Goal: Task Accomplishment & Management: Complete application form

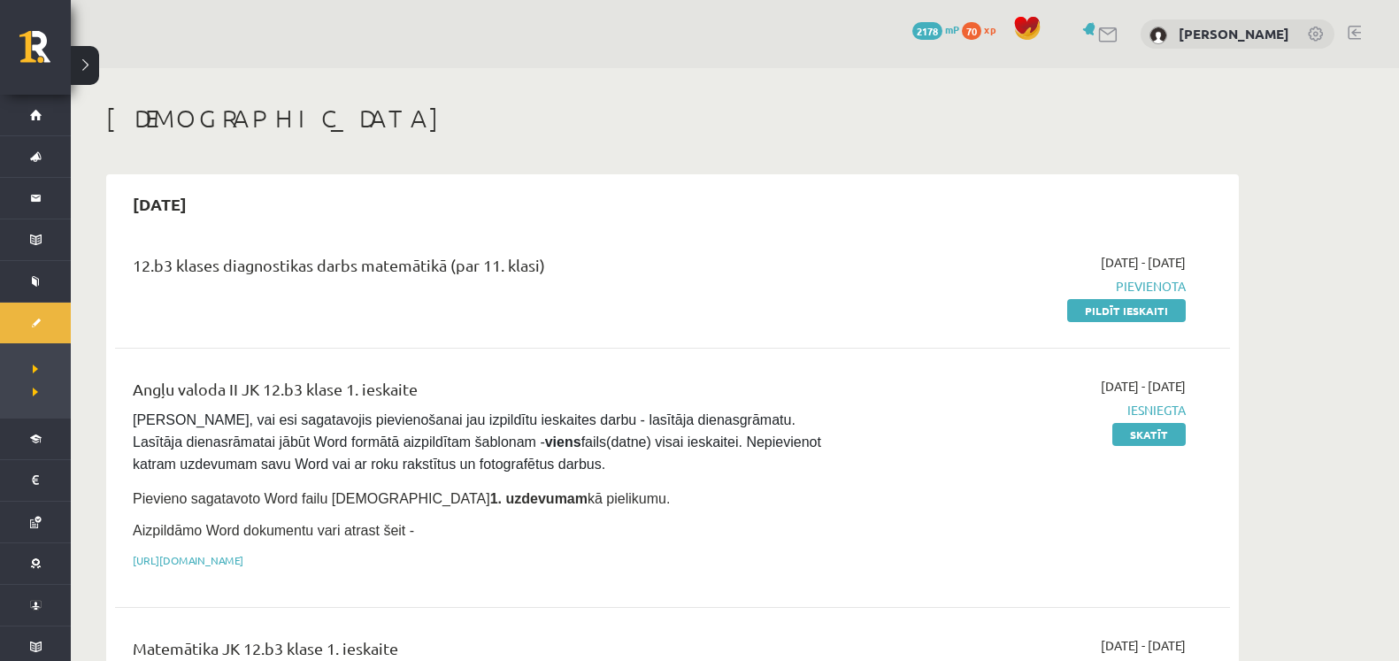
scroll to position [595, 0]
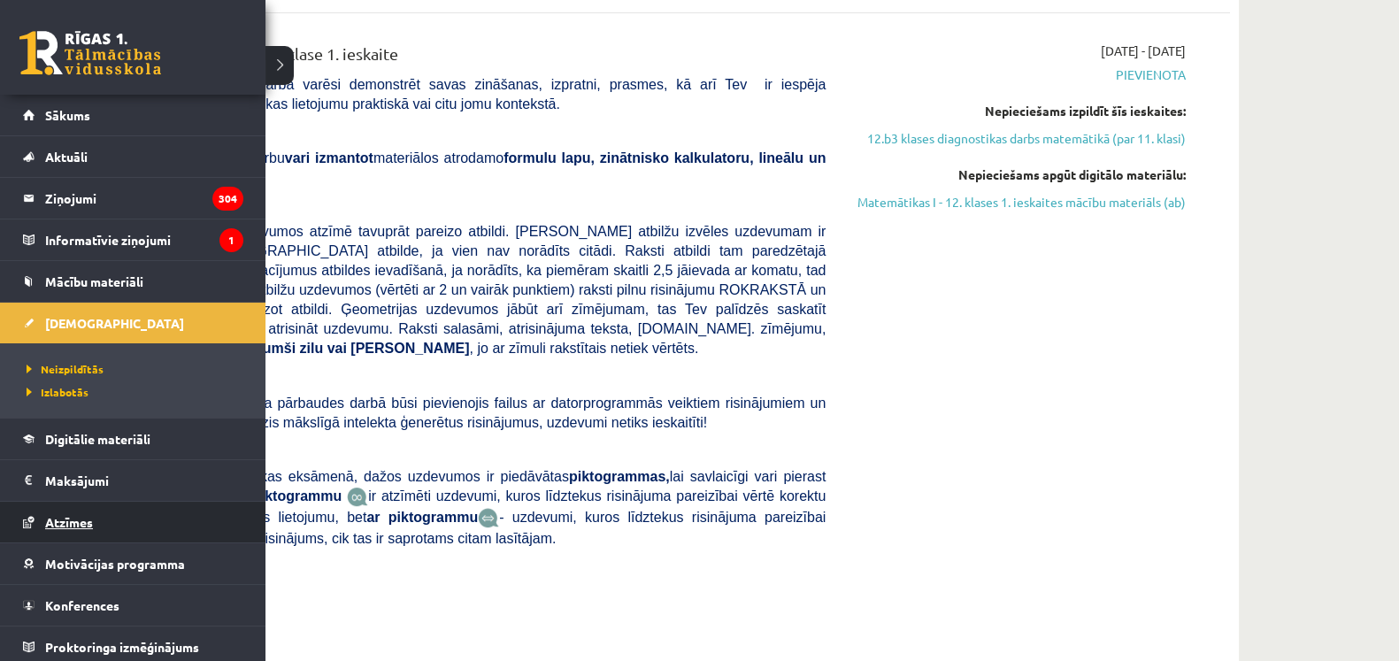
click at [96, 519] on link "Atzīmes" at bounding box center [133, 522] width 220 height 41
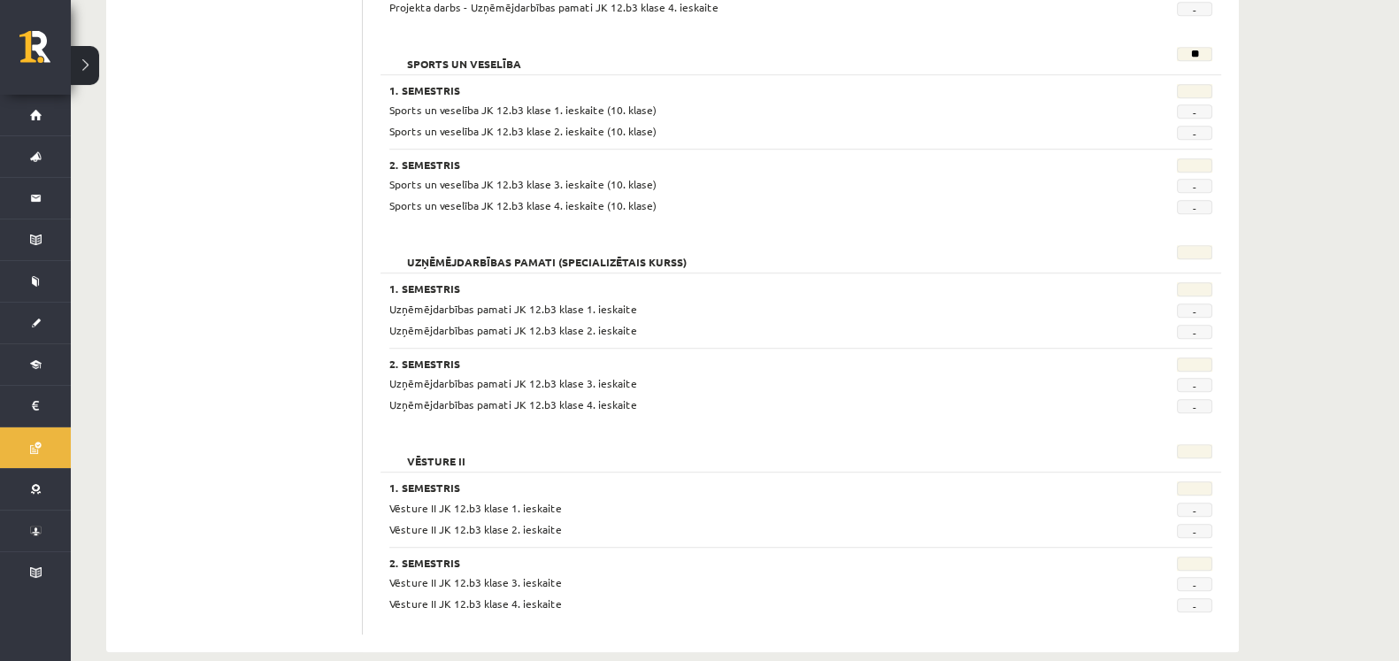
scroll to position [1461, 0]
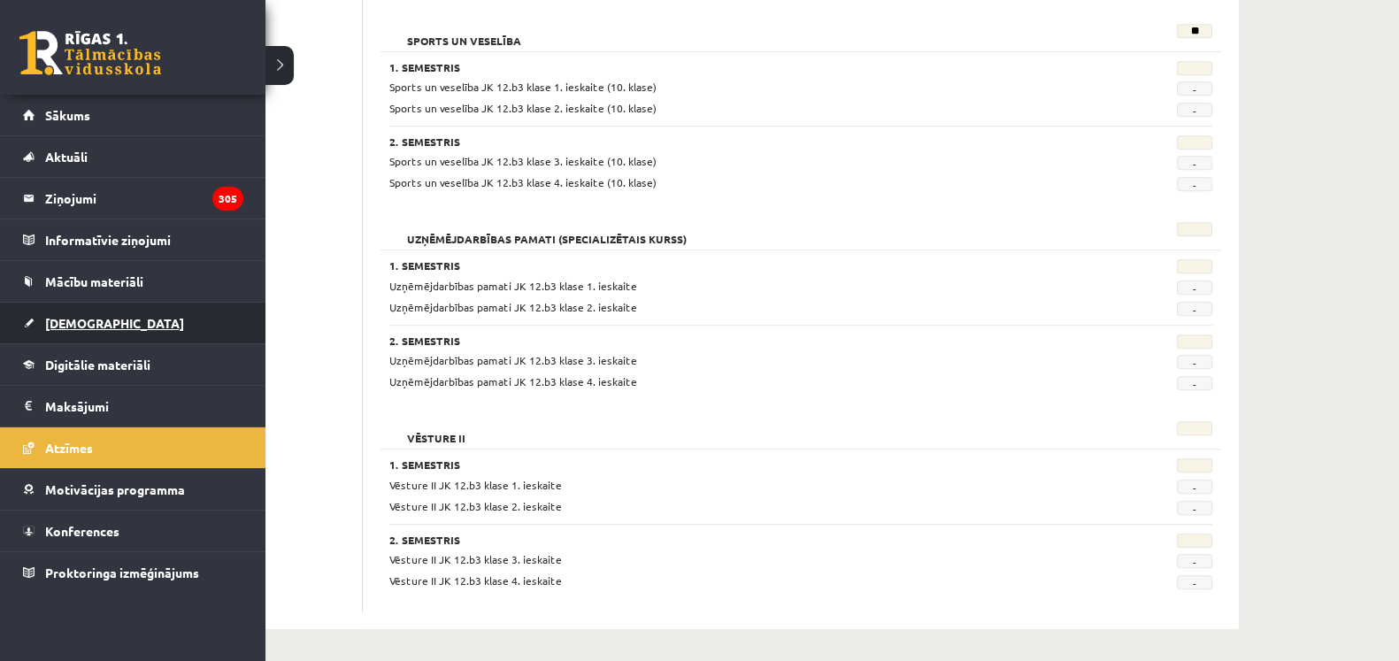
click at [114, 325] on link "[DEMOGRAPHIC_DATA]" at bounding box center [133, 323] width 220 height 41
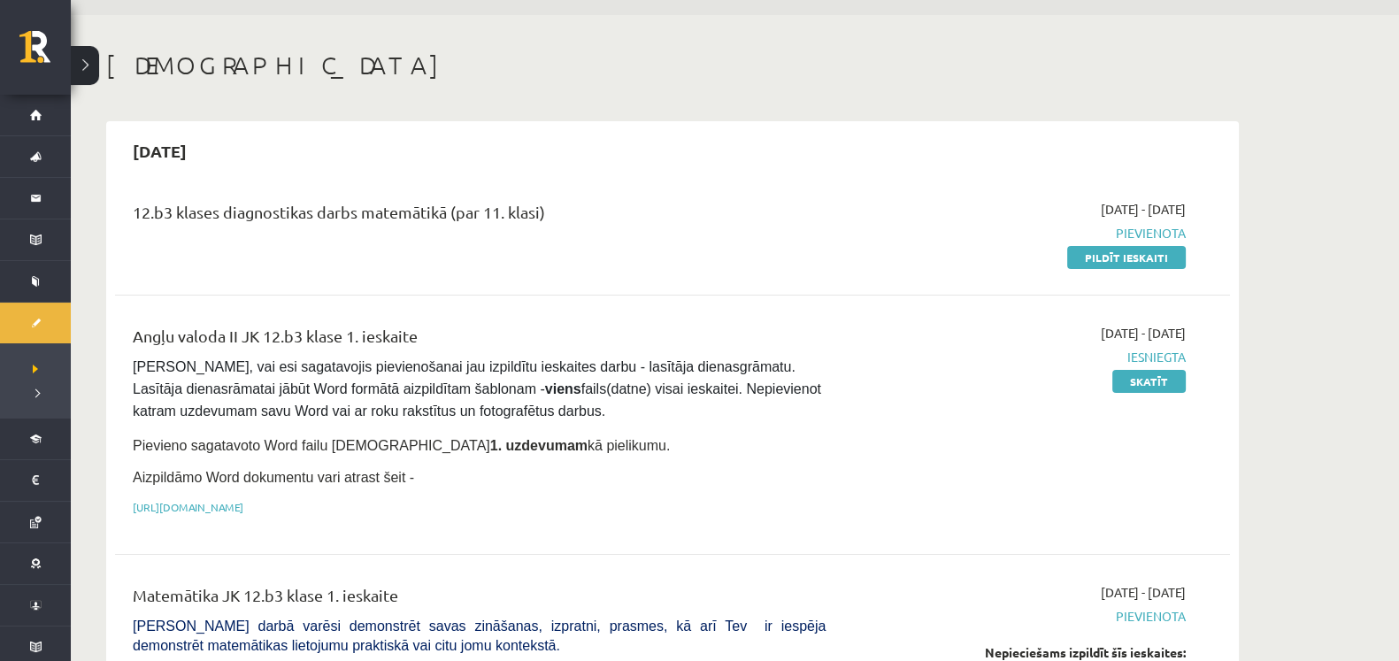
scroll to position [78, 0]
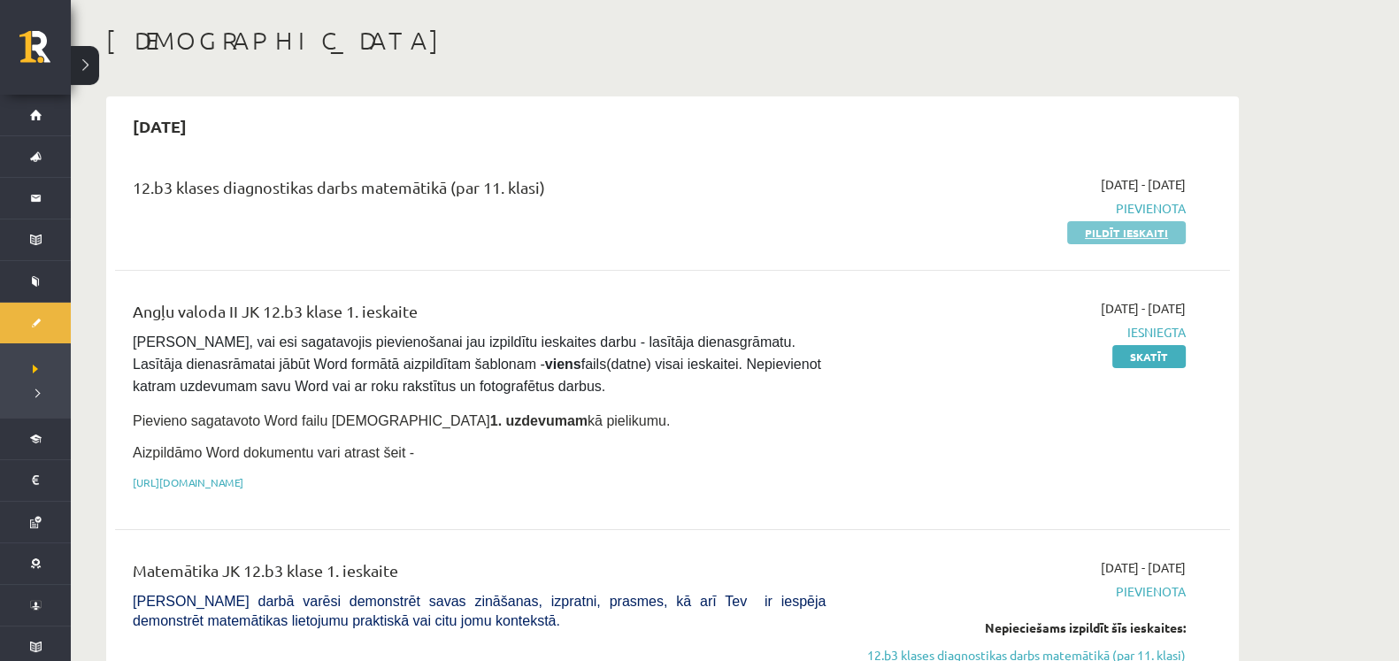
click at [1119, 236] on link "Pildīt ieskaiti" at bounding box center [1126, 232] width 119 height 23
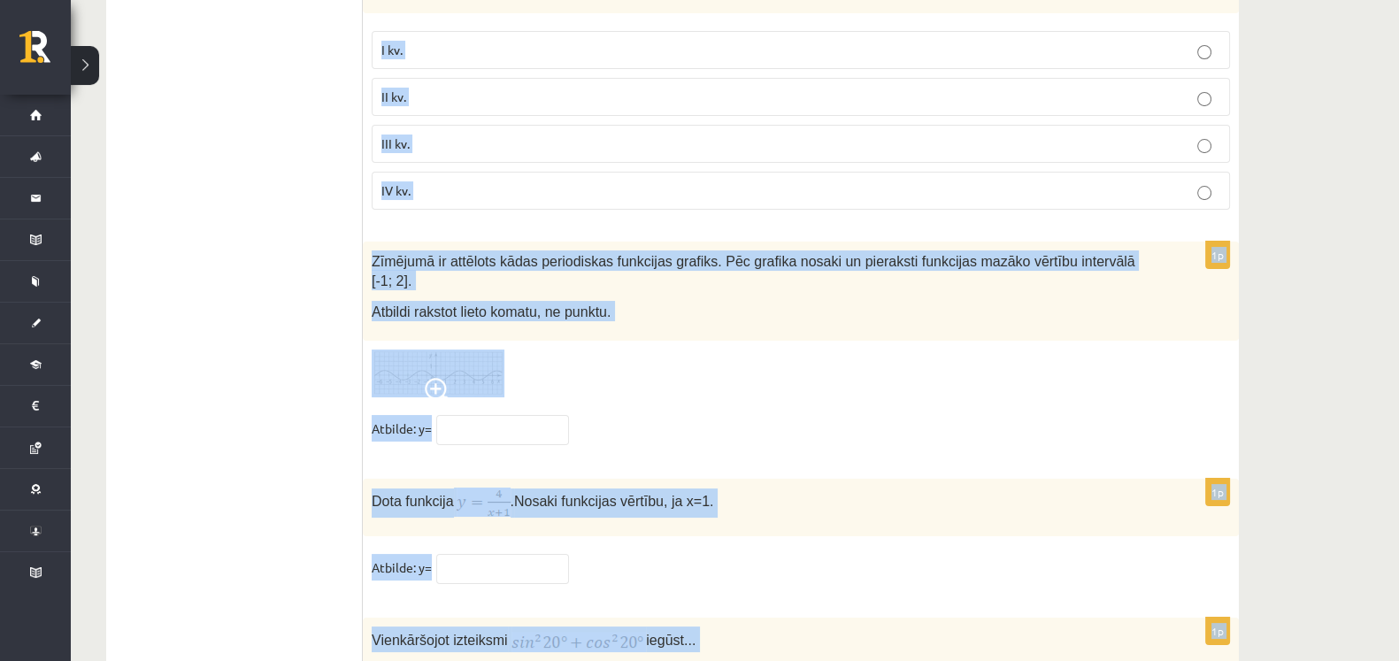
scroll to position [8617, 0]
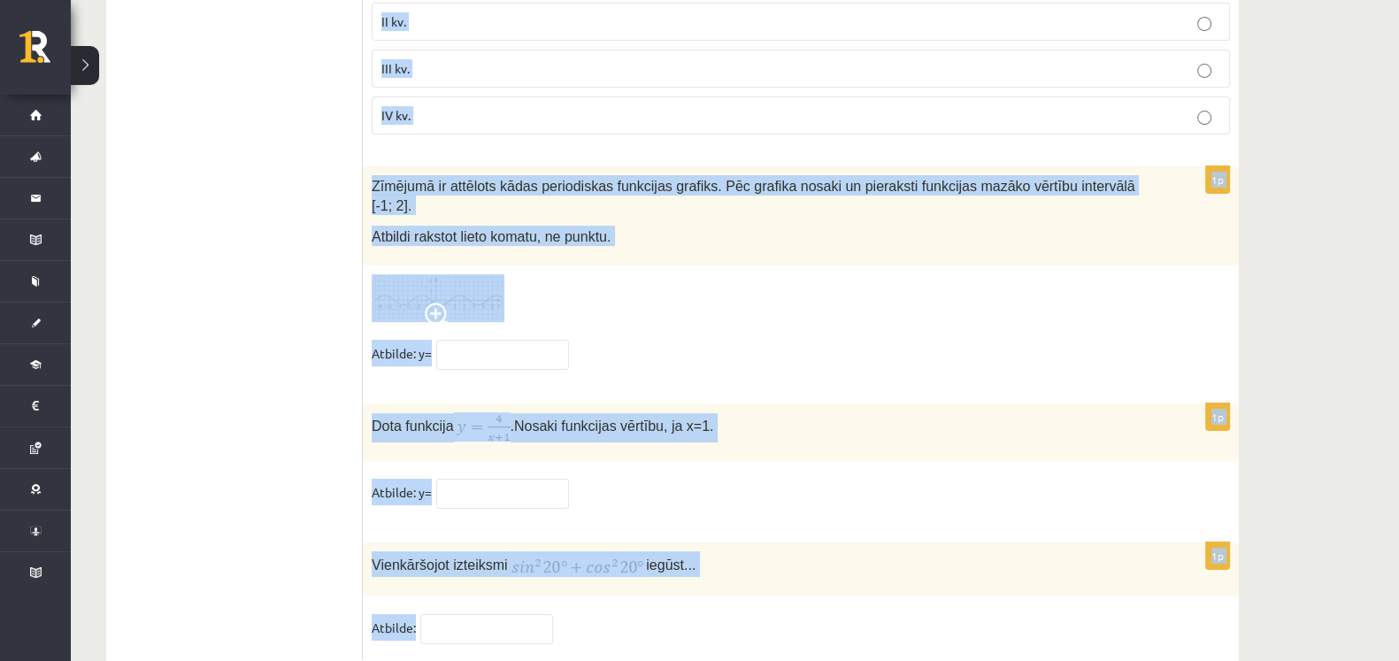
drag, startPoint x: 369, startPoint y: 252, endPoint x: 863, endPoint y: 667, distance: 645.0
copy form "Loremipsu dolor sitam 2 co ad 4 el, seddoe tempo inc 743°. Utla etdolor magnaal…"
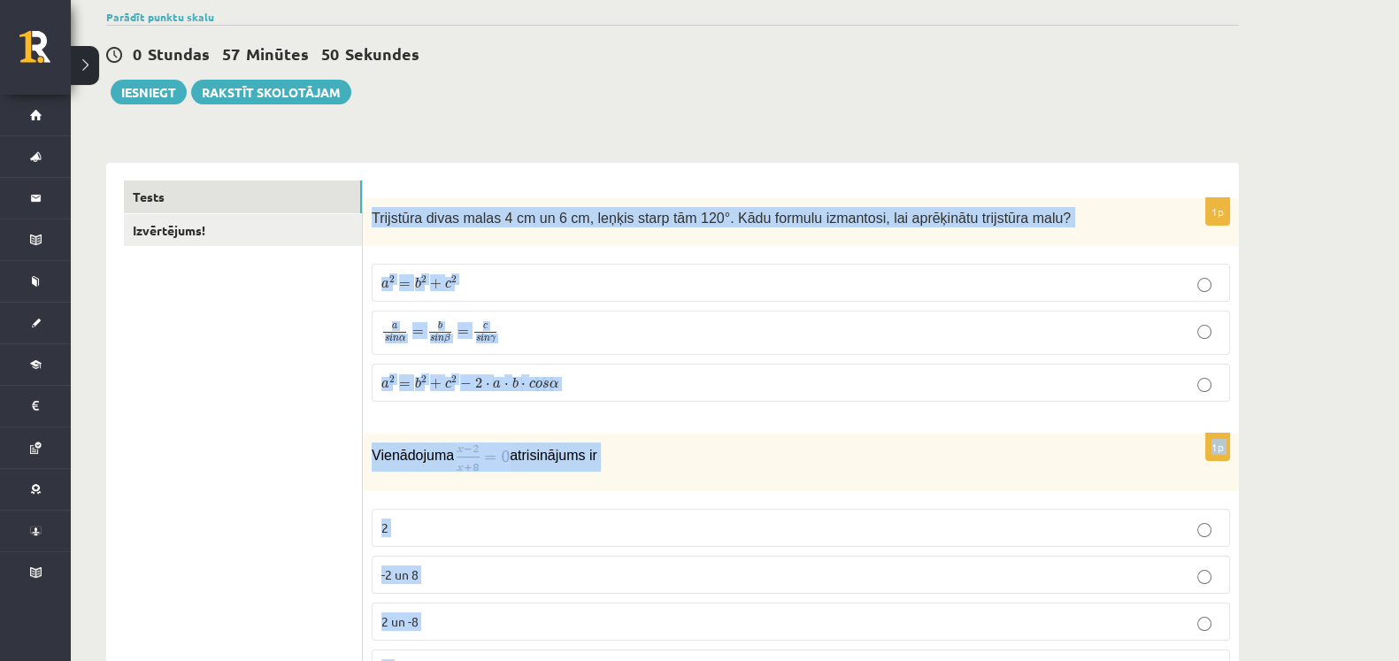
scroll to position [0, 0]
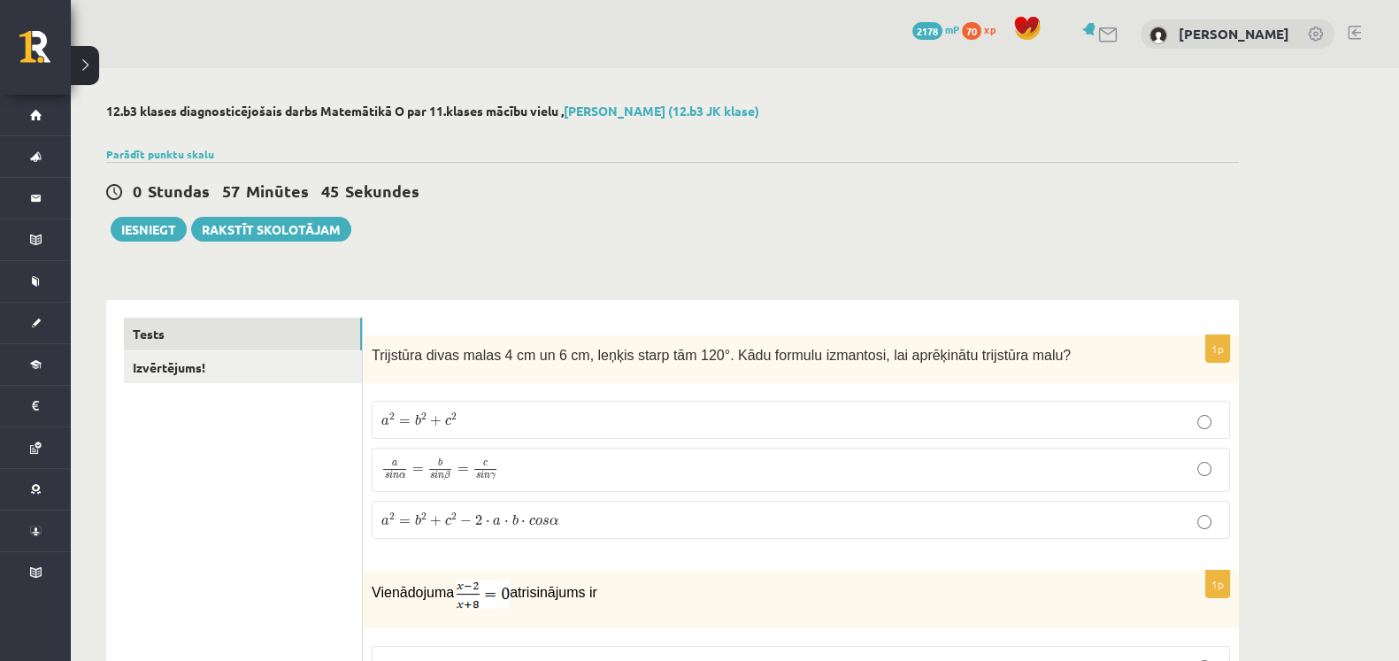
click at [1044, 527] on p "a 2 = b 2 + c 2 − 2 ⋅ a ⋅ b ⋅ c o s α a 2 = b 2 + c 2 − 2 ⋅ a ⋅ b ⋅ c o s α" at bounding box center [800, 520] width 839 height 19
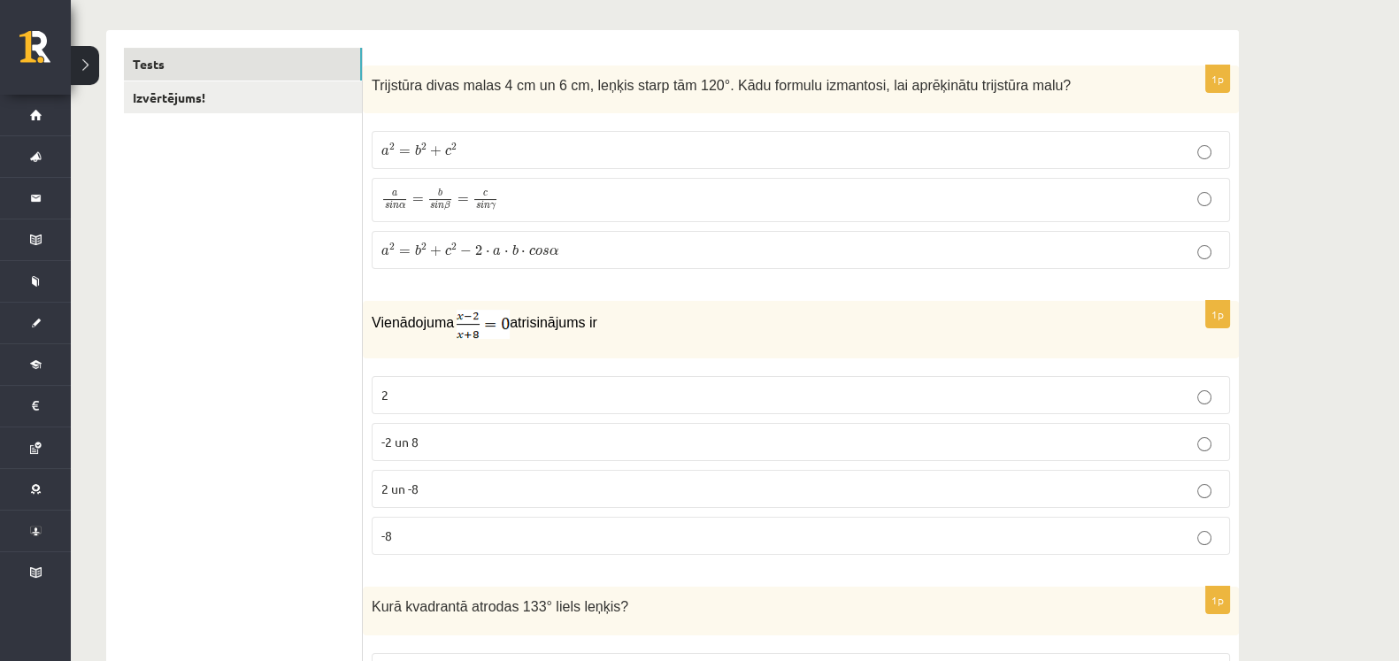
scroll to position [292, 0]
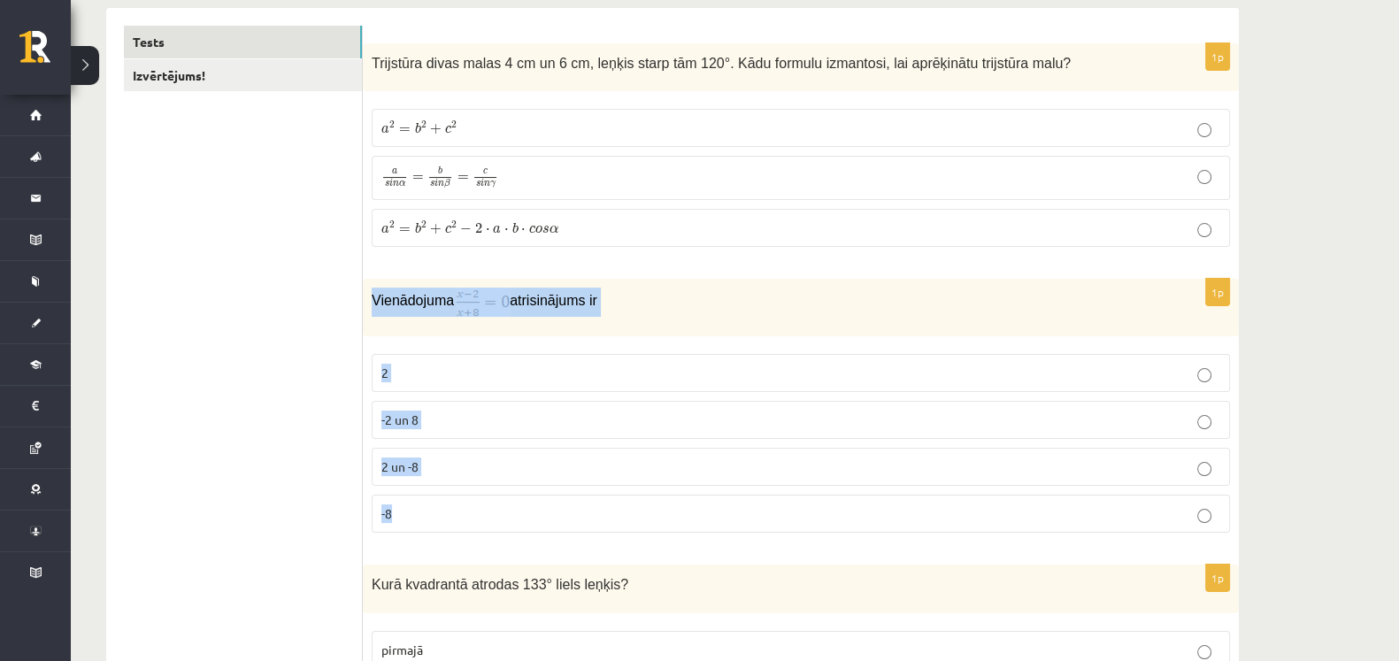
drag, startPoint x: 372, startPoint y: 296, endPoint x: 609, endPoint y: 500, distance: 313.1
click at [609, 500] on div "1p Vienādojuma atrisinājums ir 2 -2 un 8 2 un -8 -8" at bounding box center [801, 413] width 876 height 268
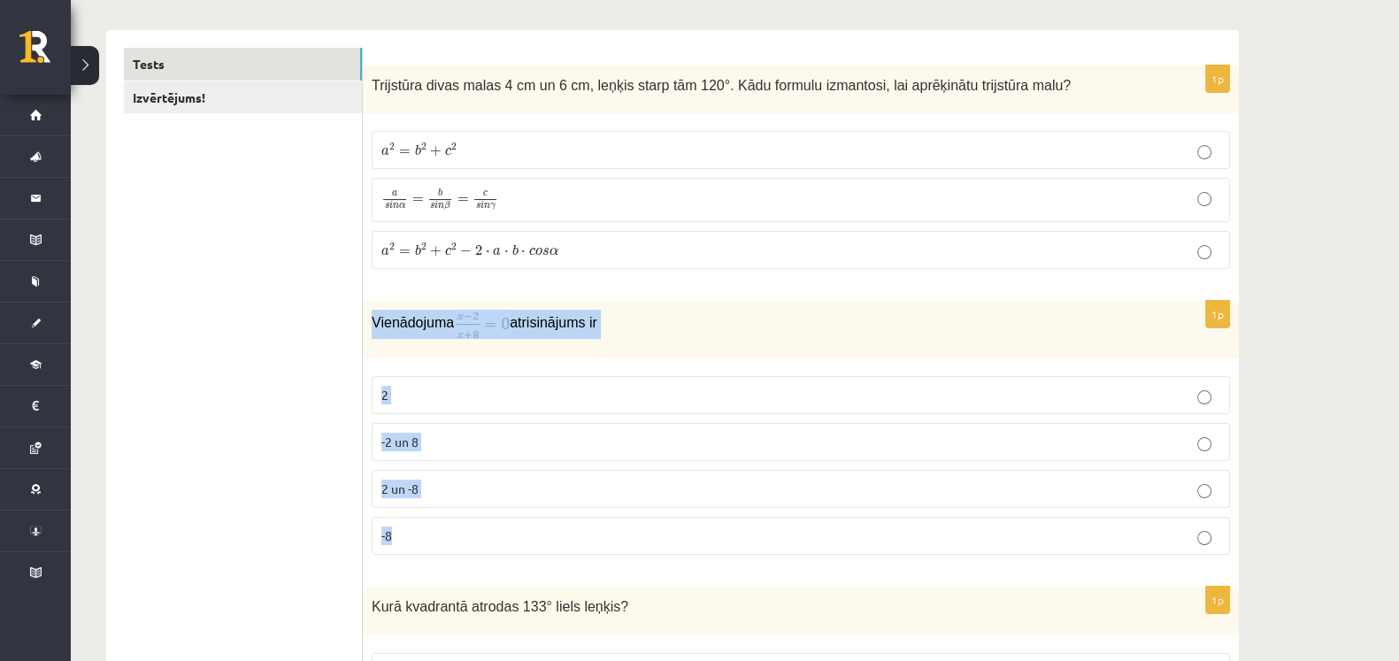
scroll to position [248, 0]
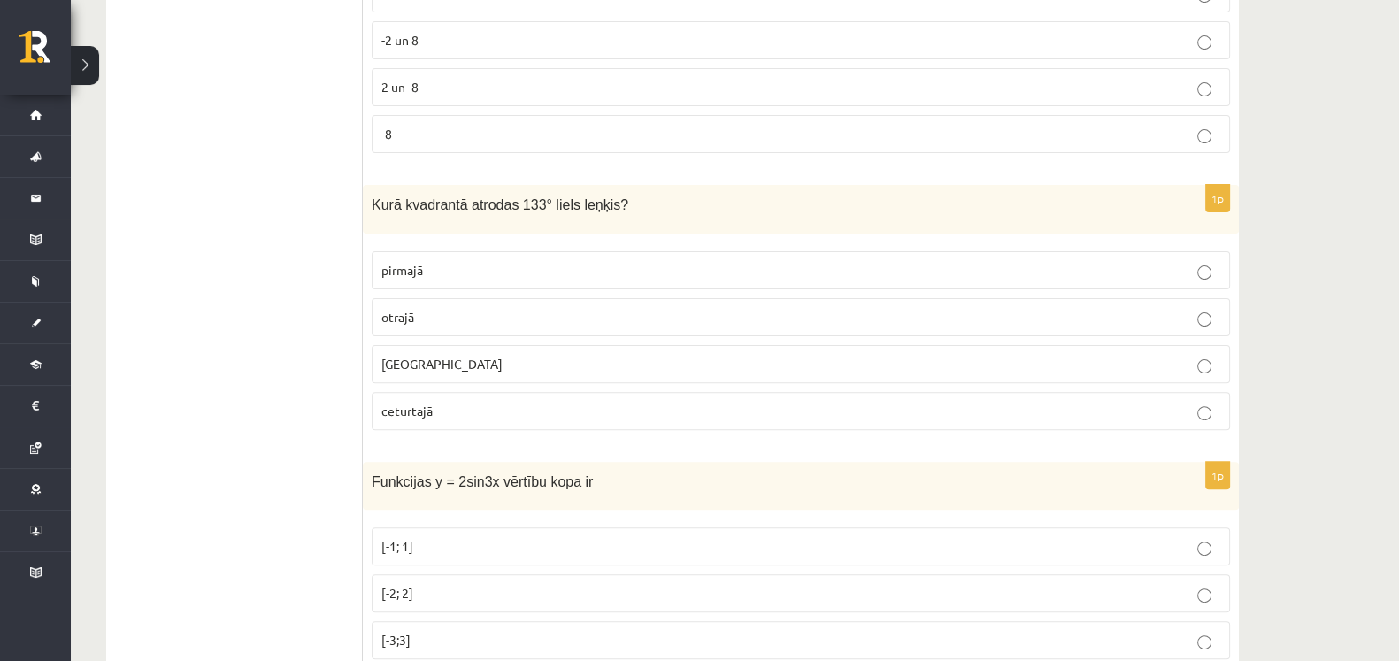
scroll to position [694, 0]
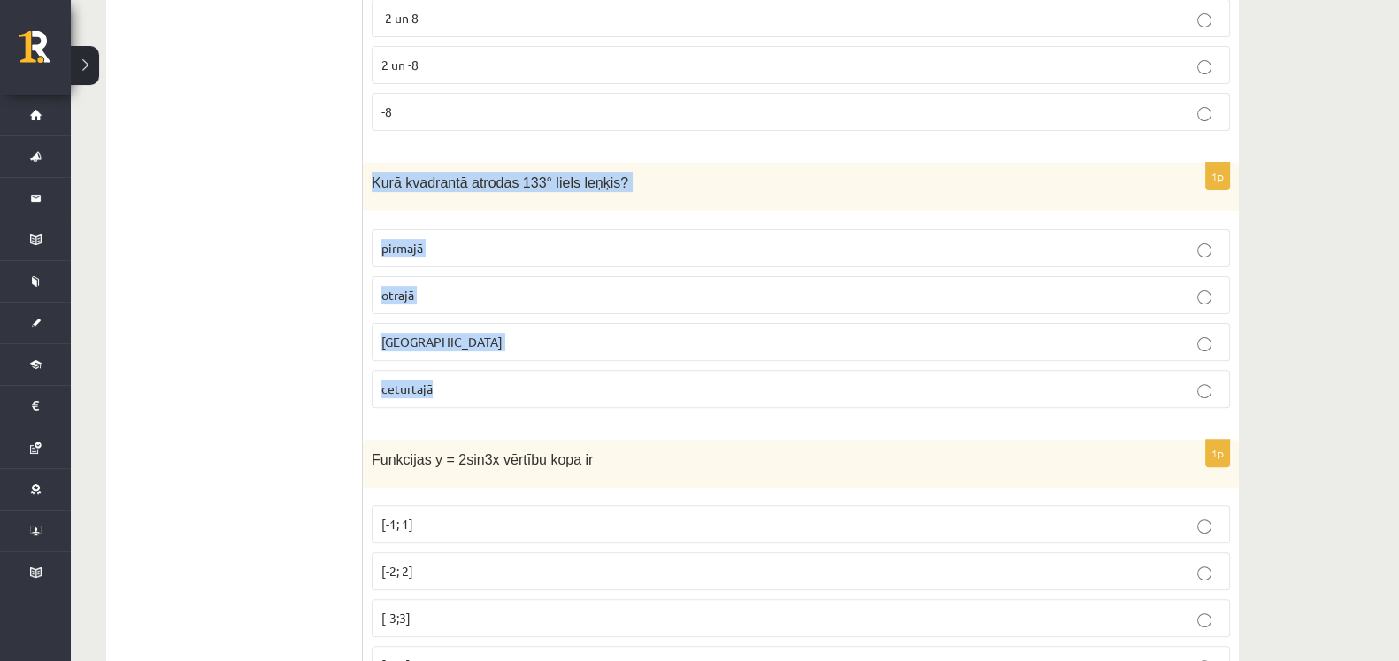
drag, startPoint x: 369, startPoint y: 179, endPoint x: 527, endPoint y: 385, distance: 259.5
click at [527, 385] on div "1p [GEOGRAPHIC_DATA] atrodas 133° liels leņķis? pirmajā otrajā [GEOGRAPHIC_DATA…" at bounding box center [801, 292] width 876 height 259
drag, startPoint x: 527, startPoint y: 385, endPoint x: 453, endPoint y: 180, distance: 218.0
copy div "Kurā kvadrantā atrodas 133° liels leņķis? pirmajā otrajā trešajā ceturtajā"
click at [417, 292] on p "otrajā" at bounding box center [800, 295] width 839 height 19
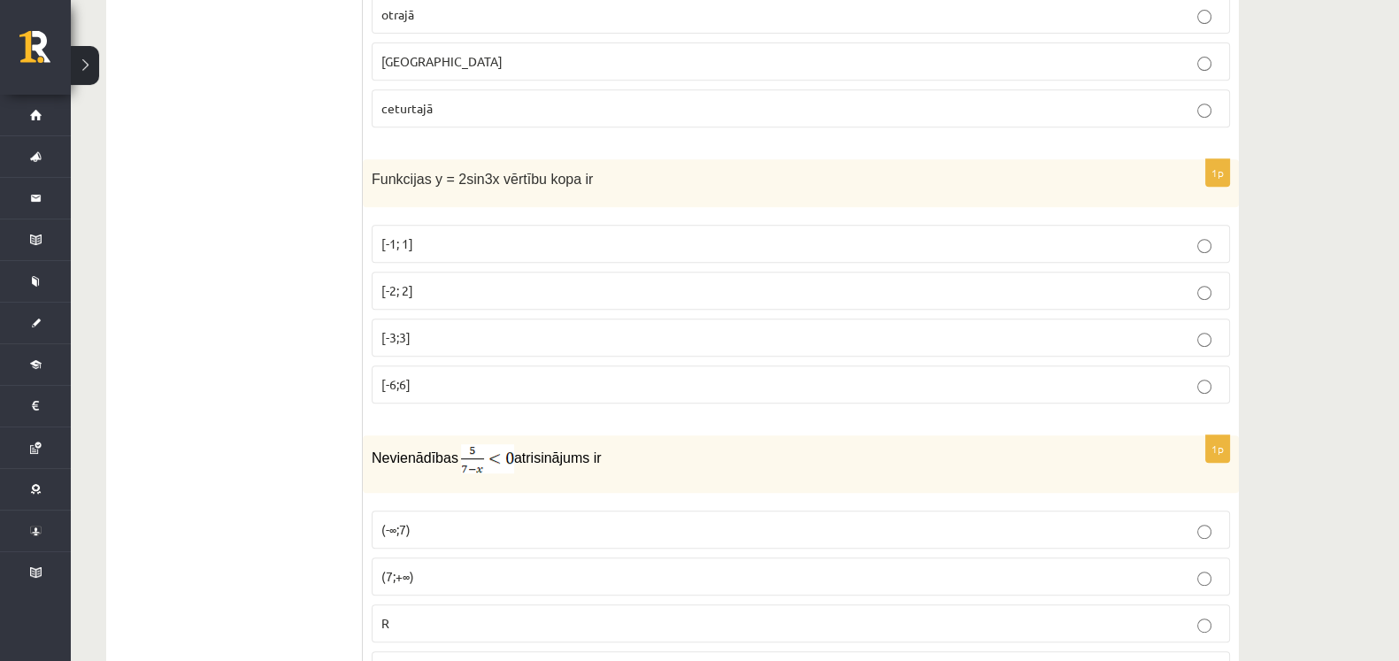
scroll to position [1008, 0]
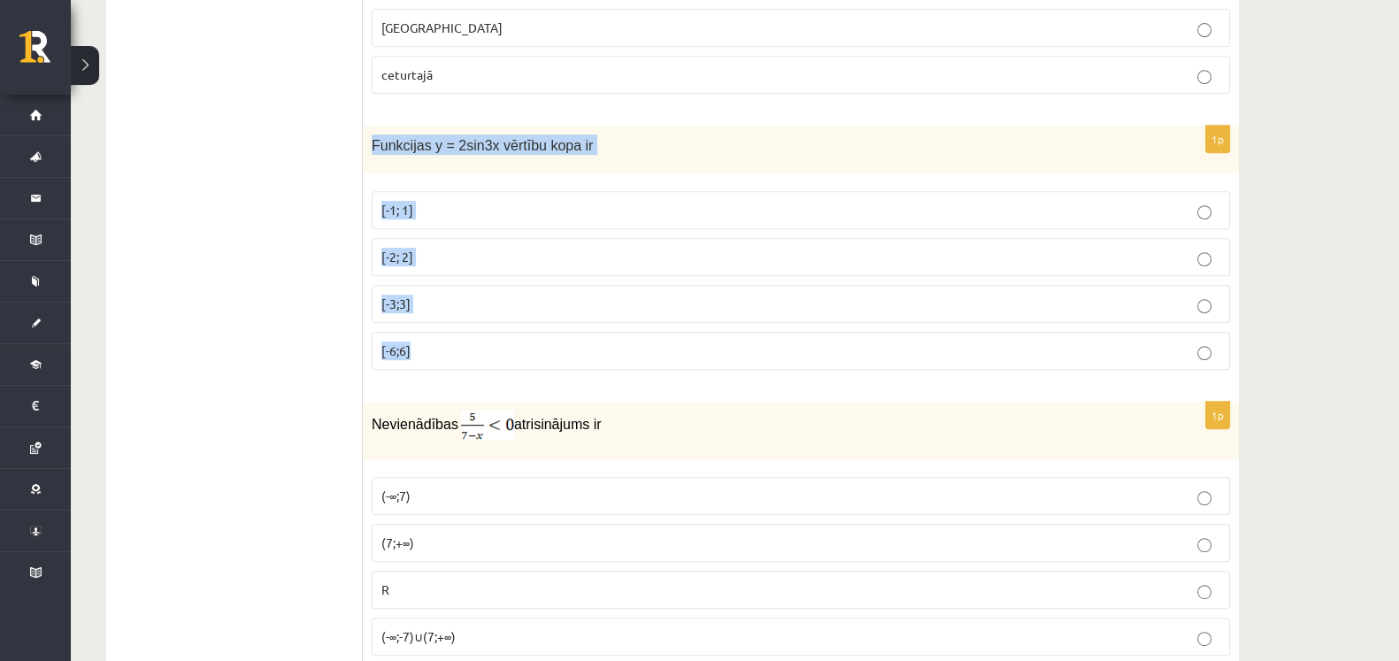
drag, startPoint x: 368, startPoint y: 138, endPoint x: 542, endPoint y: 327, distance: 256.7
click at [542, 327] on div "1p Funkcijas y = 2sin3x vērtību kopa ir [-1; 1] [-2; 2] [-3;3] [-6;6]" at bounding box center [801, 255] width 876 height 259
drag, startPoint x: 542, startPoint y: 327, endPoint x: 458, endPoint y: 143, distance: 201.6
copy div "Funkcijas y = 2sin3x vērtību kopa ir [-1; 1] [-2; 2] [-3;3] [-6;6]"
click at [509, 256] on p "[-2; 2]" at bounding box center [800, 257] width 839 height 19
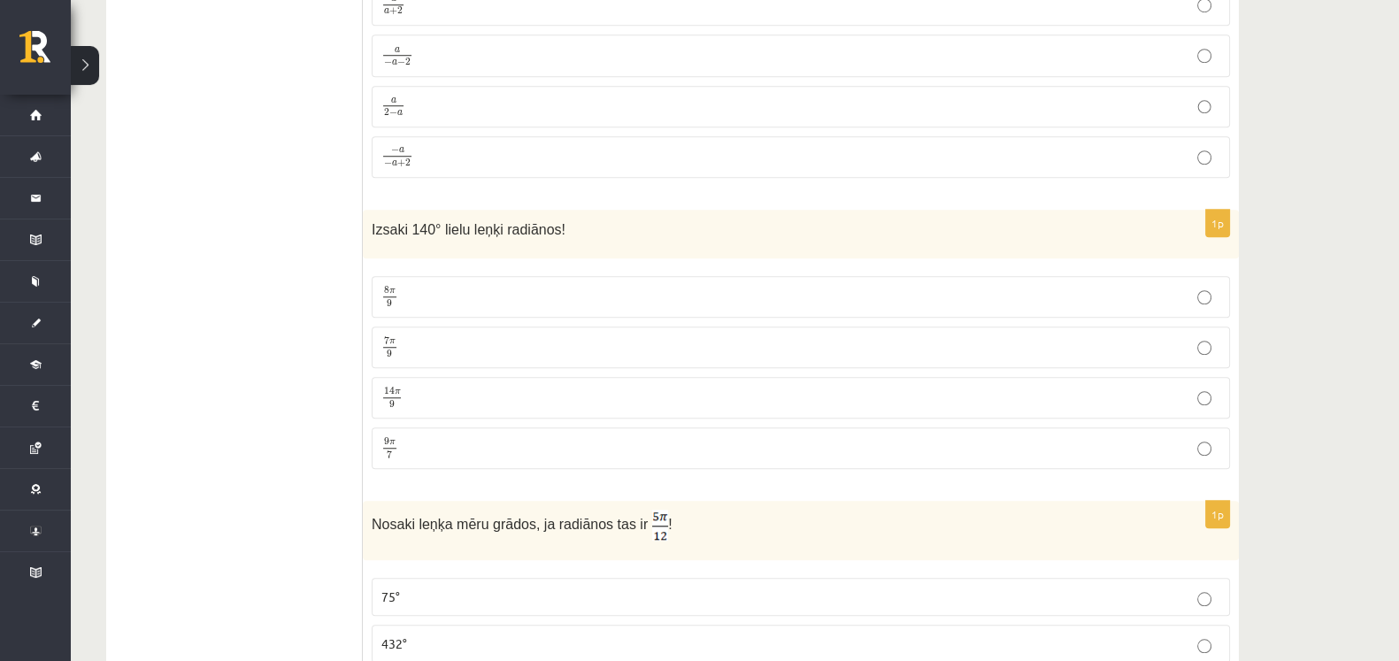
scroll to position [1819, 0]
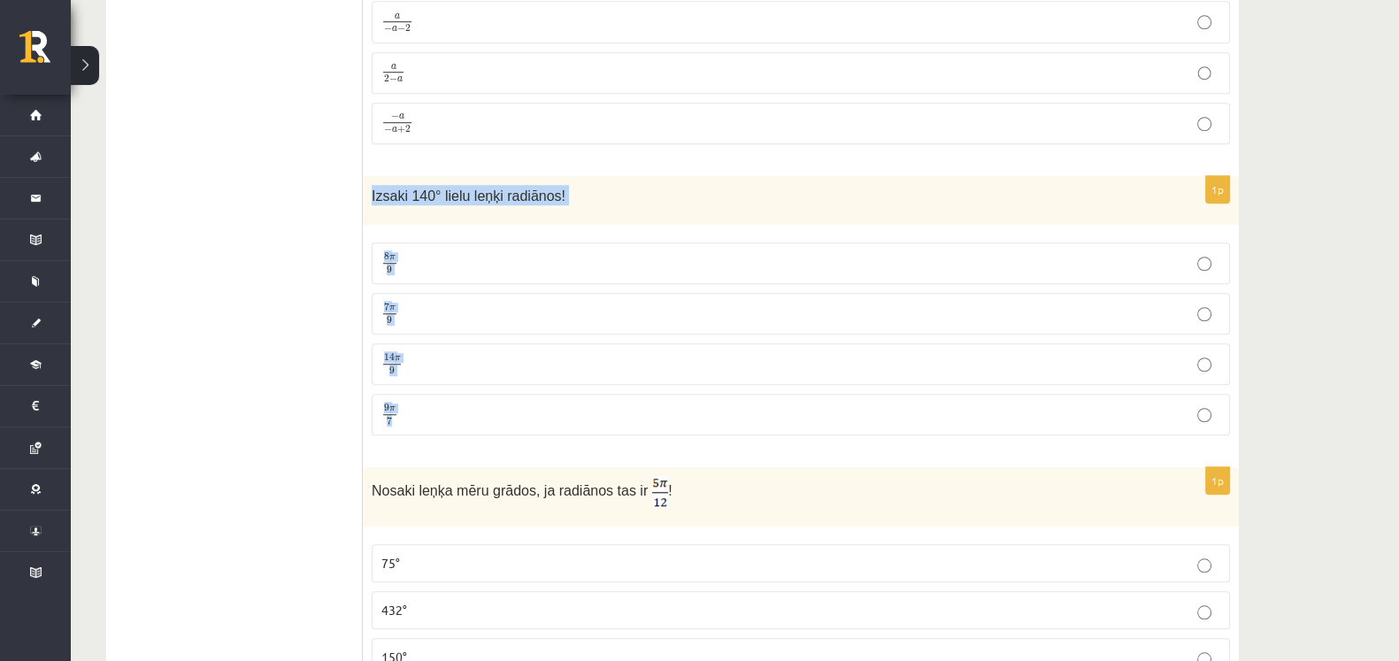
drag, startPoint x: 369, startPoint y: 188, endPoint x: 479, endPoint y: 392, distance: 232.0
click at [479, 392] on div "1p Izsaki 140° lielu leņķi radiānos! 8 π 9 8 π 9 7 π 9 7 π 9 14 π 9 14 π 9 9 π …" at bounding box center [801, 312] width 876 height 273
drag, startPoint x: 479, startPoint y: 392, endPoint x: 447, endPoint y: 190, distance: 204.3
copy div "Izsaki 140° lielu leņķi radiānos! 8 π 9 8 π 9 7 π 9 7 π 9 14 π 9 14 π 9 9 π 7"
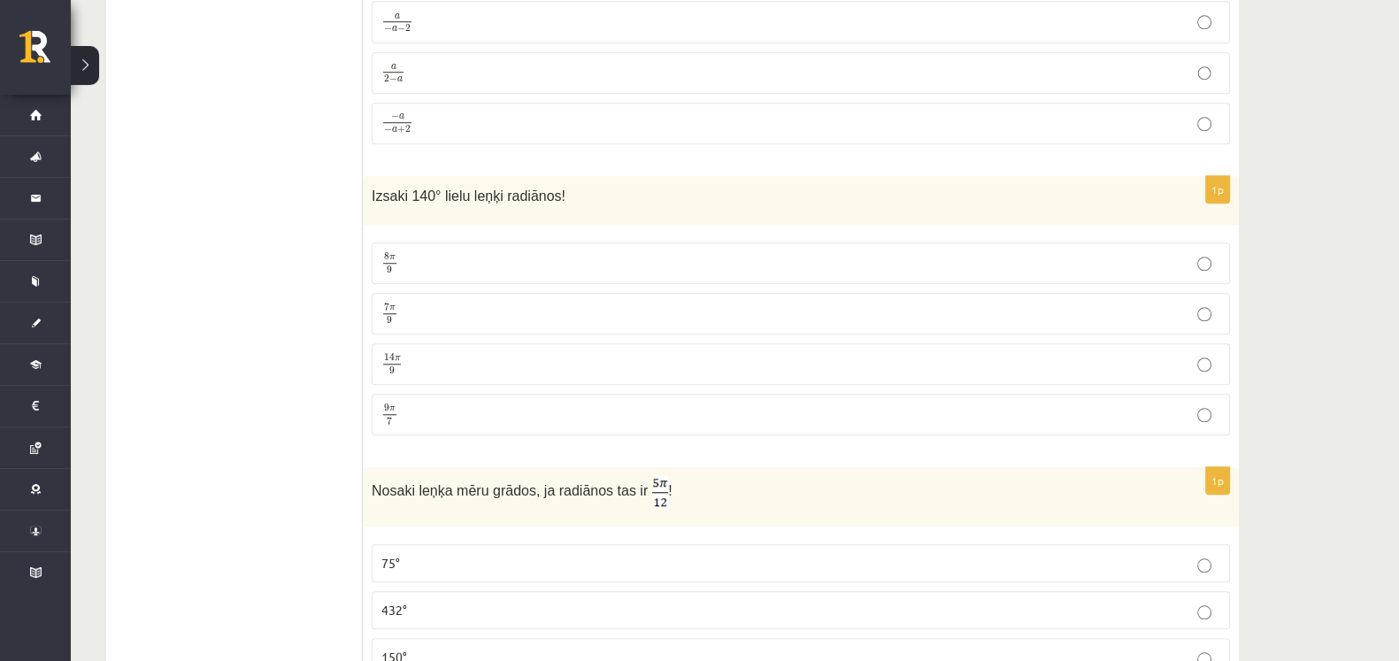
click at [519, 303] on p "7 π 9 7 π 9" at bounding box center [800, 314] width 839 height 22
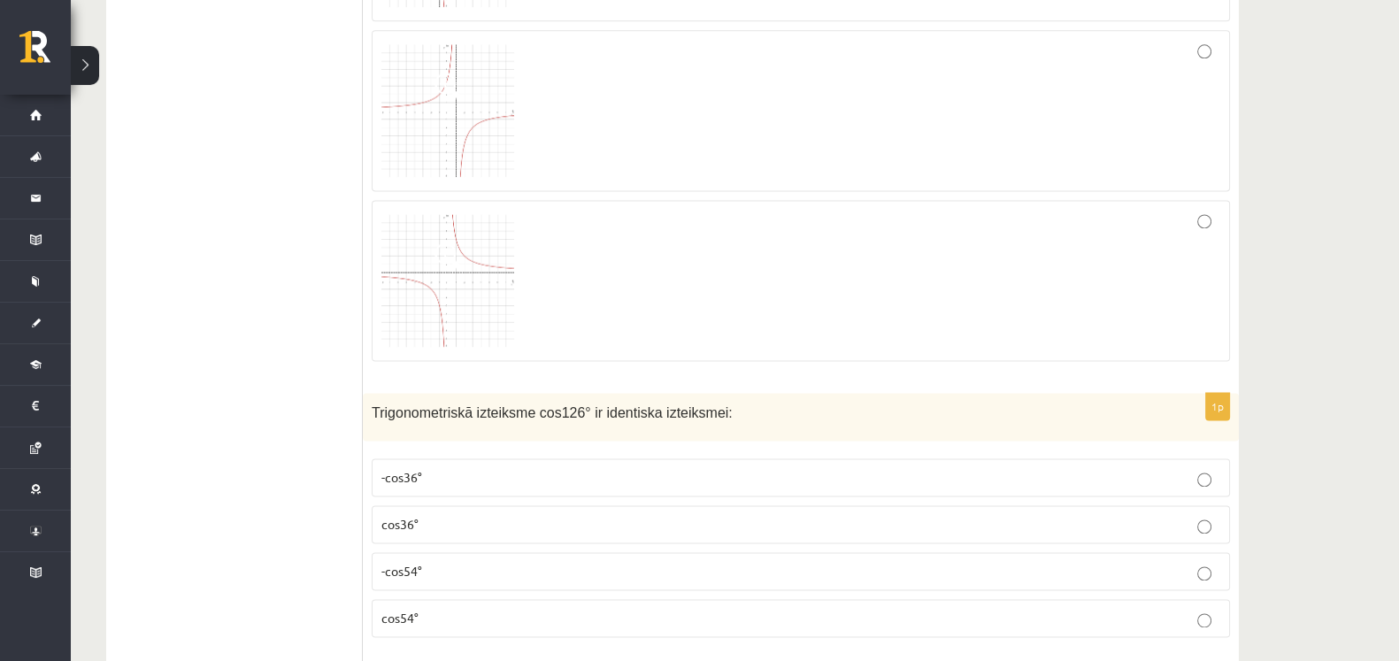
scroll to position [3090, 0]
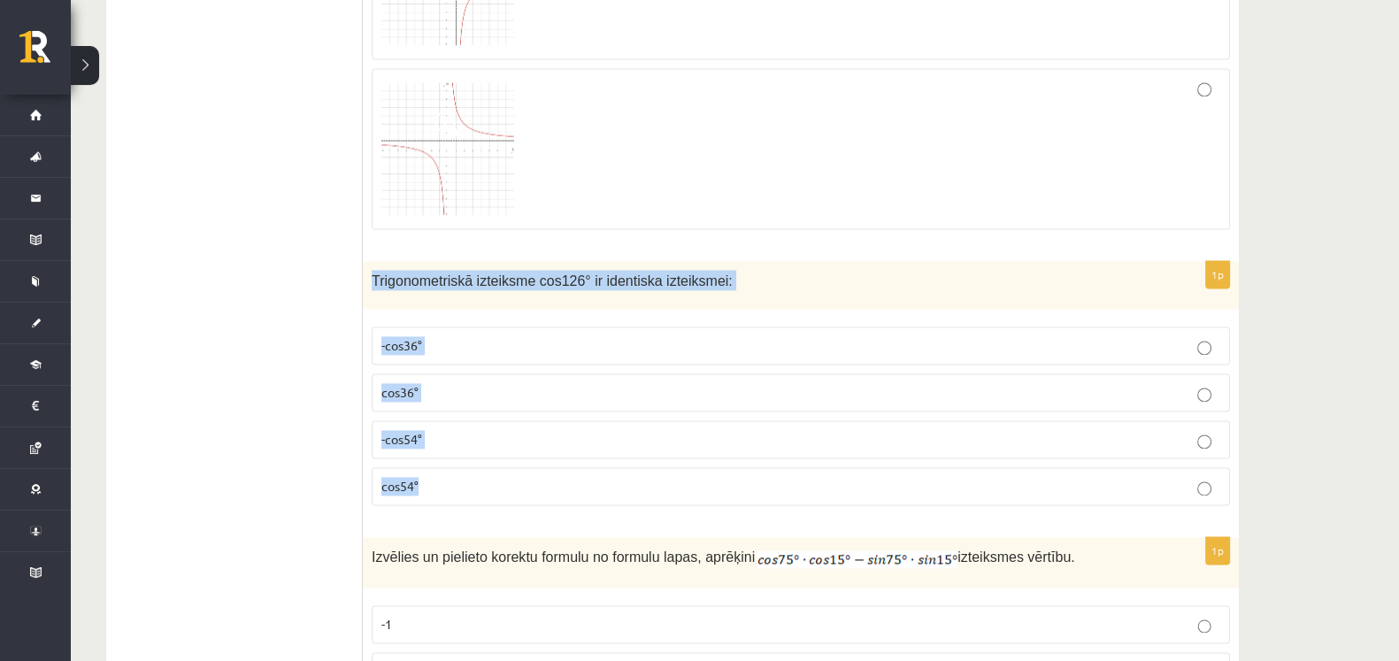
drag, startPoint x: 366, startPoint y: 267, endPoint x: 428, endPoint y: 479, distance: 220.4
click at [428, 479] on div "1p Trigonometriskā izteiksme cos126° ir identiska izteiksmei: -cos36° cos36° -c…" at bounding box center [801, 390] width 876 height 259
drag, startPoint x: 428, startPoint y: 479, endPoint x: 406, endPoint y: 473, distance: 22.8
copy div "Trigonometriskā izteiksme cos126° ir identiska izteiksmei: -cos36° cos36° -cos5…"
click at [434, 430] on p "-cos54°" at bounding box center [800, 439] width 839 height 19
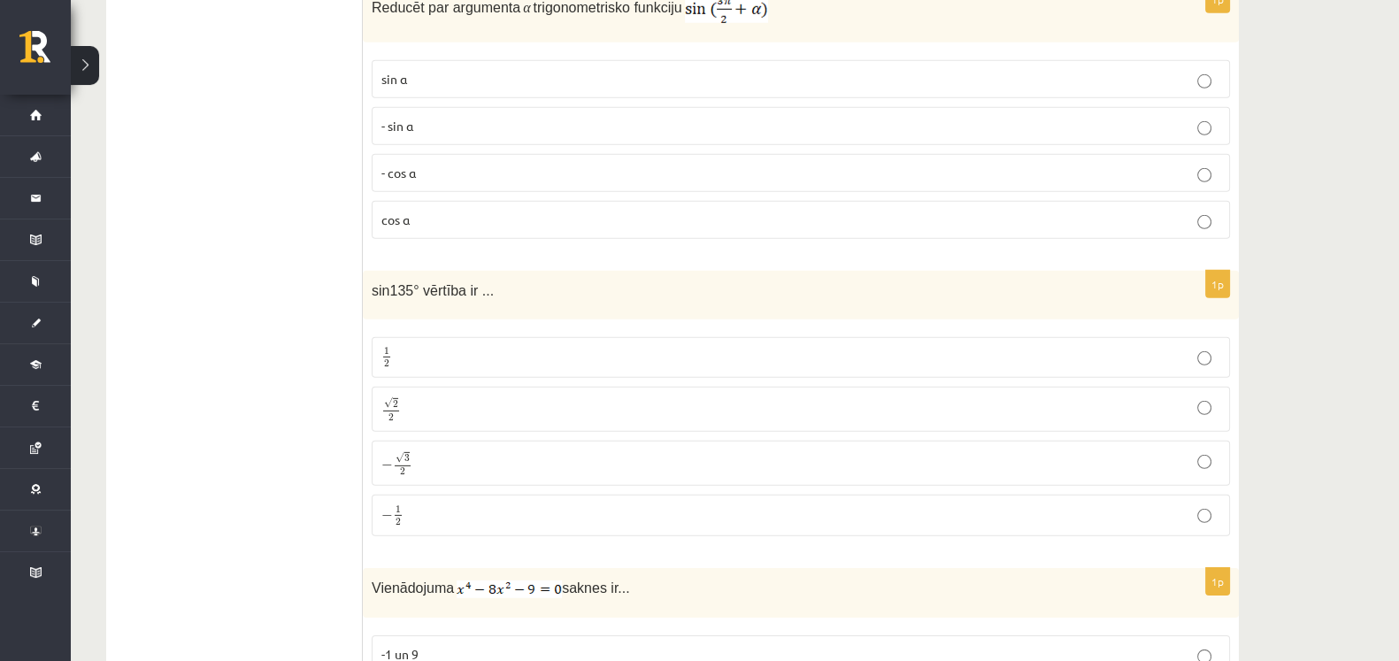
scroll to position [6820, 0]
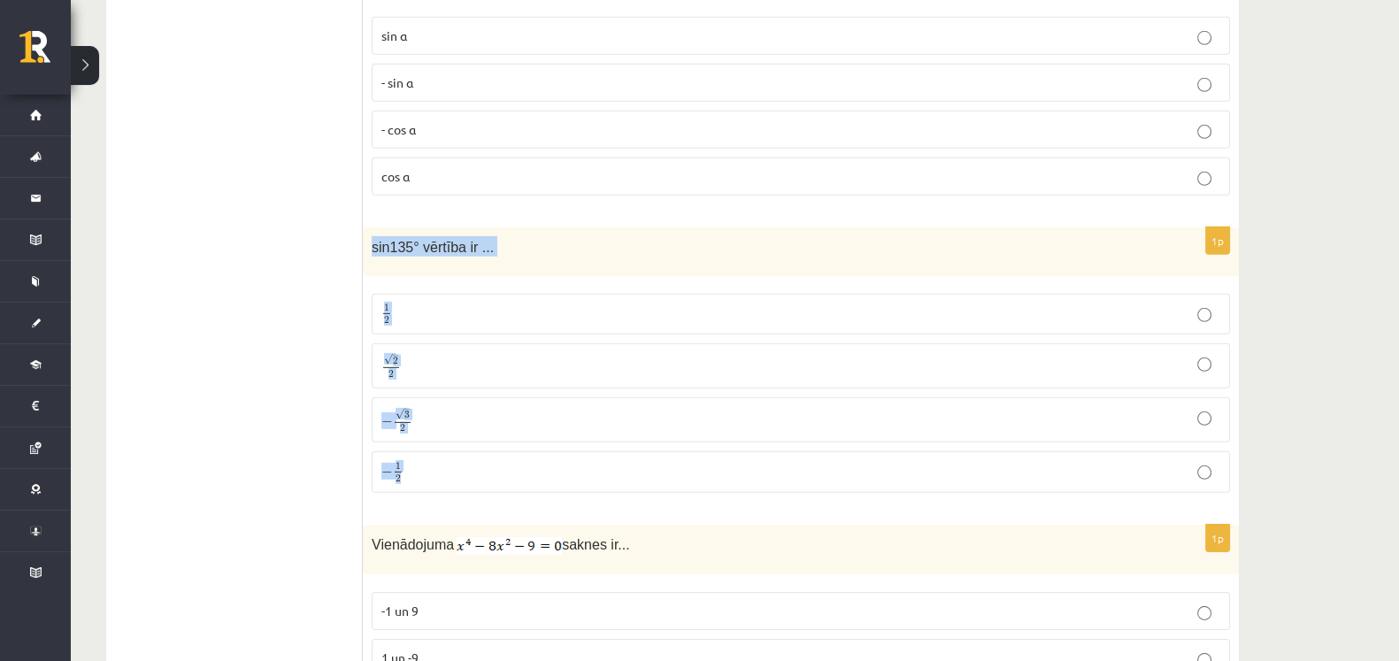
drag, startPoint x: 366, startPoint y: 219, endPoint x: 513, endPoint y: 460, distance: 282.7
click at [513, 460] on div "1p sin135° vērtība ir ... 1 2 1 2 √ 2 2 2 2 − √ 3 2 − 3 2 − 1 2 − 1 2" at bounding box center [801, 367] width 876 height 280
drag, startPoint x: 513, startPoint y: 460, endPoint x: 392, endPoint y: 444, distance: 122.3
copy div "sin135° vērtība ir ... 1 2 1 2 √ 2 2 2 2 − √ 3 2 − 3 2 − 1 2"
click at [522, 353] on p "√ 2 2 2 2" at bounding box center [800, 366] width 839 height 26
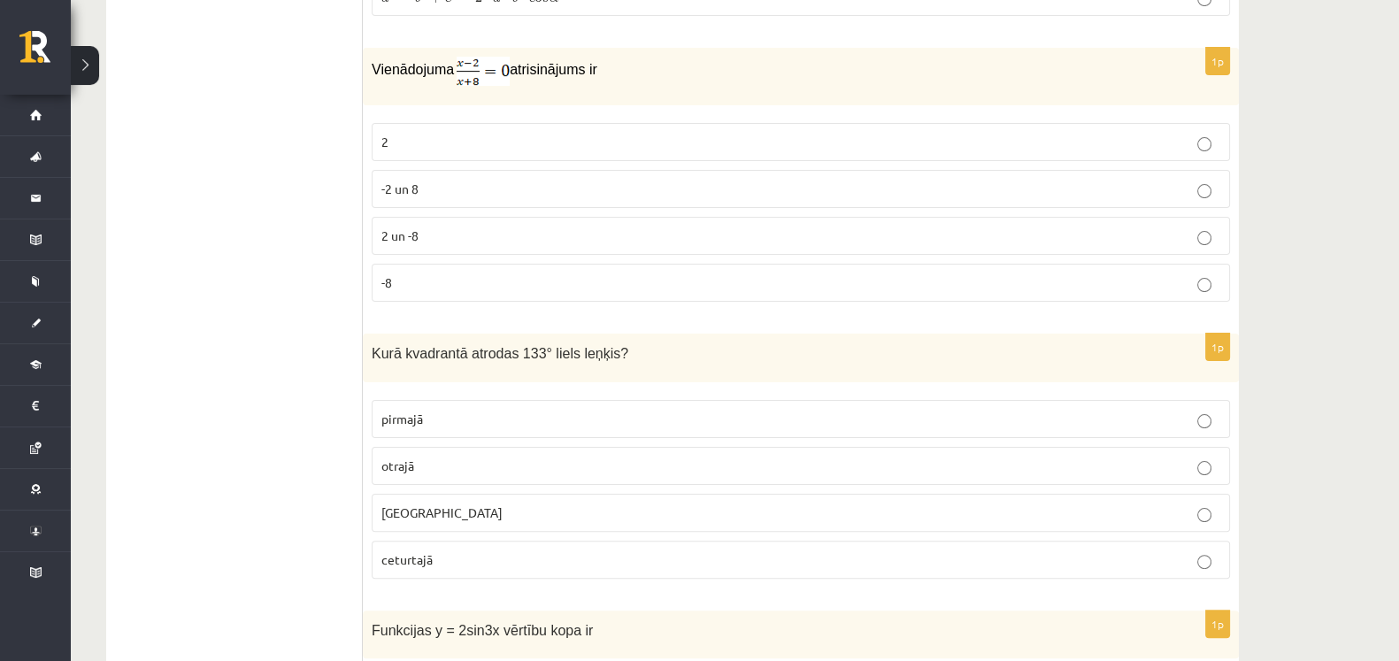
scroll to position [512, 0]
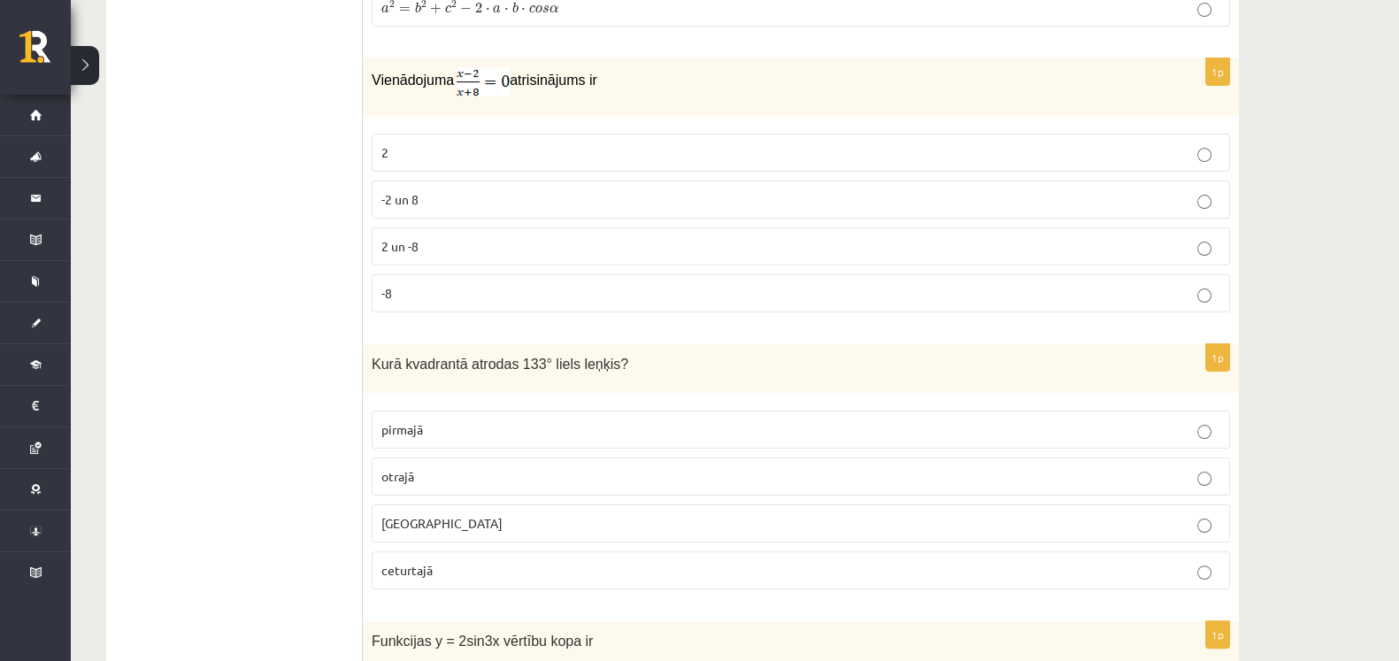
click at [935, 158] on p "2" at bounding box center [800, 152] width 839 height 19
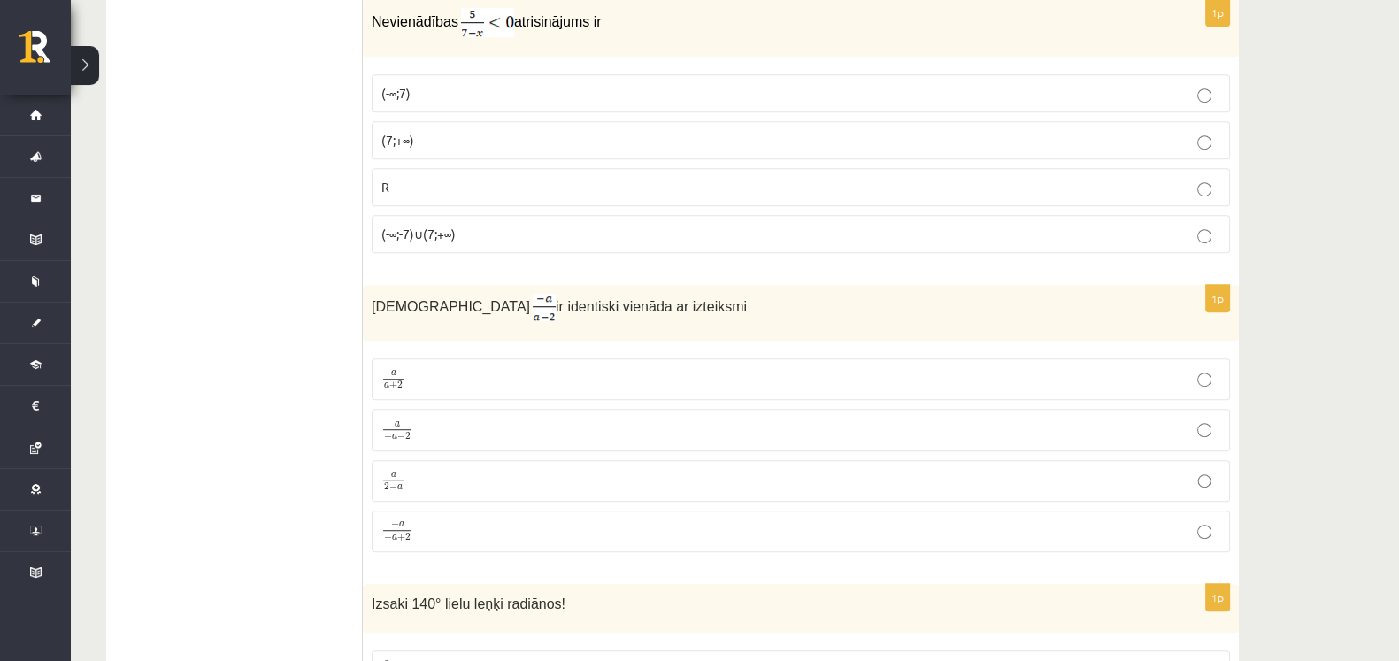
scroll to position [1377, 0]
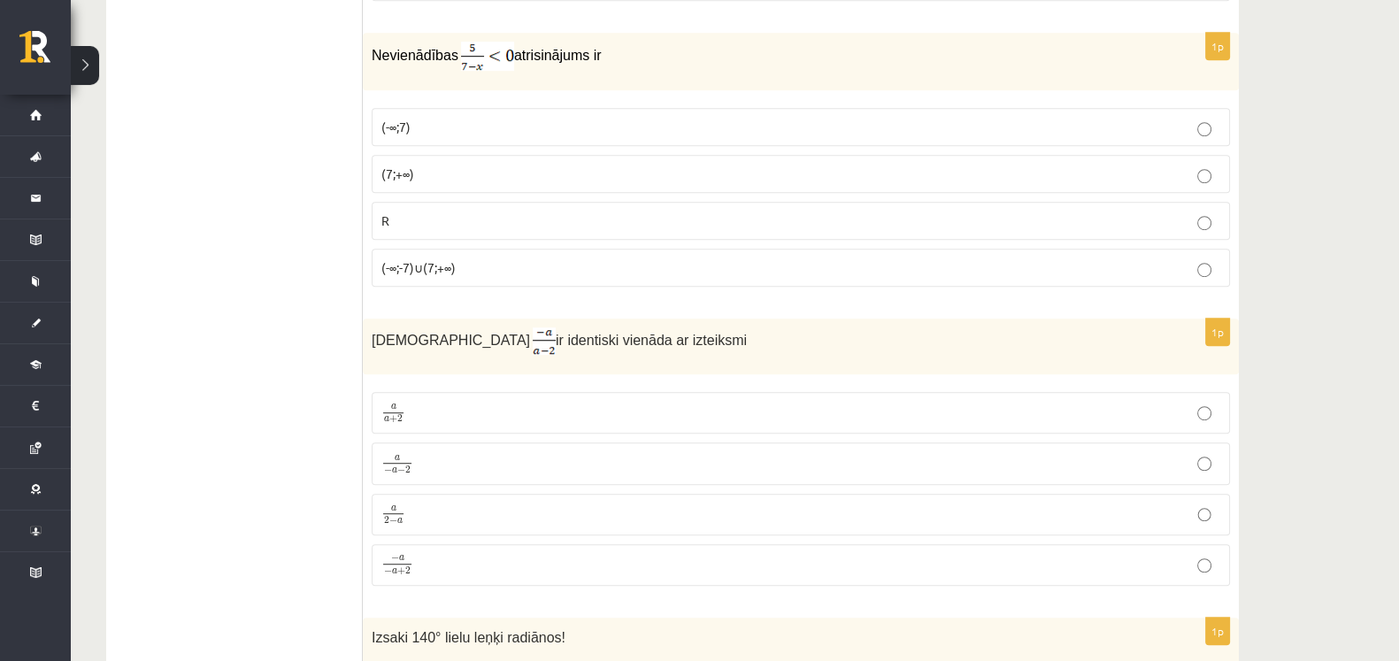
click at [1032, 173] on p "(7;+∞)" at bounding box center [800, 174] width 839 height 19
click at [425, 517] on p "a 2 − a a 2 − a" at bounding box center [800, 515] width 839 height 22
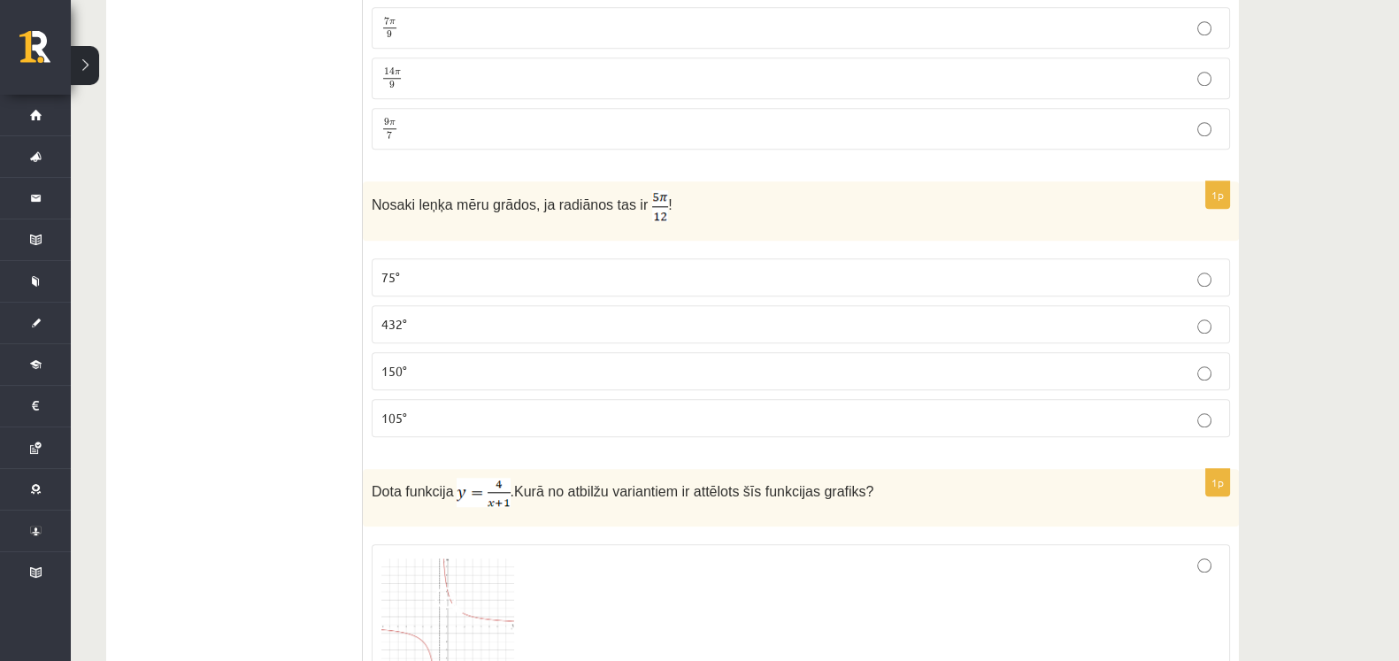
scroll to position [2071, 0]
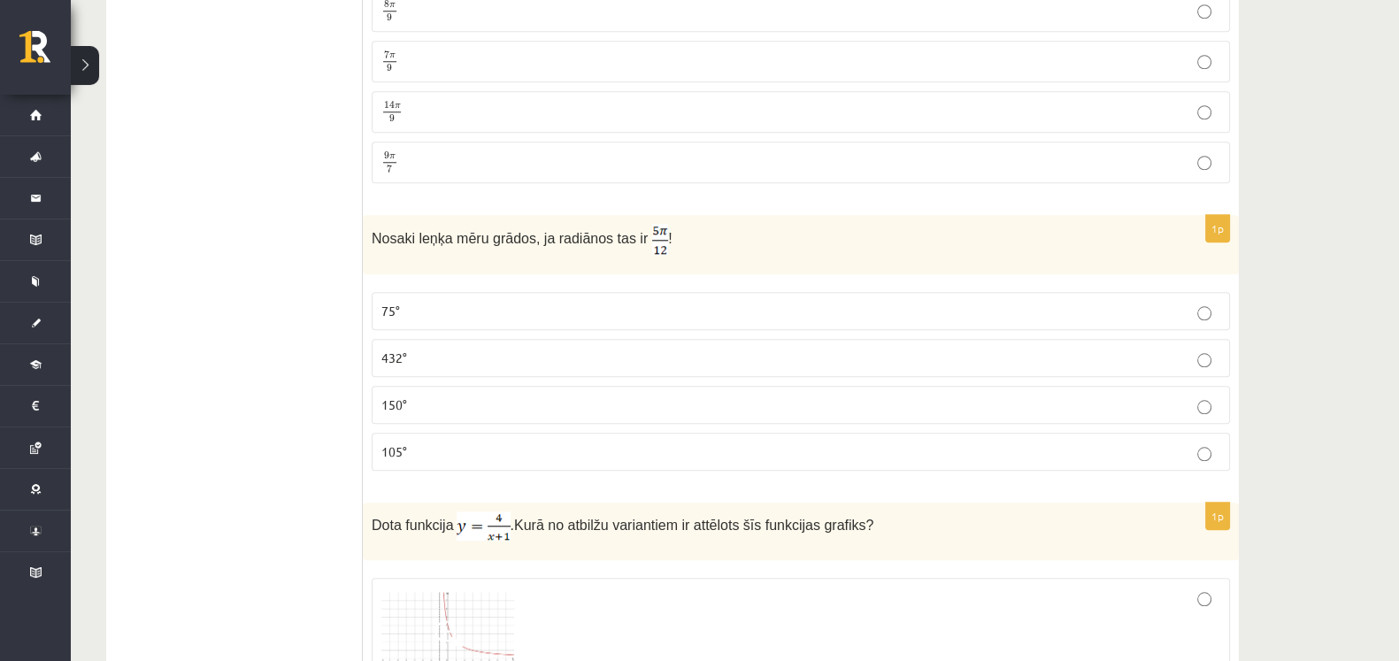
click at [1176, 306] on p "75°" at bounding box center [800, 311] width 839 height 19
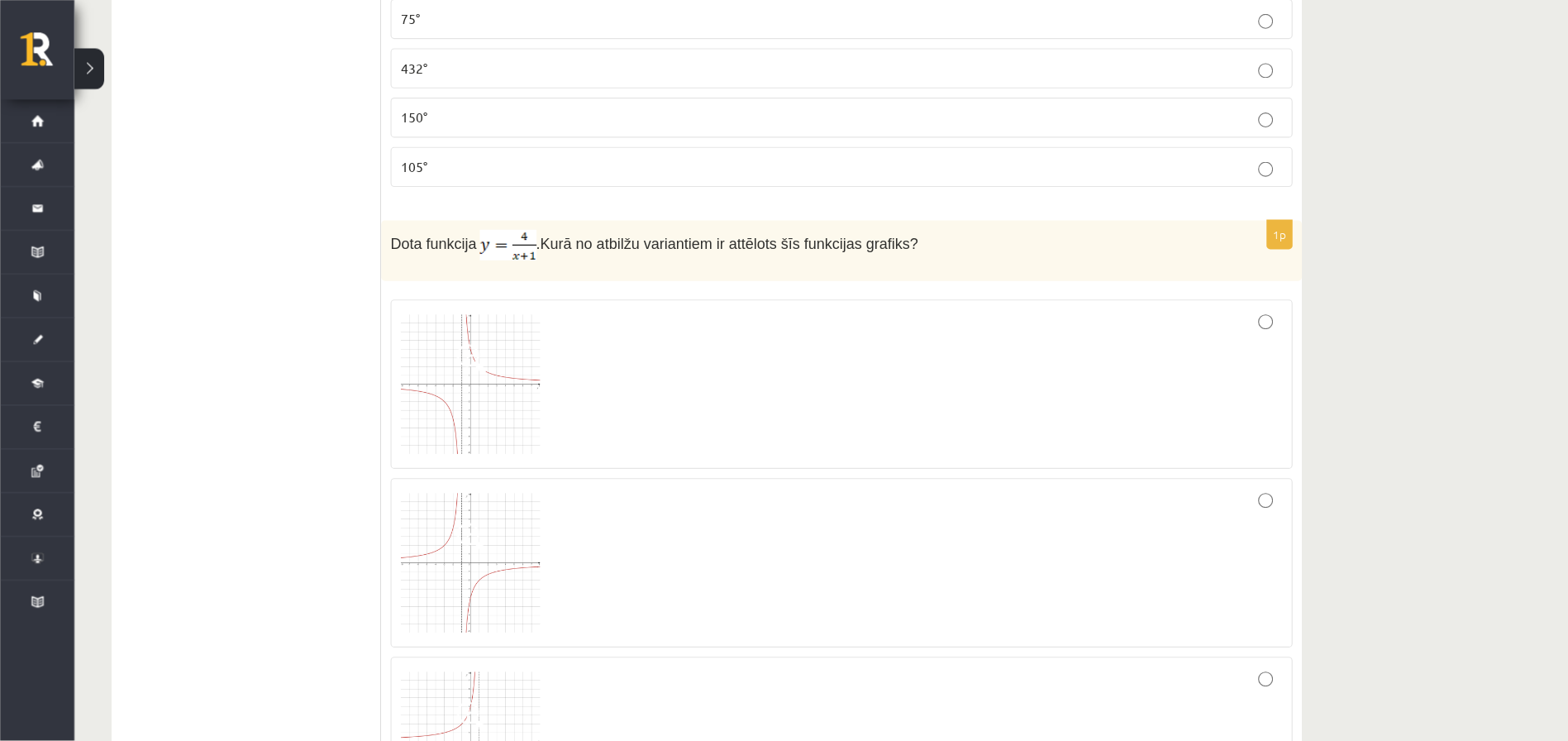
scroll to position [2209, 0]
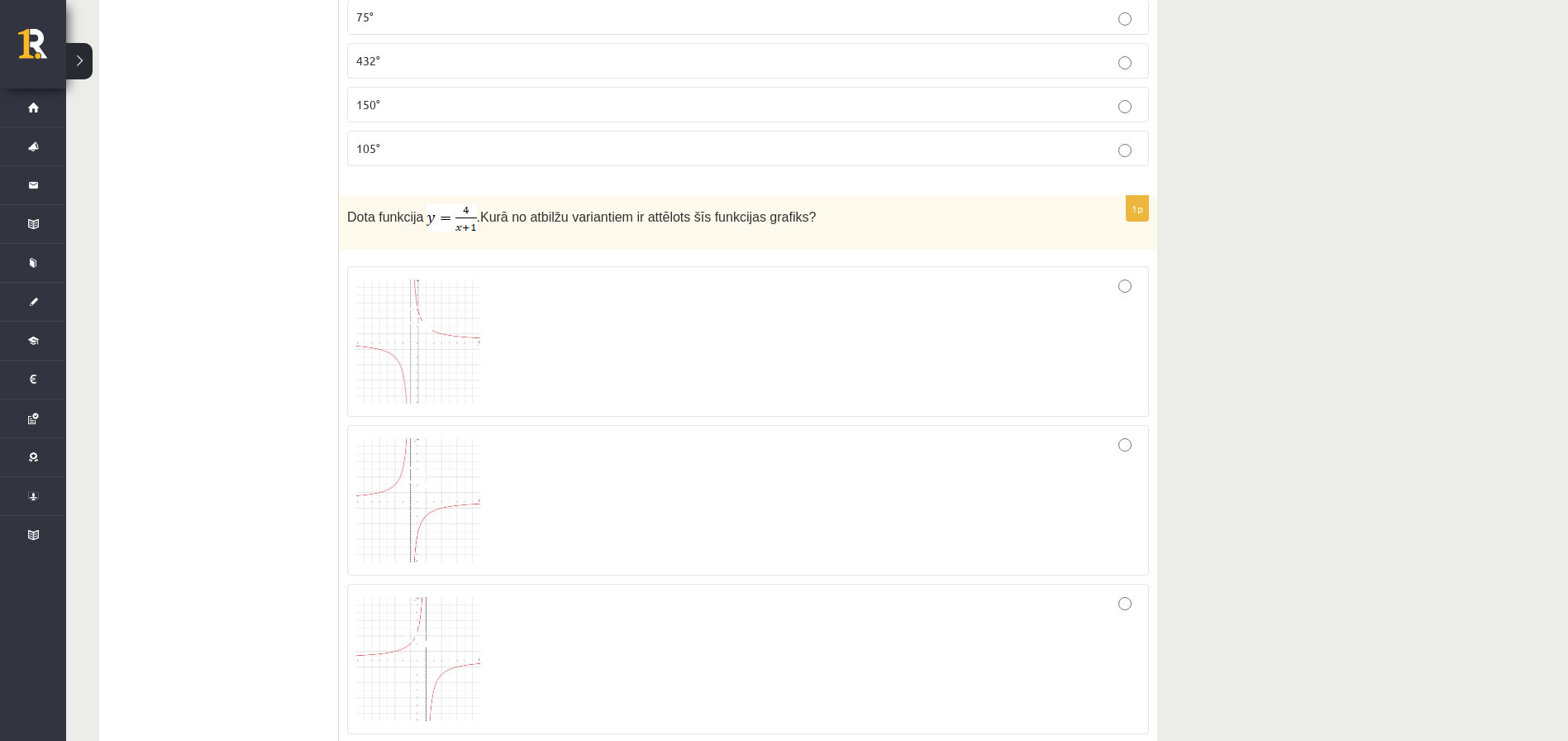
drag, startPoint x: 1293, startPoint y: 0, endPoint x: 177, endPoint y: 370, distance: 1175.7
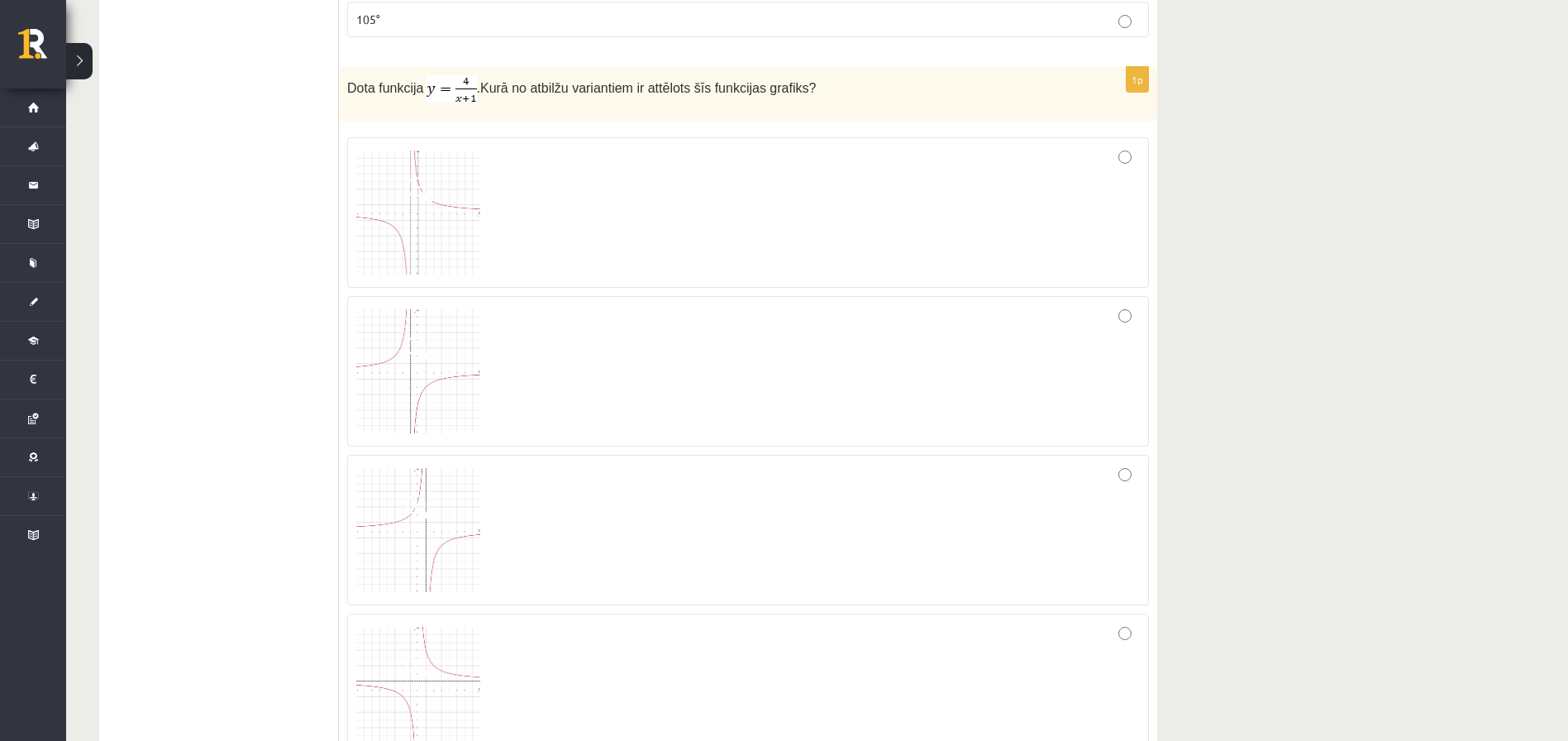
scroll to position [2358, 0]
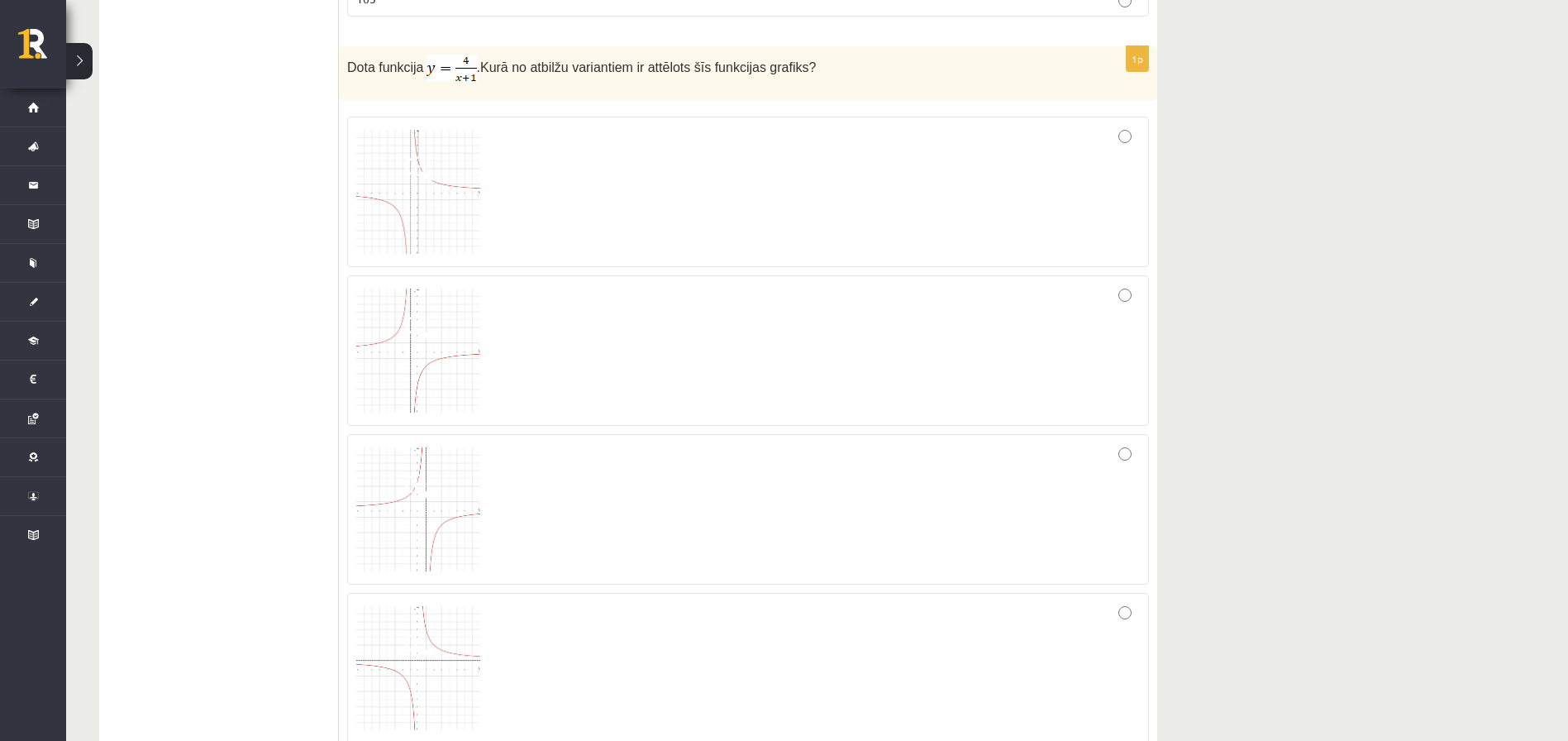
click at [441, 160] on img at bounding box center [417, 192] width 124 height 124
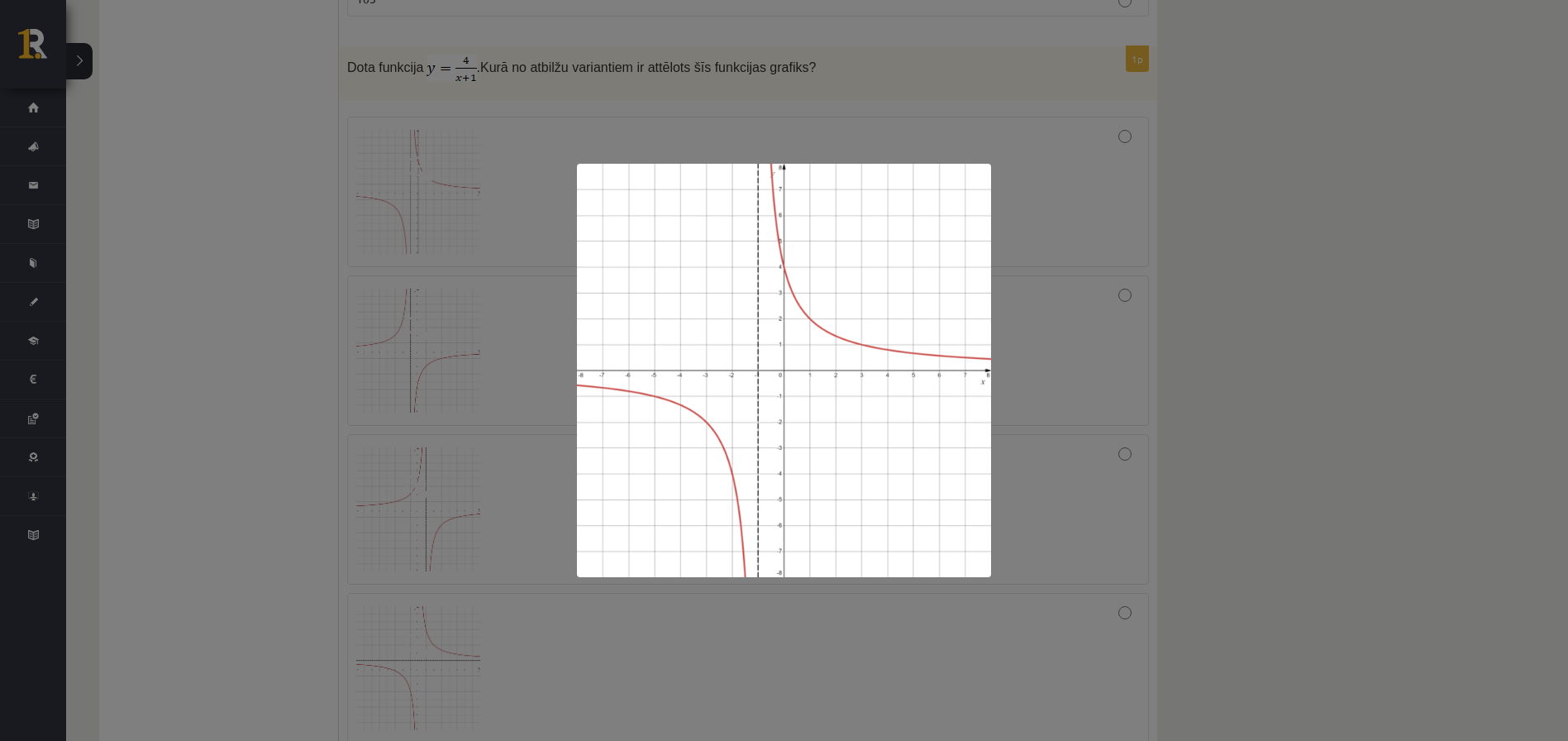
click at [165, 323] on div at bounding box center [784, 370] width 1568 height 741
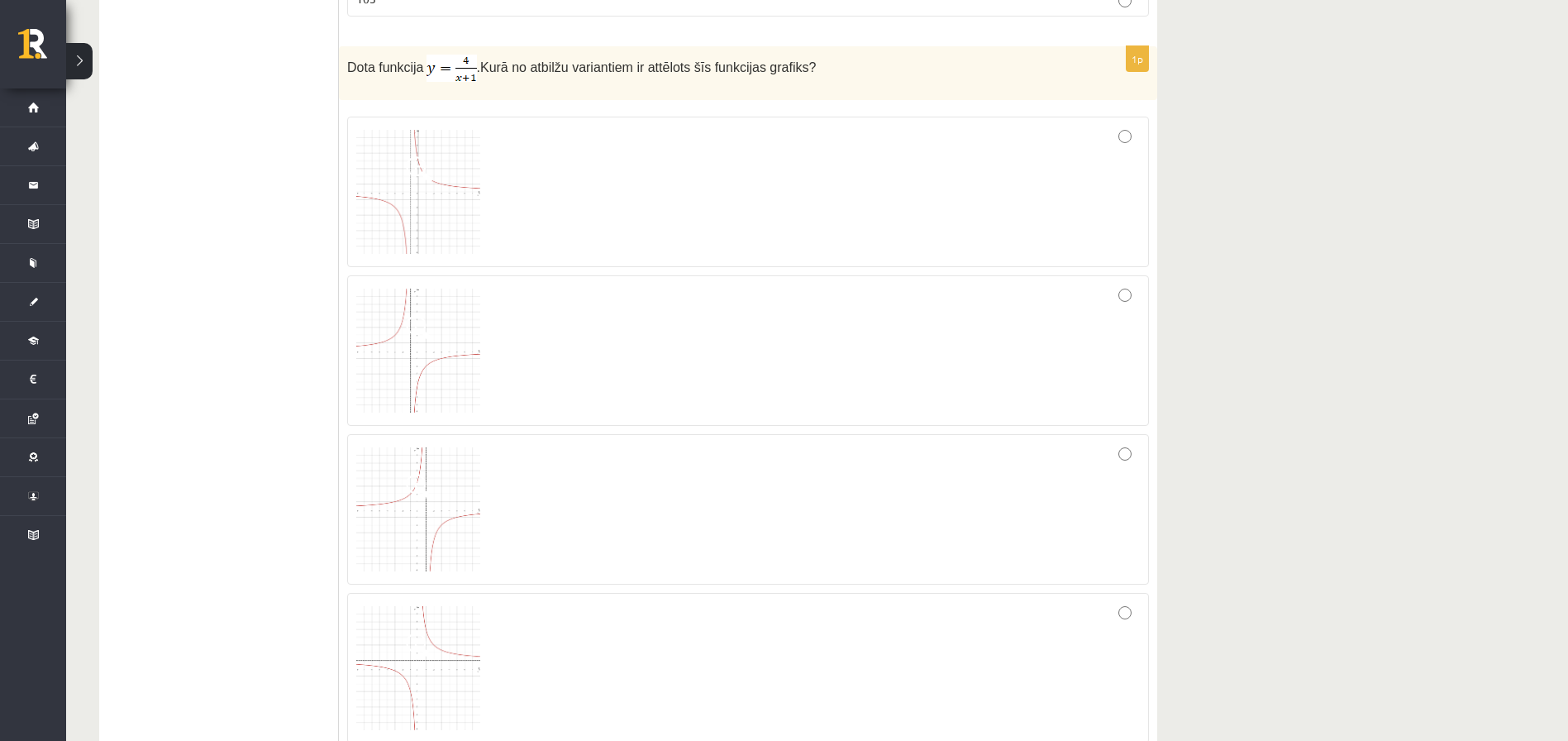
click at [398, 203] on img at bounding box center [417, 192] width 124 height 124
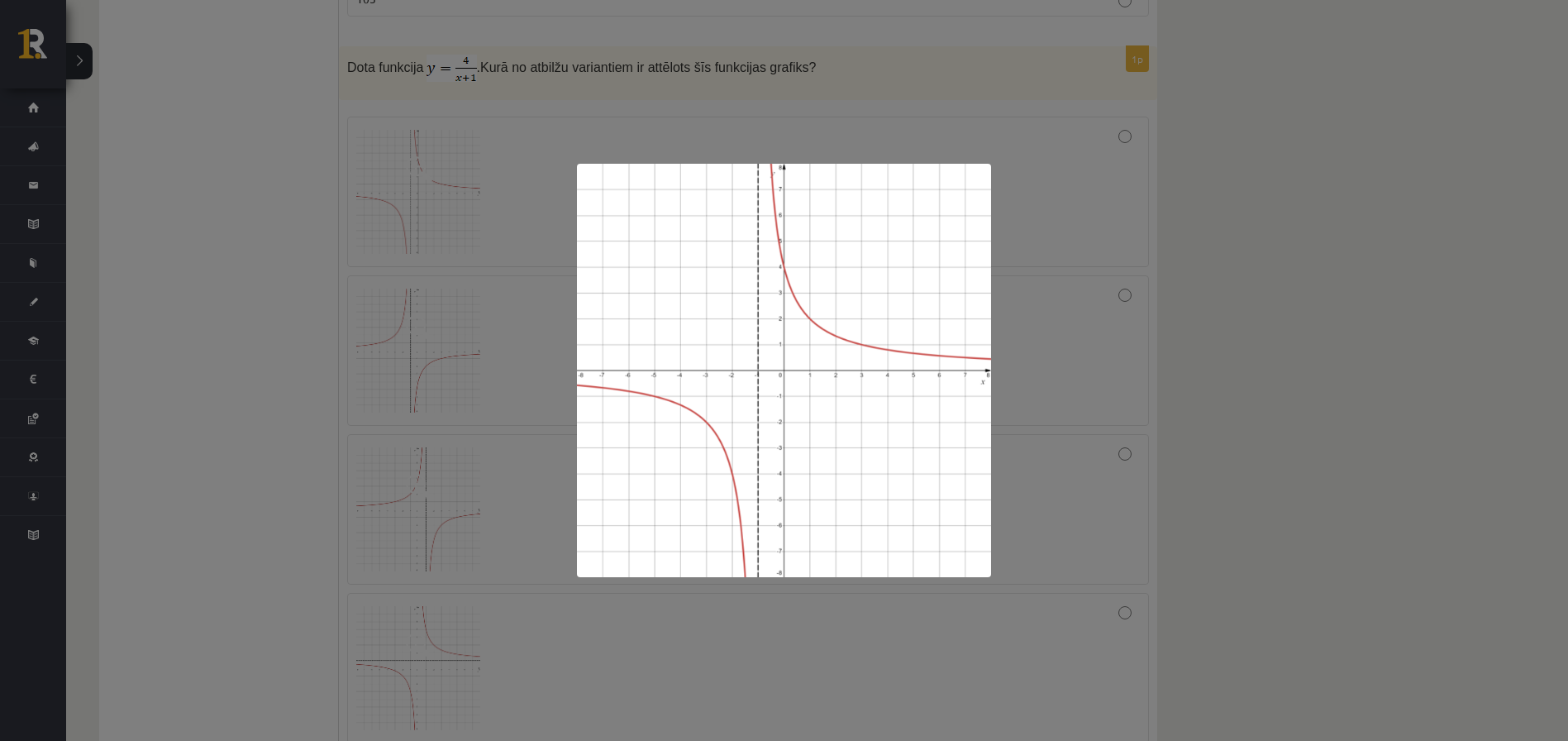
click at [1306, 197] on div at bounding box center [784, 370] width 1568 height 741
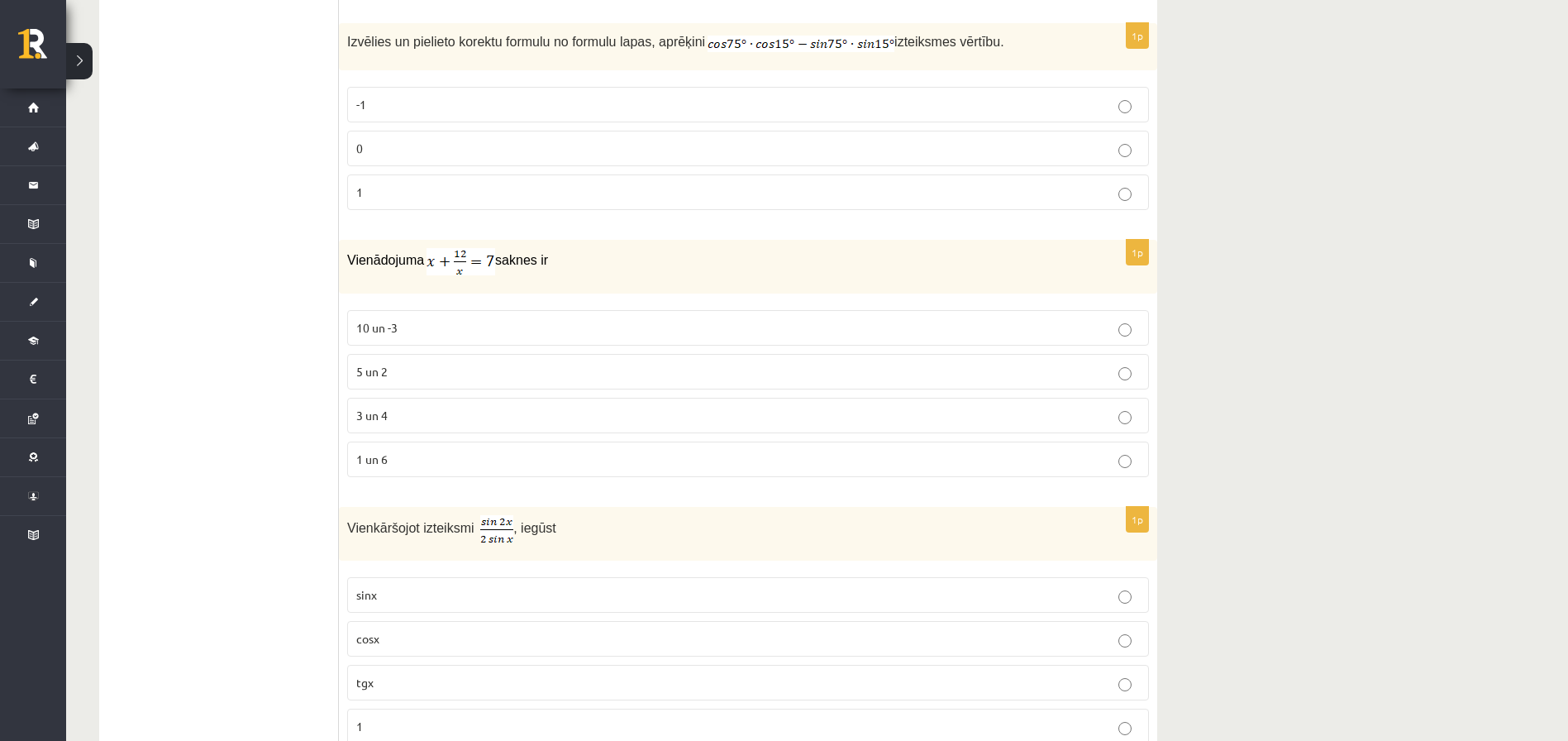
scroll to position [3387, 0]
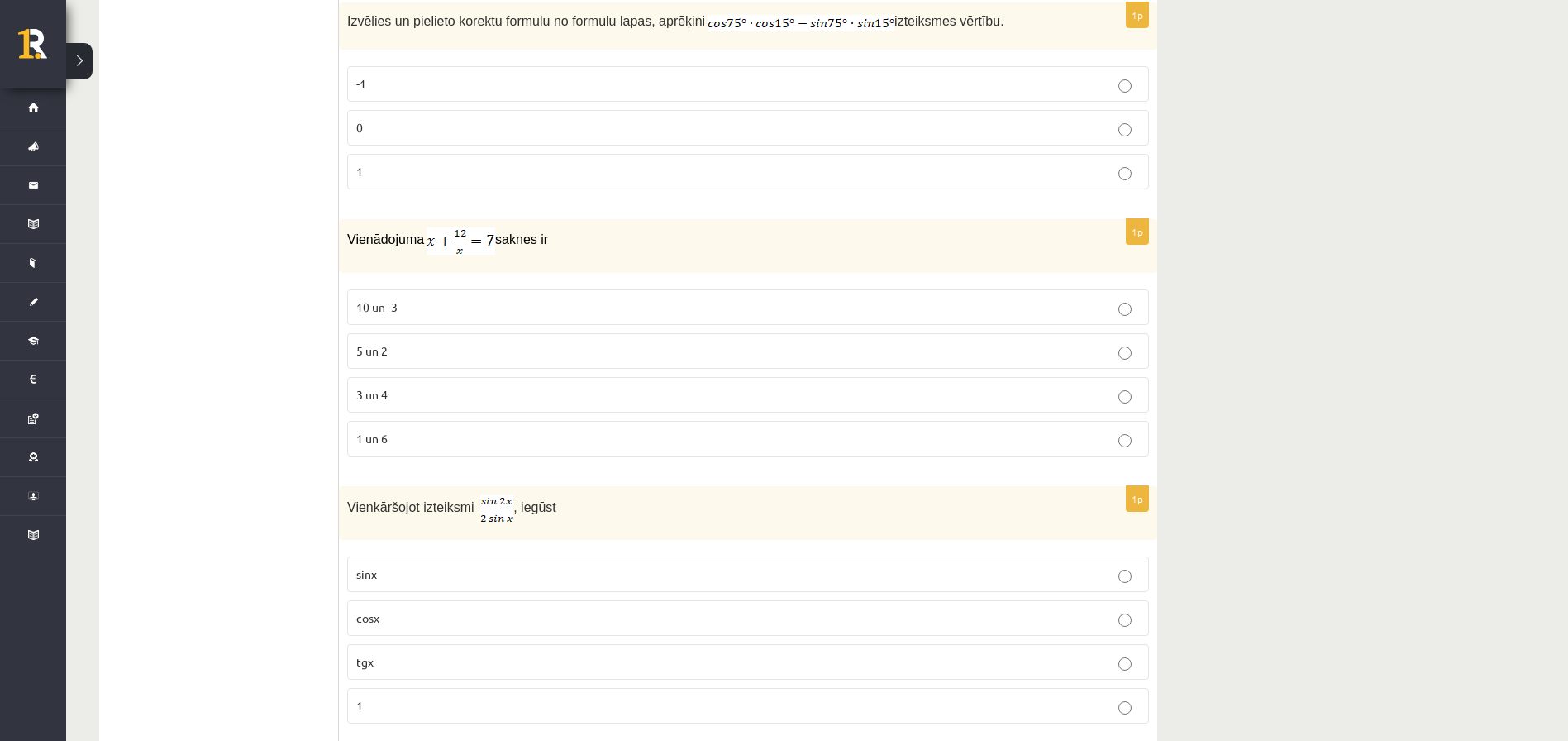
click at [1115, 126] on p "0" at bounding box center [747, 127] width 784 height 18
click at [858, 388] on p "3 un 4" at bounding box center [747, 394] width 784 height 18
click at [870, 617] on p "cosx" at bounding box center [747, 618] width 784 height 18
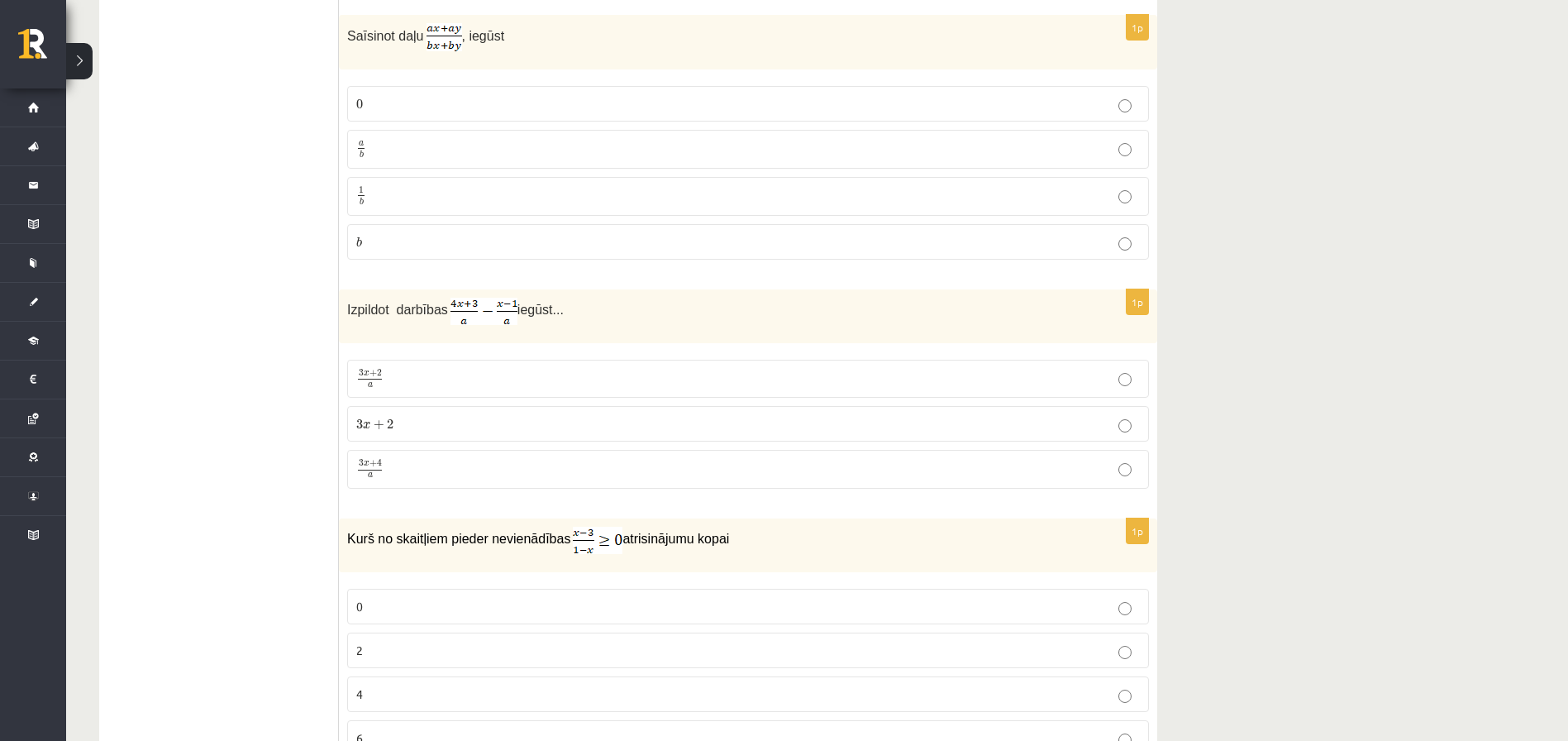
scroll to position [4136, 0]
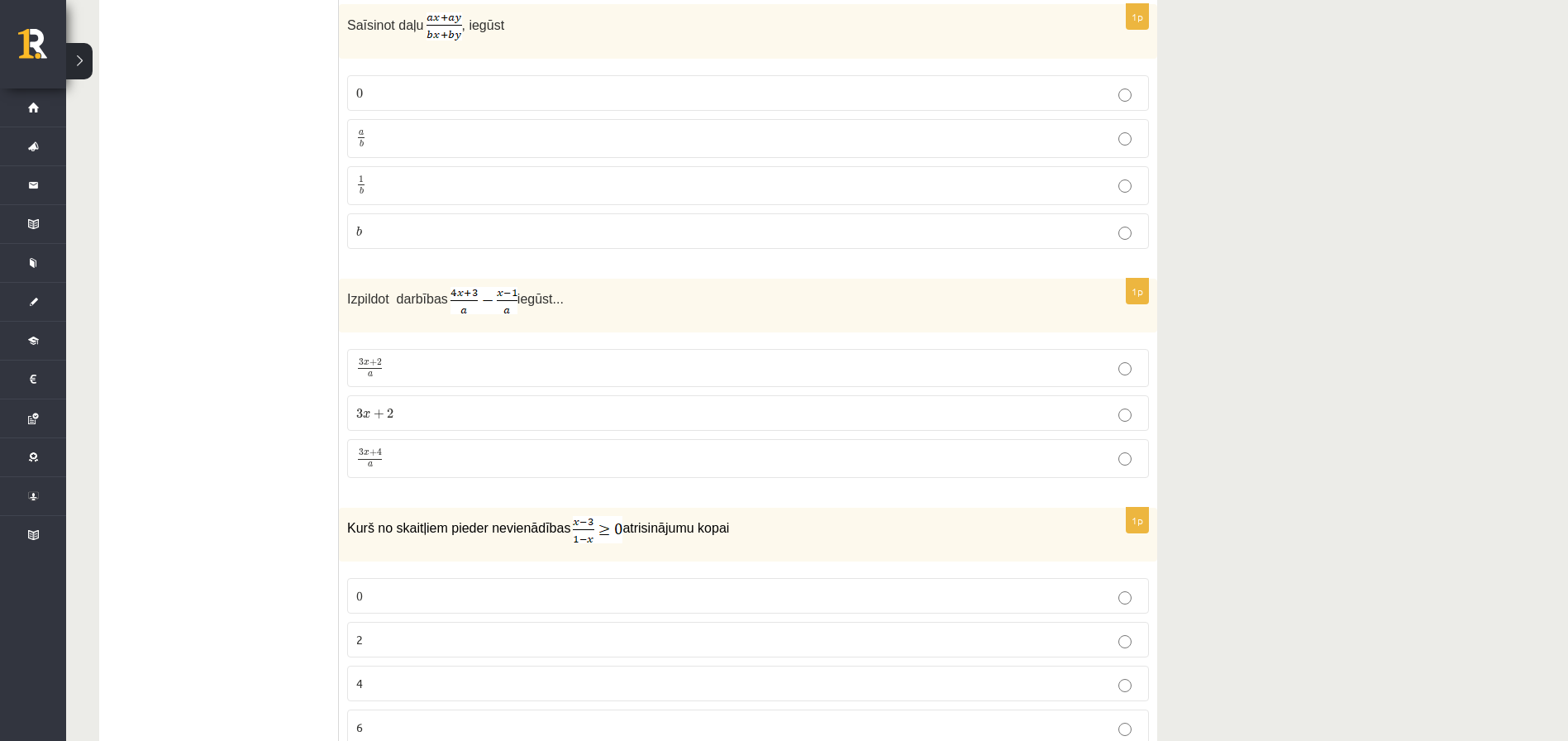
click at [858, 141] on p "a b a b" at bounding box center [747, 138] width 784 height 21
click at [712, 474] on label "3 x + 4 a 3 x + 4 a" at bounding box center [748, 459] width 801 height 39
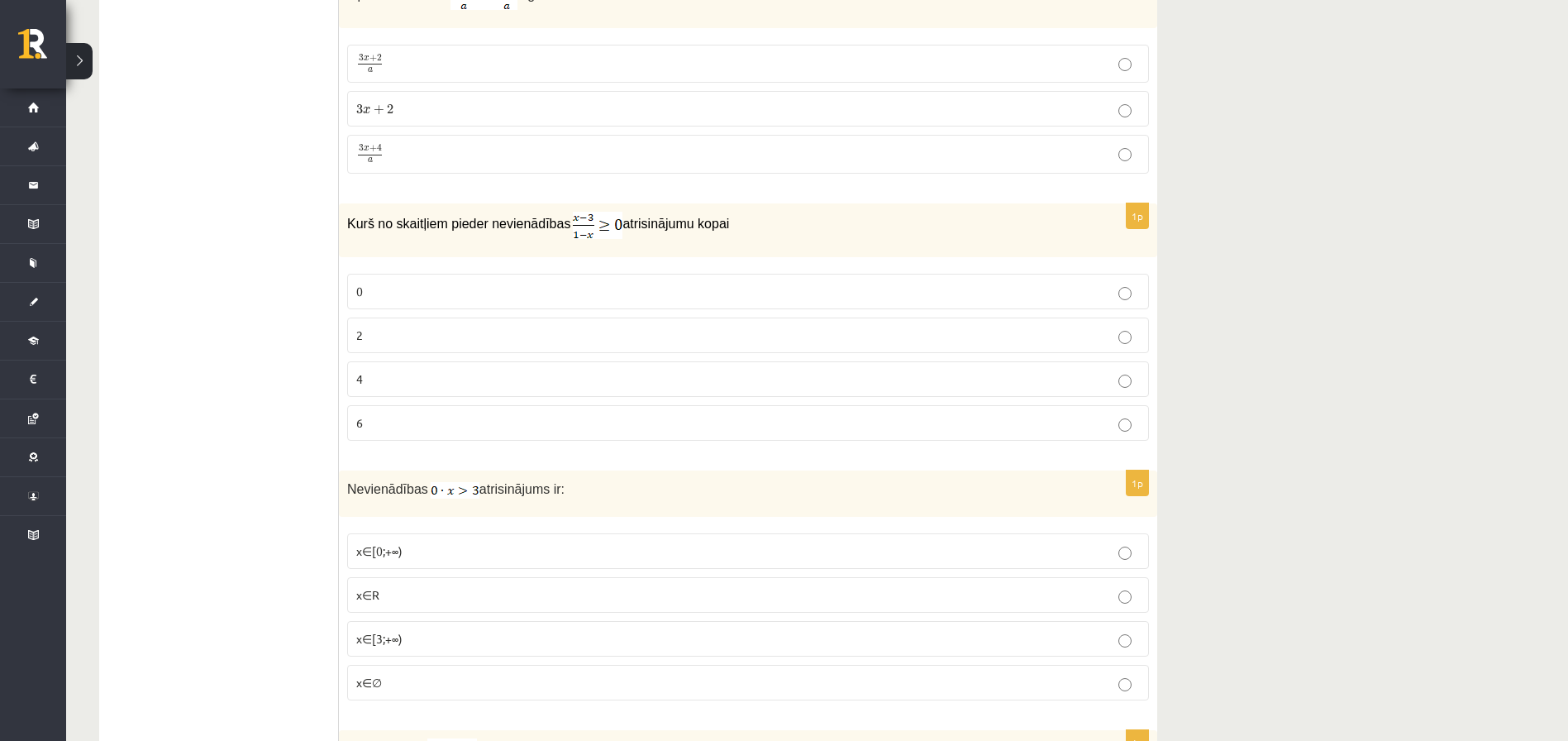
scroll to position [4482, 0]
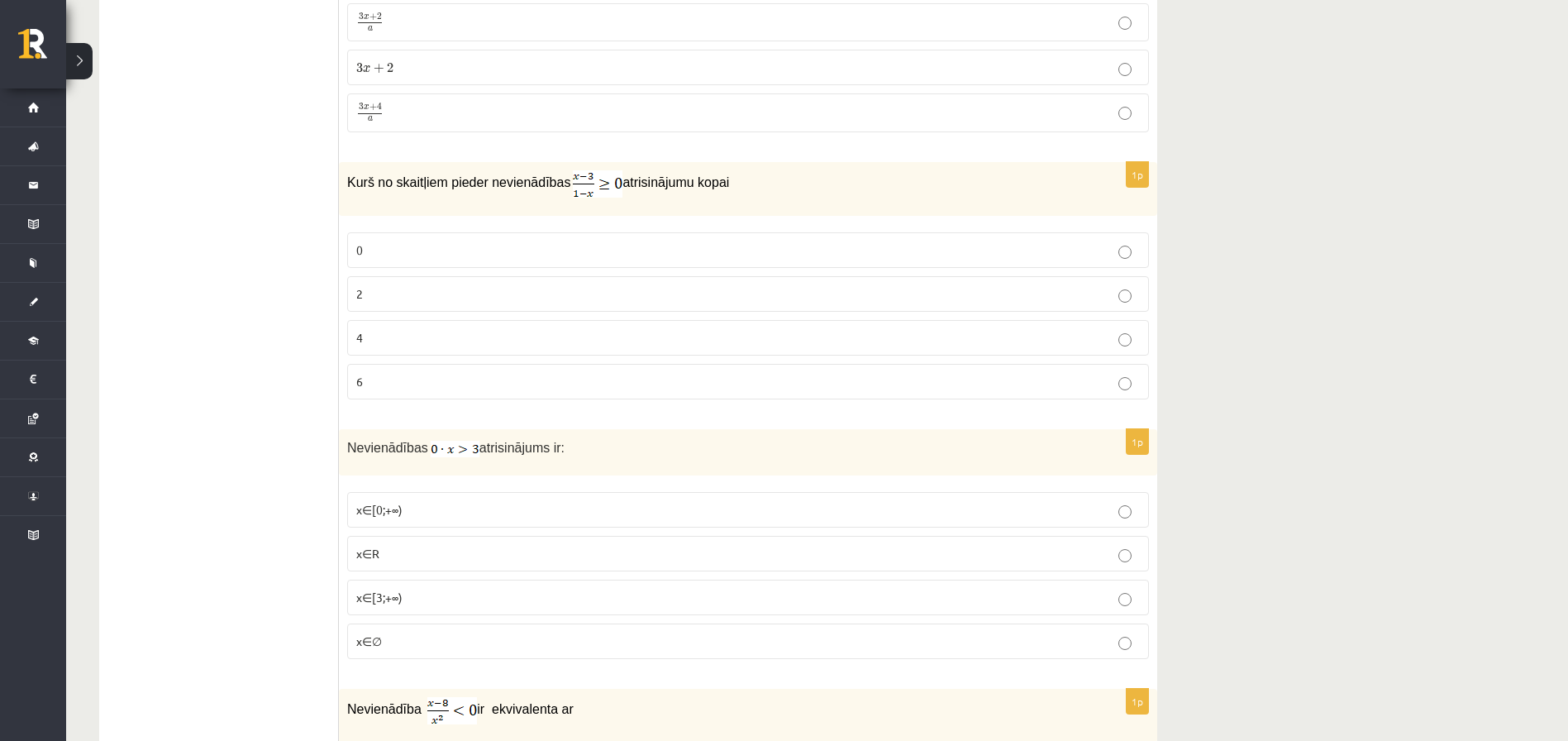
click at [661, 290] on p "2" at bounding box center [747, 293] width 784 height 18
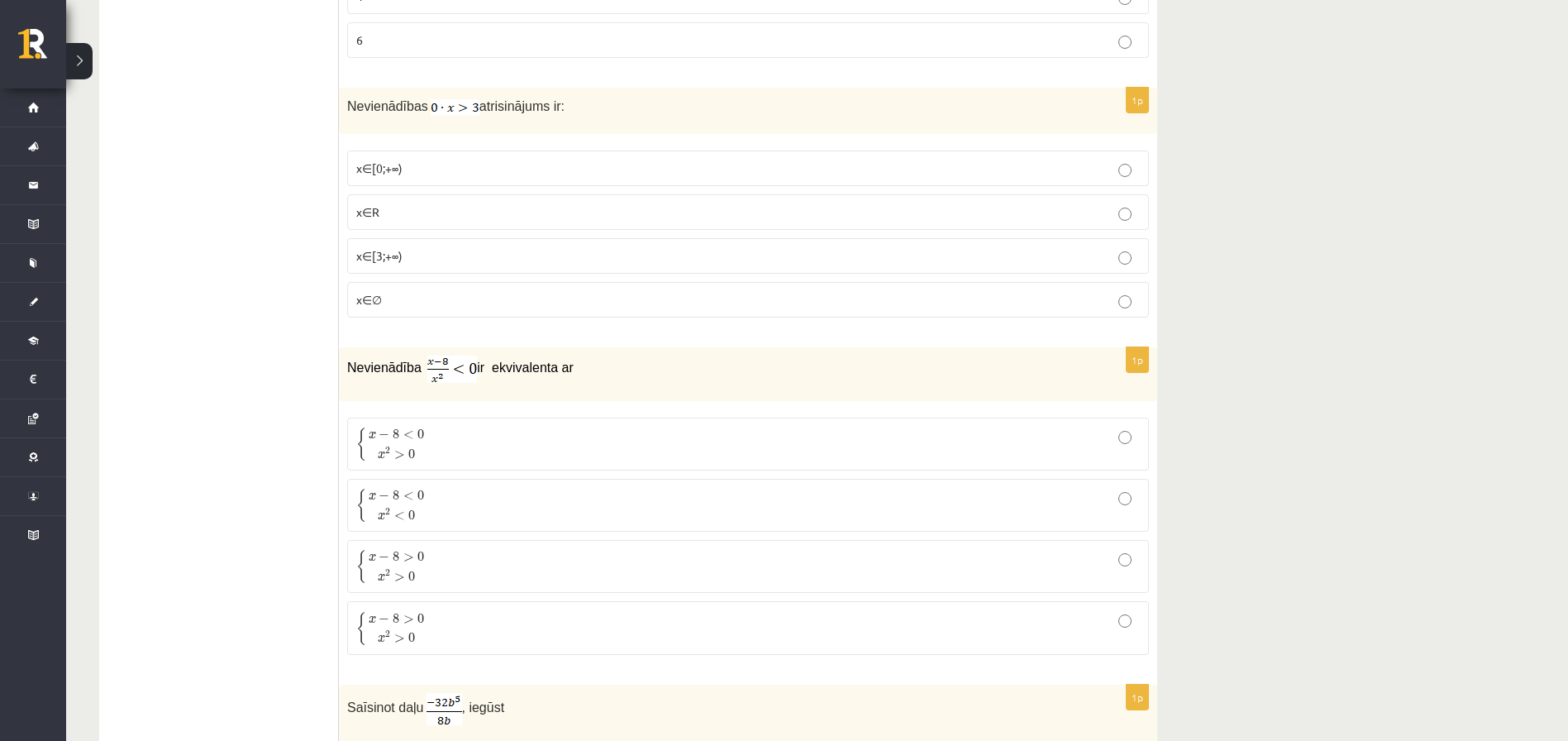
scroll to position [4865, 0]
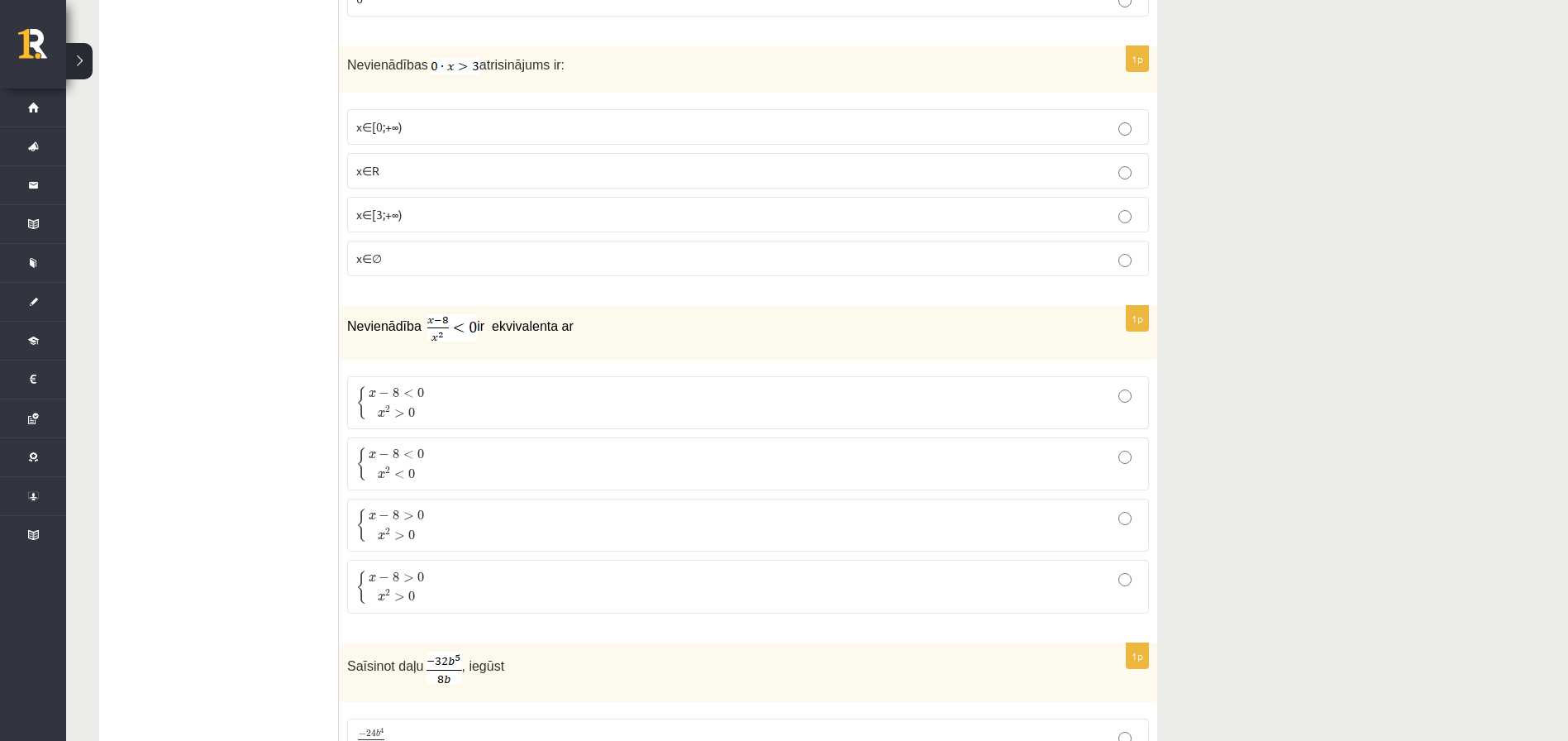
click at [752, 256] on p "x∈∅" at bounding box center [747, 258] width 784 height 18
click at [757, 409] on p "{ x − 8 < 0 x 2 > 0 { x − 8 < 0 x 2 > 0" at bounding box center [747, 402] width 784 height 35
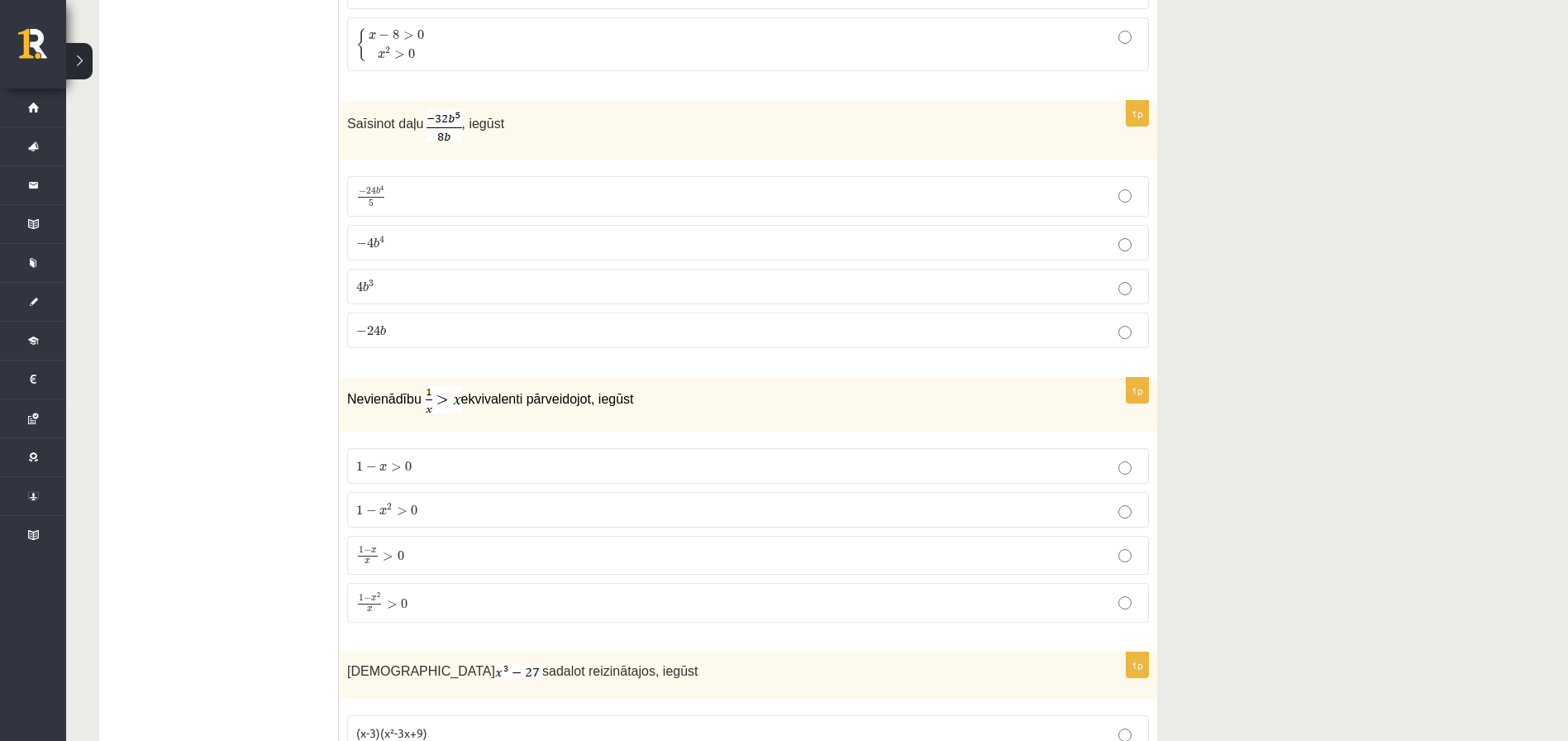
scroll to position [5449, 0]
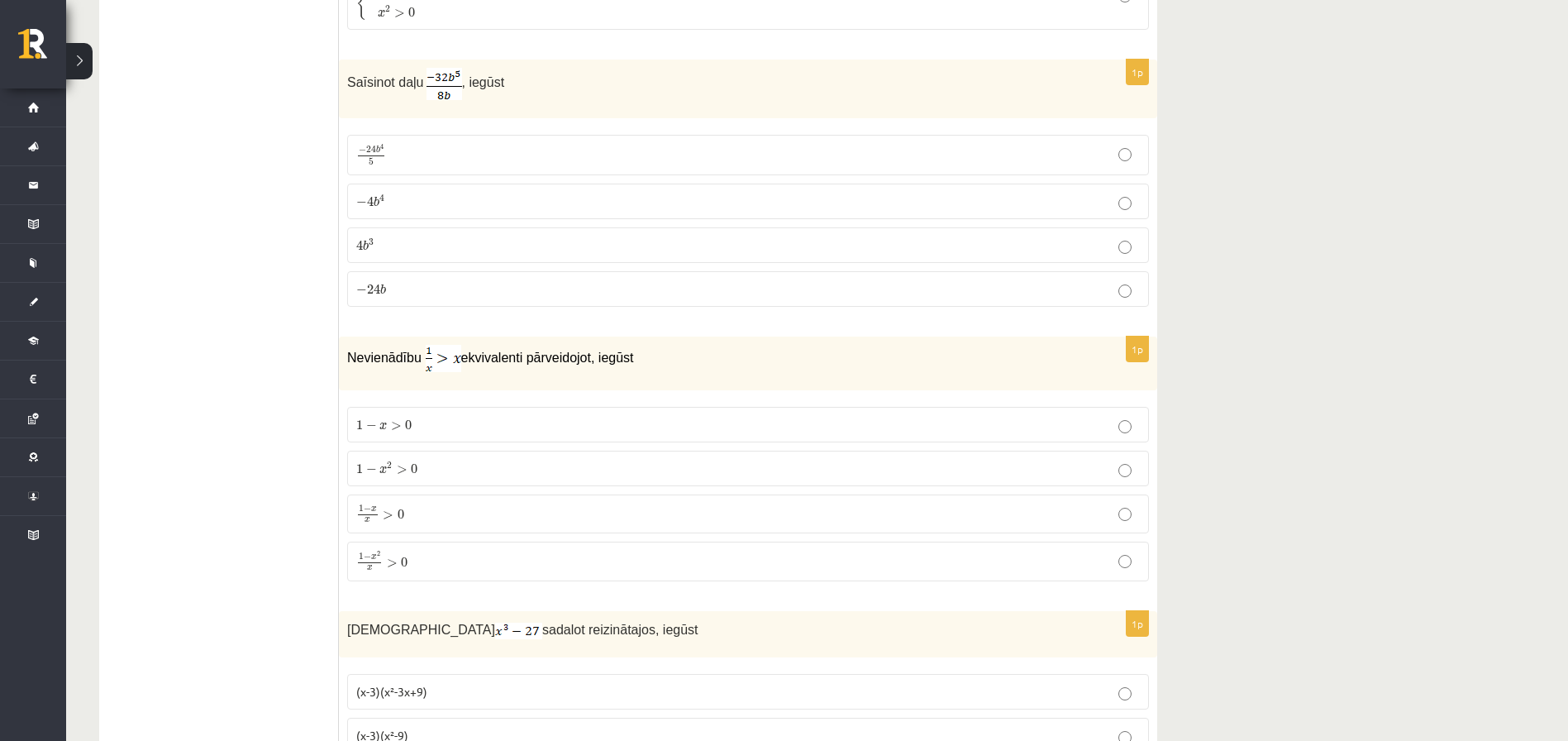
click at [1074, 209] on label "− 4 b 4 − 4 b 4" at bounding box center [748, 201] width 801 height 36
click at [550, 570] on label "1 − x 2 x > 0 1 − x 2 x > 0" at bounding box center [748, 562] width 801 height 39
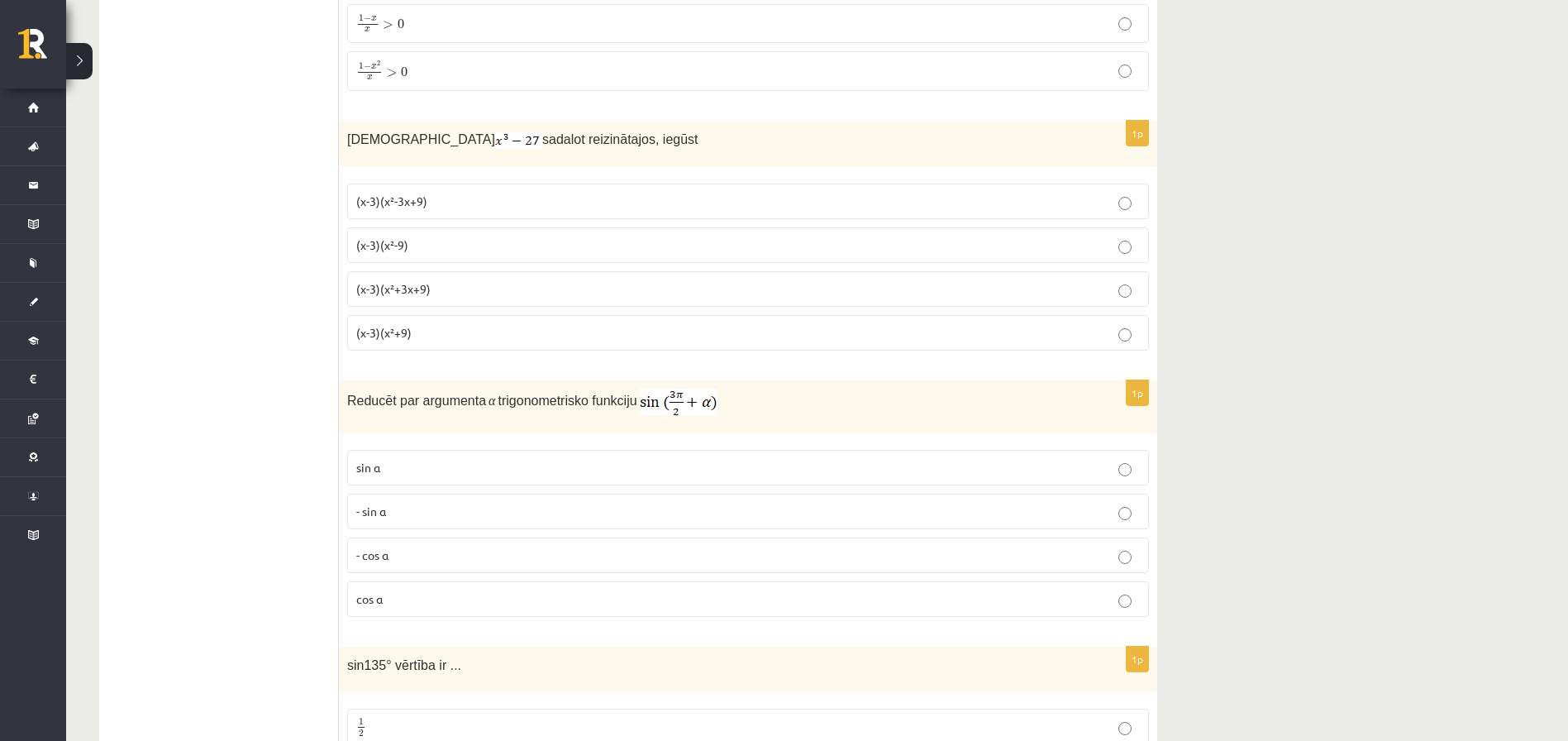
scroll to position [5991, 0]
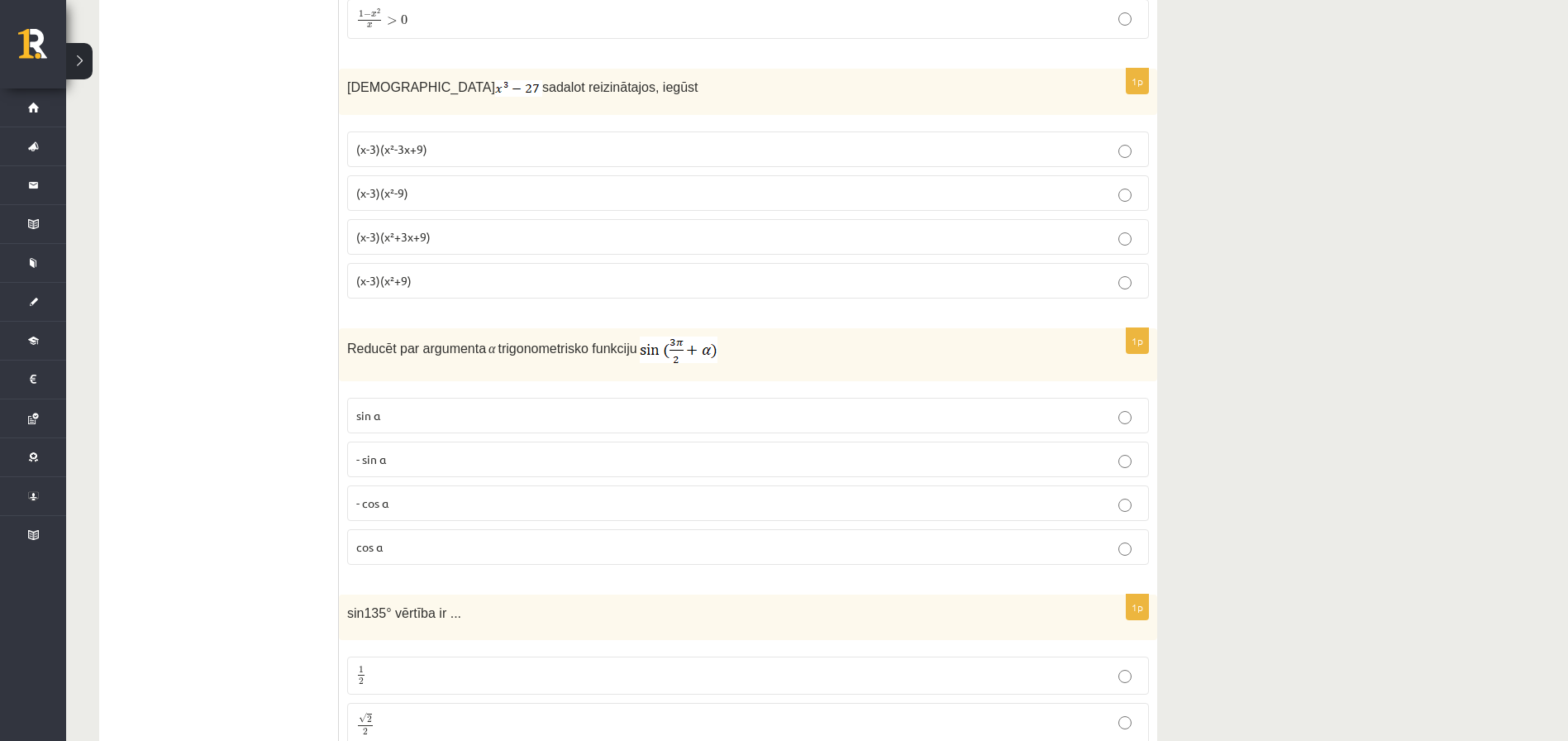
click at [477, 240] on p "(x-3)(x²+3x+9)" at bounding box center [747, 236] width 784 height 18
click at [570, 510] on label "- cos ⁡α" at bounding box center [748, 503] width 801 height 36
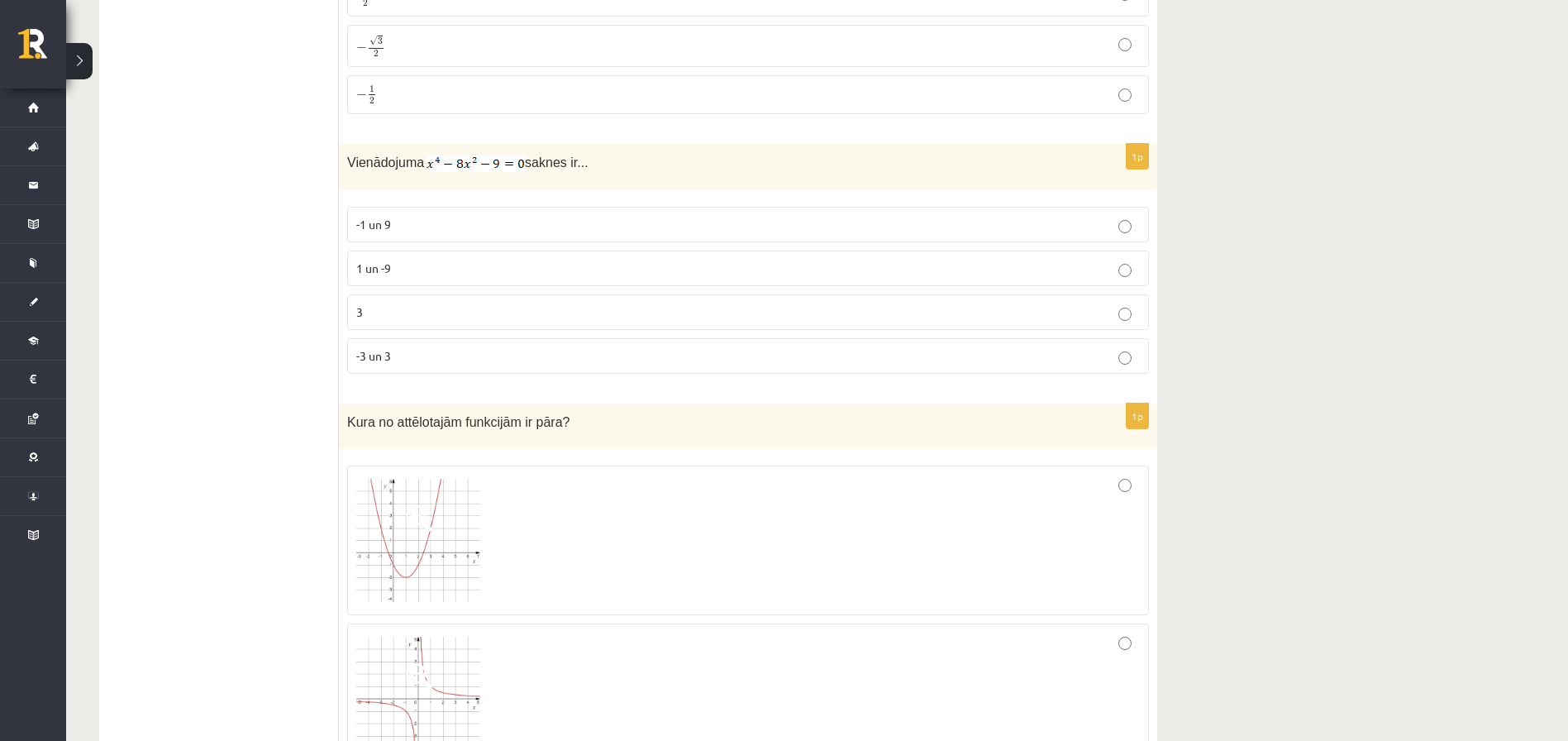
scroll to position [6699, 0]
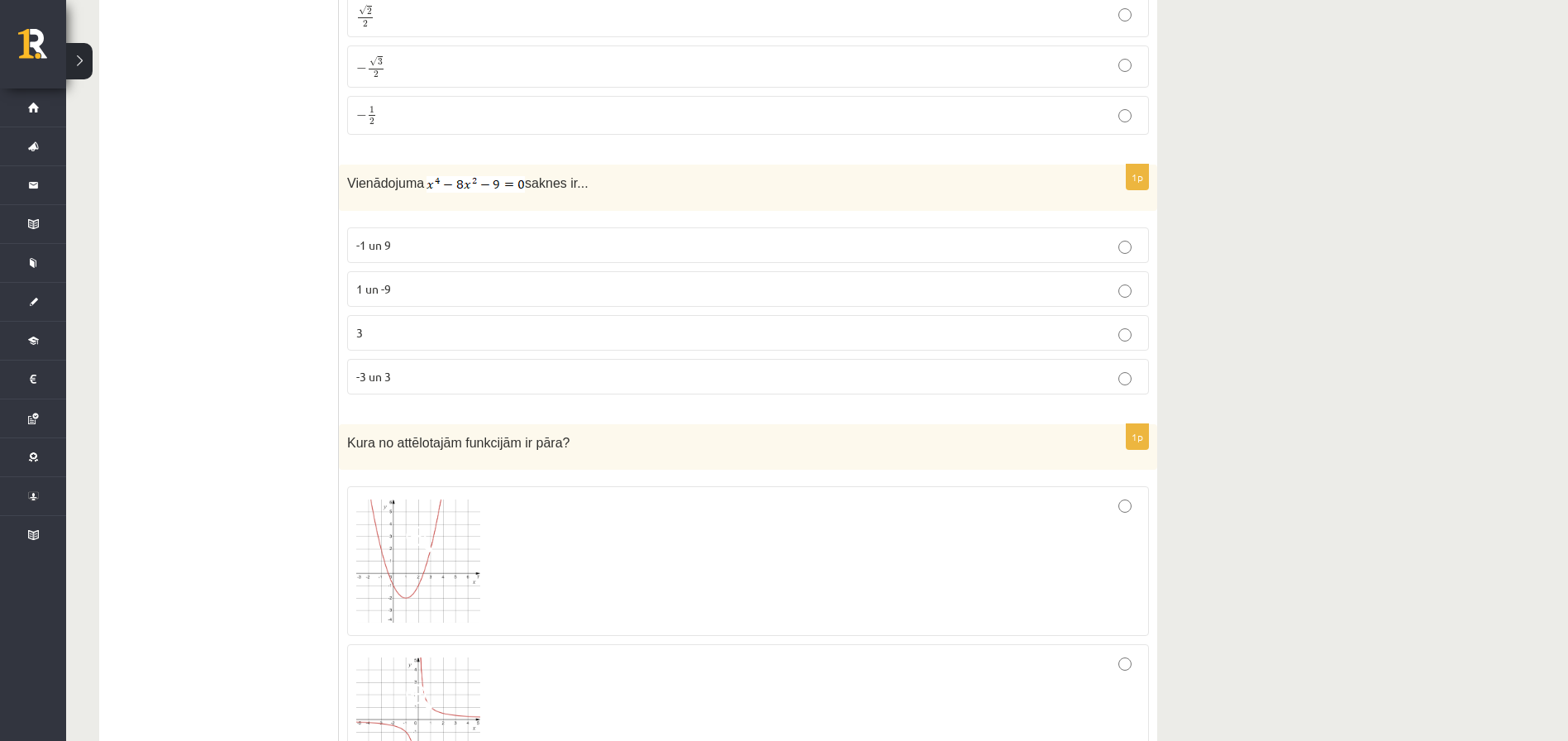
click at [841, 368] on p "-3 un 3" at bounding box center [747, 377] width 784 height 18
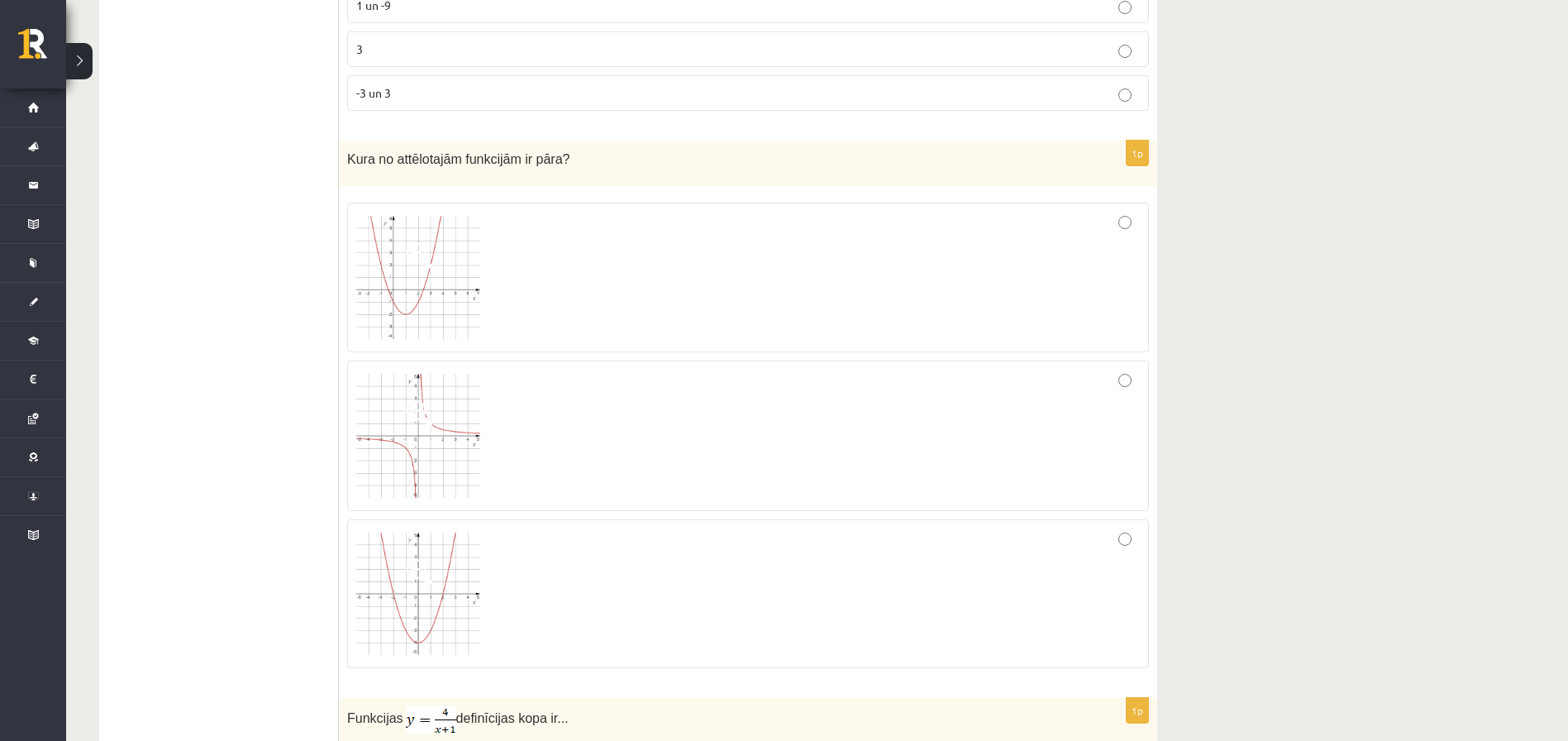
scroll to position [6941, 0]
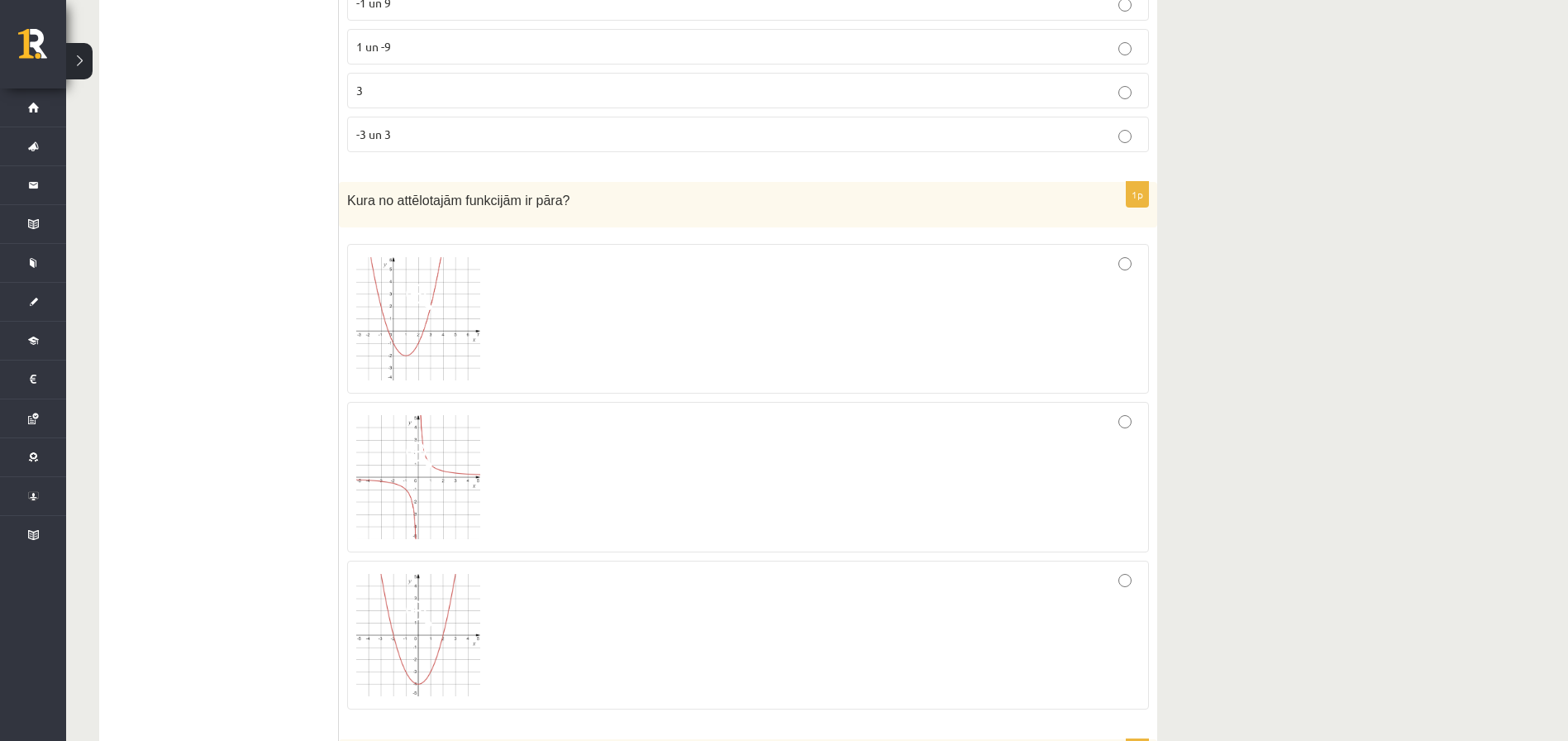
click at [1122, 599] on div at bounding box center [747, 635] width 784 height 131
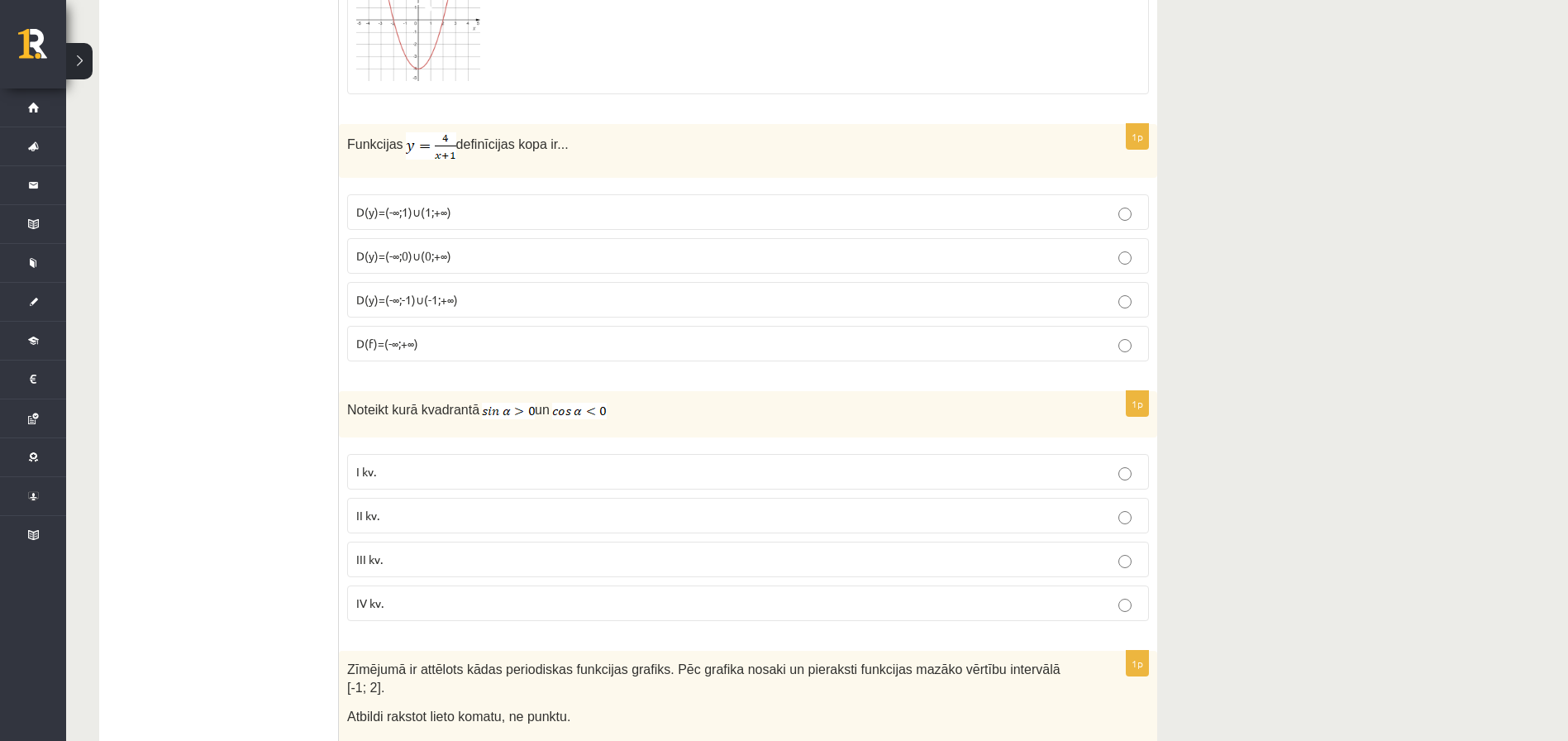
scroll to position [7535, 0]
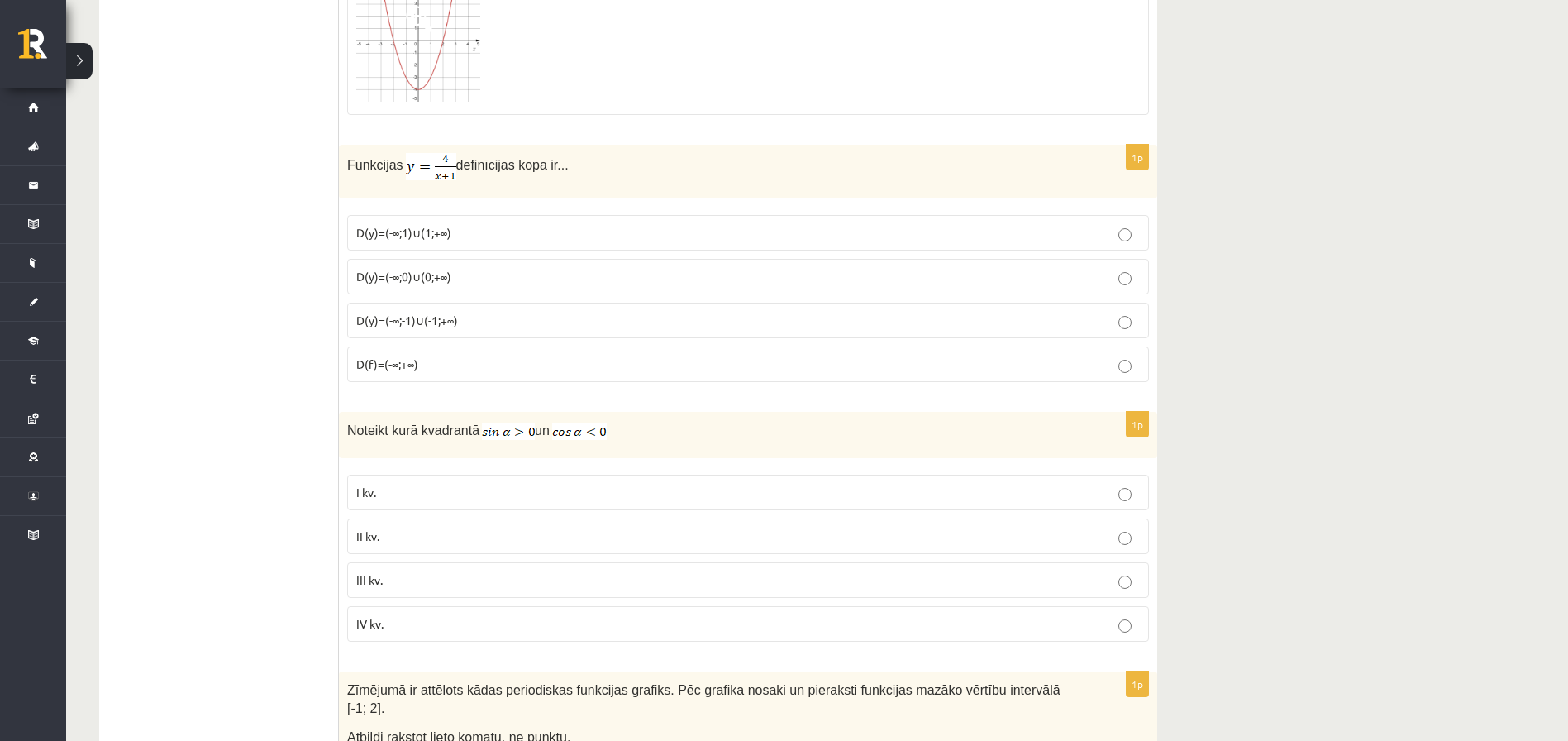
click at [815, 321] on p "D(y)=(-∞;-1)∪(-1;+∞)" at bounding box center [747, 321] width 784 height 18
click at [623, 535] on p "II kv." at bounding box center [747, 536] width 784 height 18
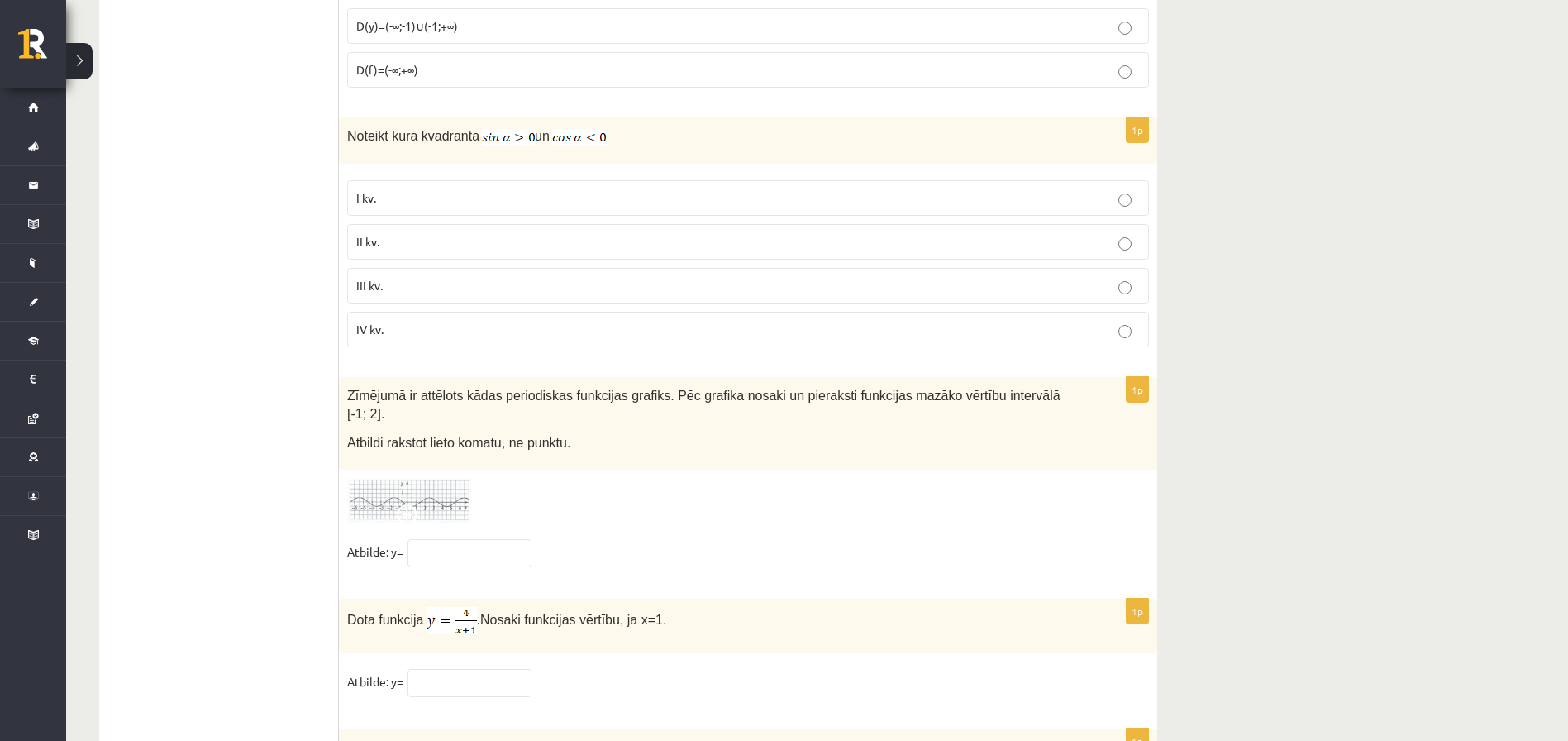
scroll to position [7957, 0]
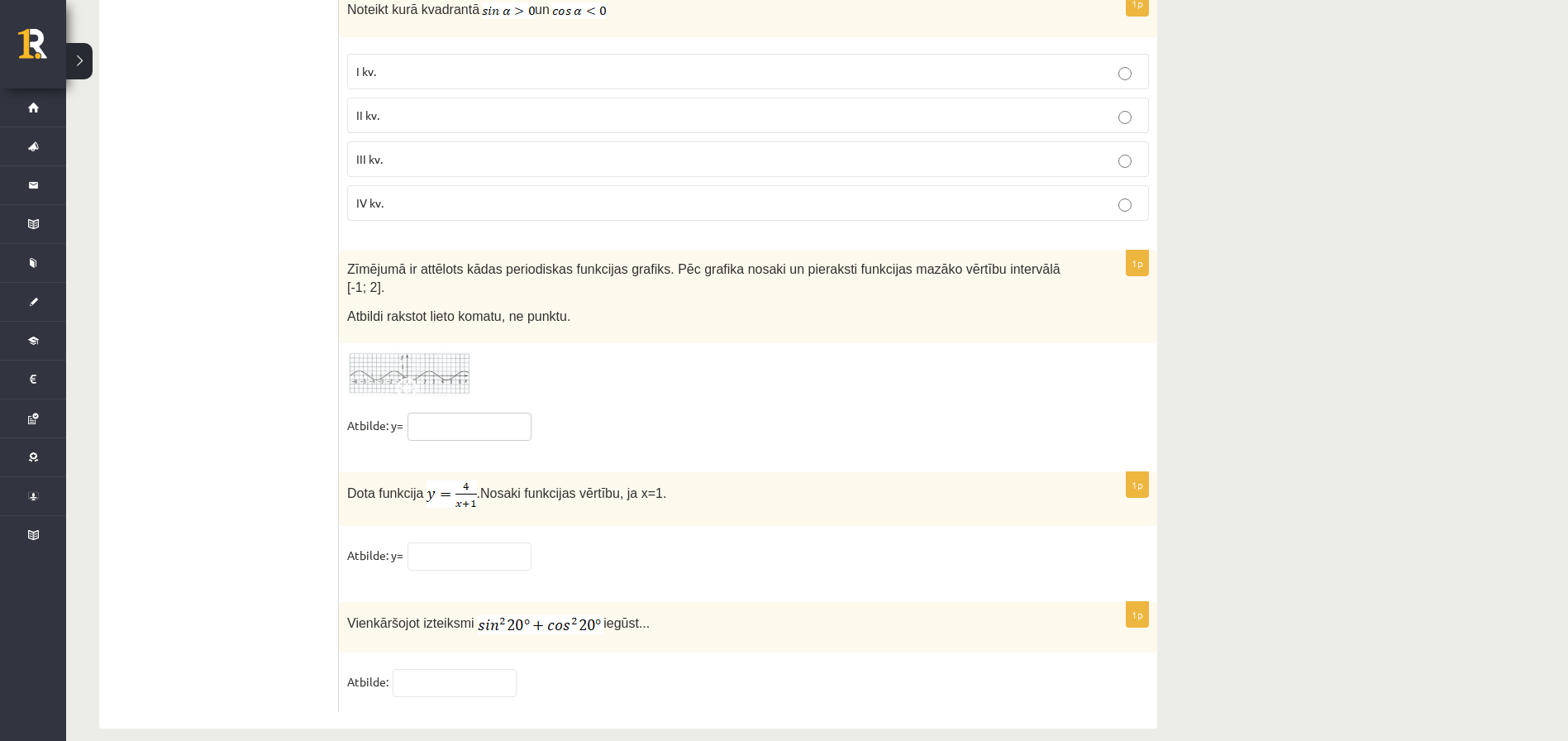
click at [463, 413] on input "text" at bounding box center [469, 427] width 124 height 28
type input "*"
type input "**"
click at [480, 543] on input "text" at bounding box center [469, 557] width 124 height 28
type input "*"
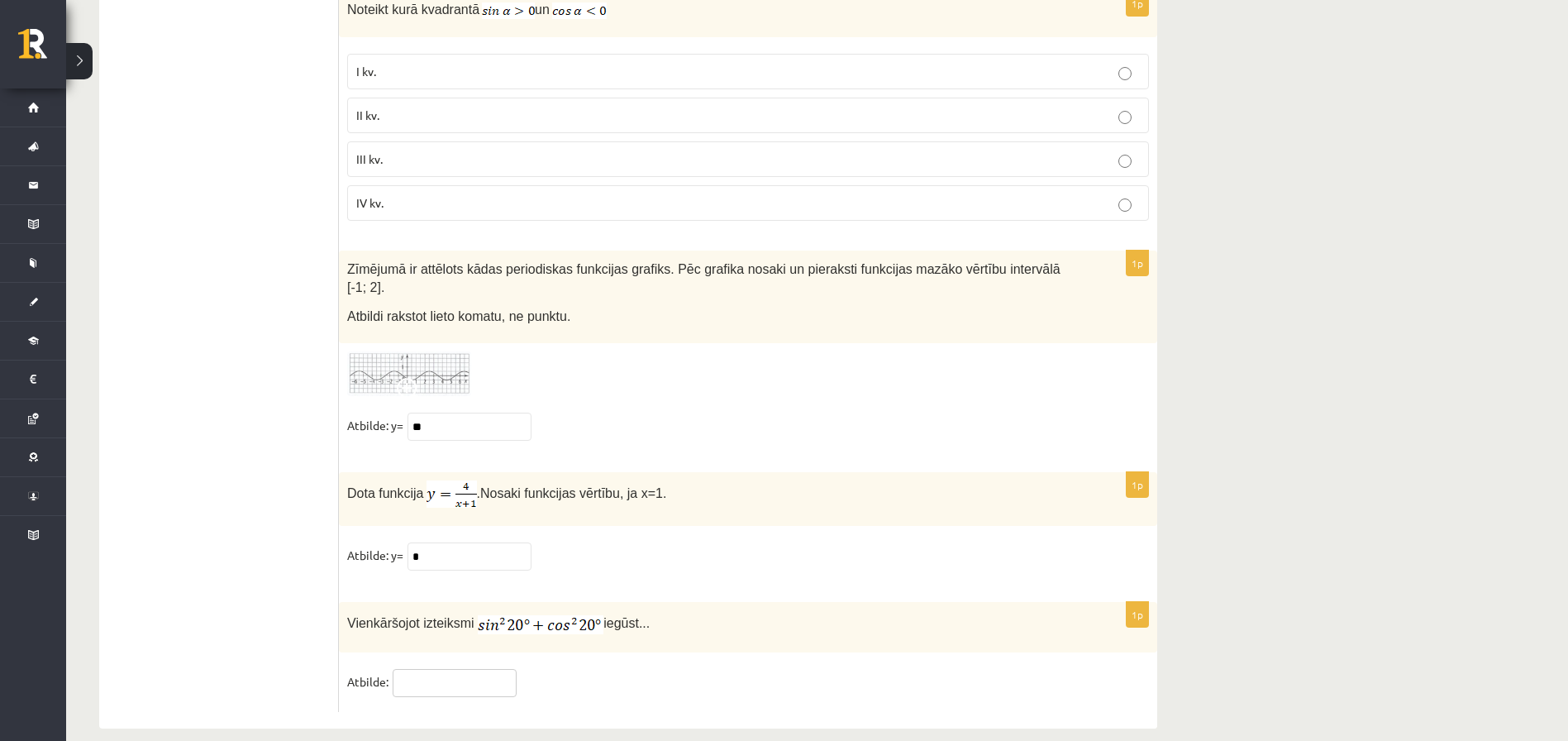
click at [436, 617] on input "text" at bounding box center [454, 683] width 124 height 28
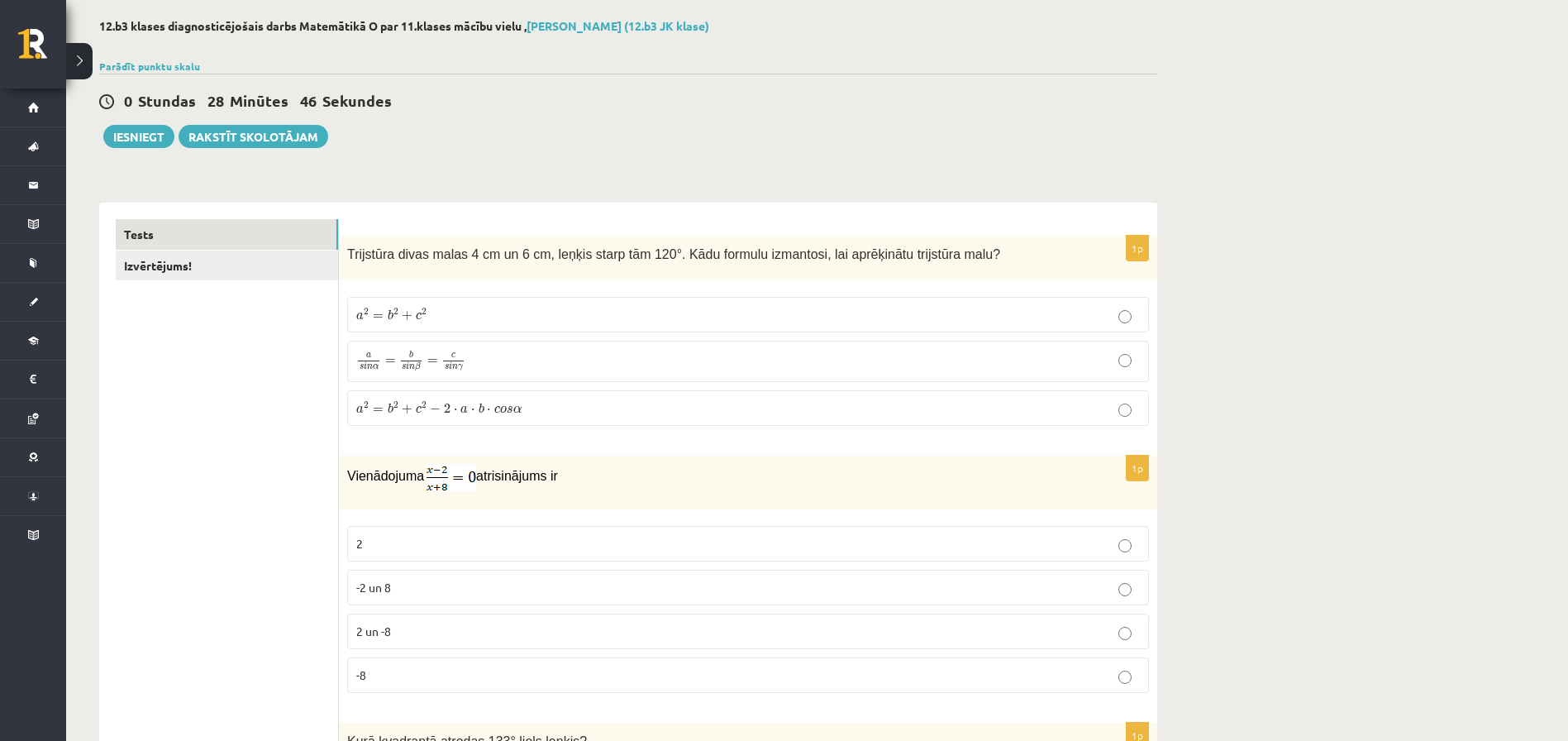
scroll to position [0, 0]
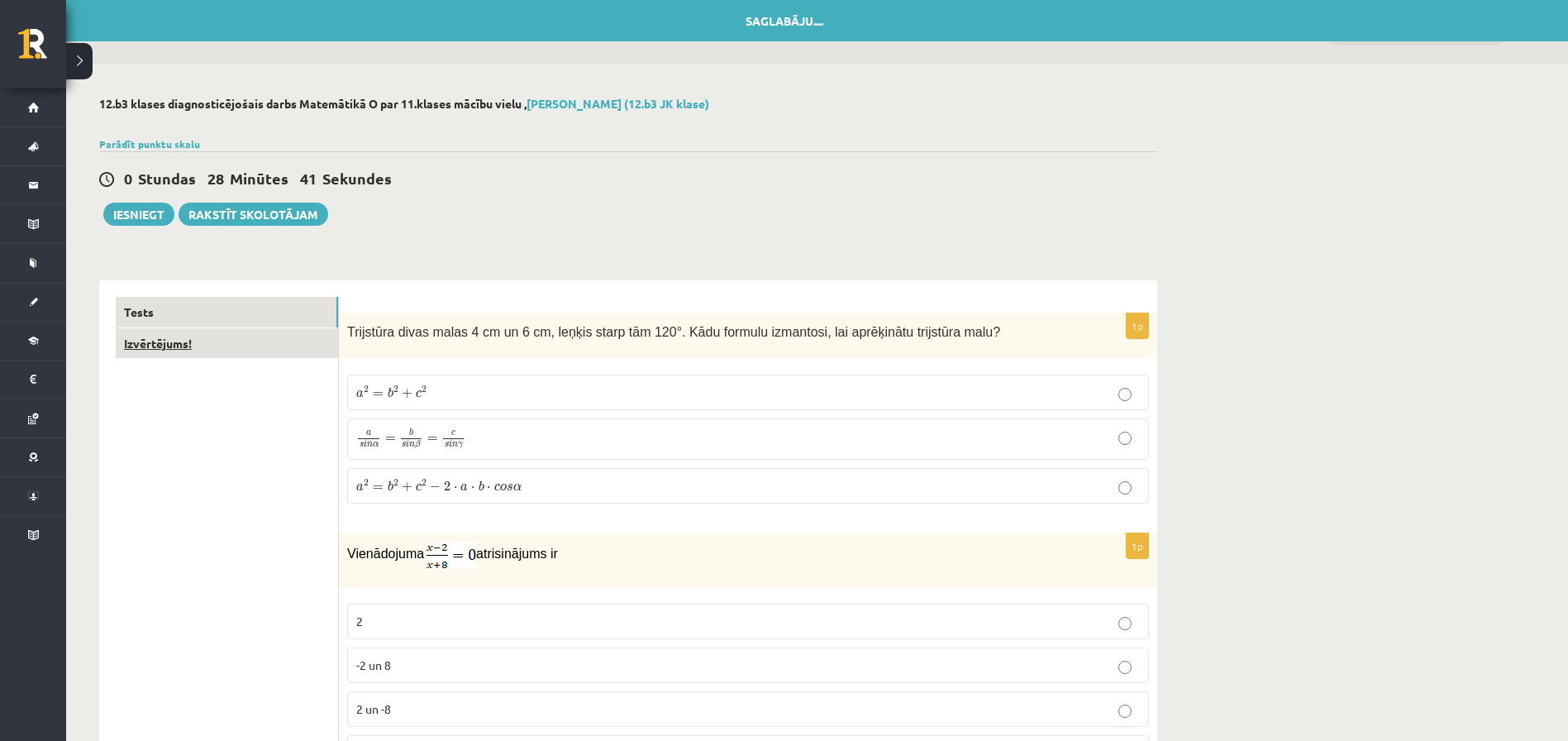
type input "*"
click at [167, 344] on link "Izvērtējums!" at bounding box center [227, 343] width 222 height 31
click at [126, 209] on button "Iesniegt" at bounding box center [139, 214] width 71 height 23
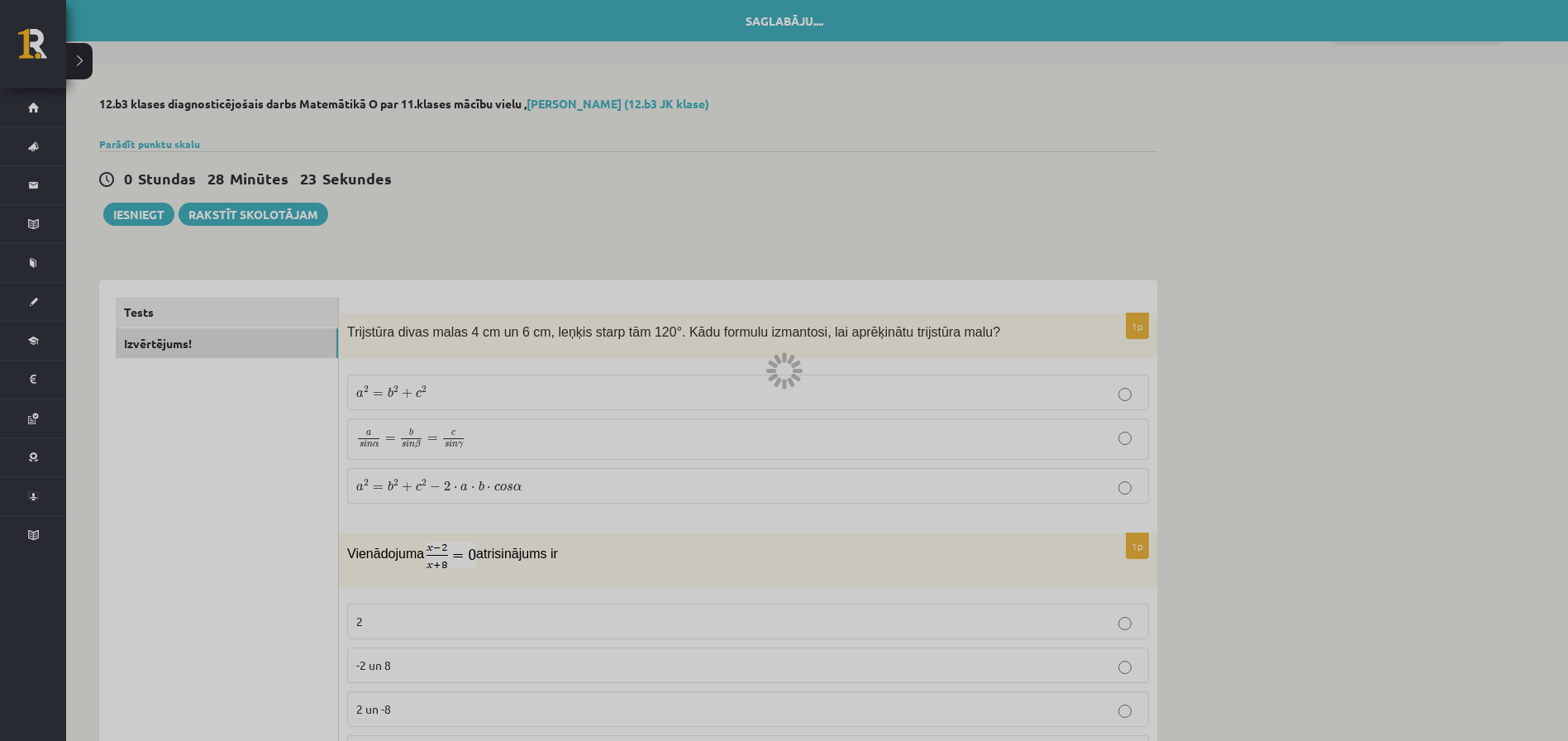
click at [742, 223] on div at bounding box center [784, 370] width 1568 height 741
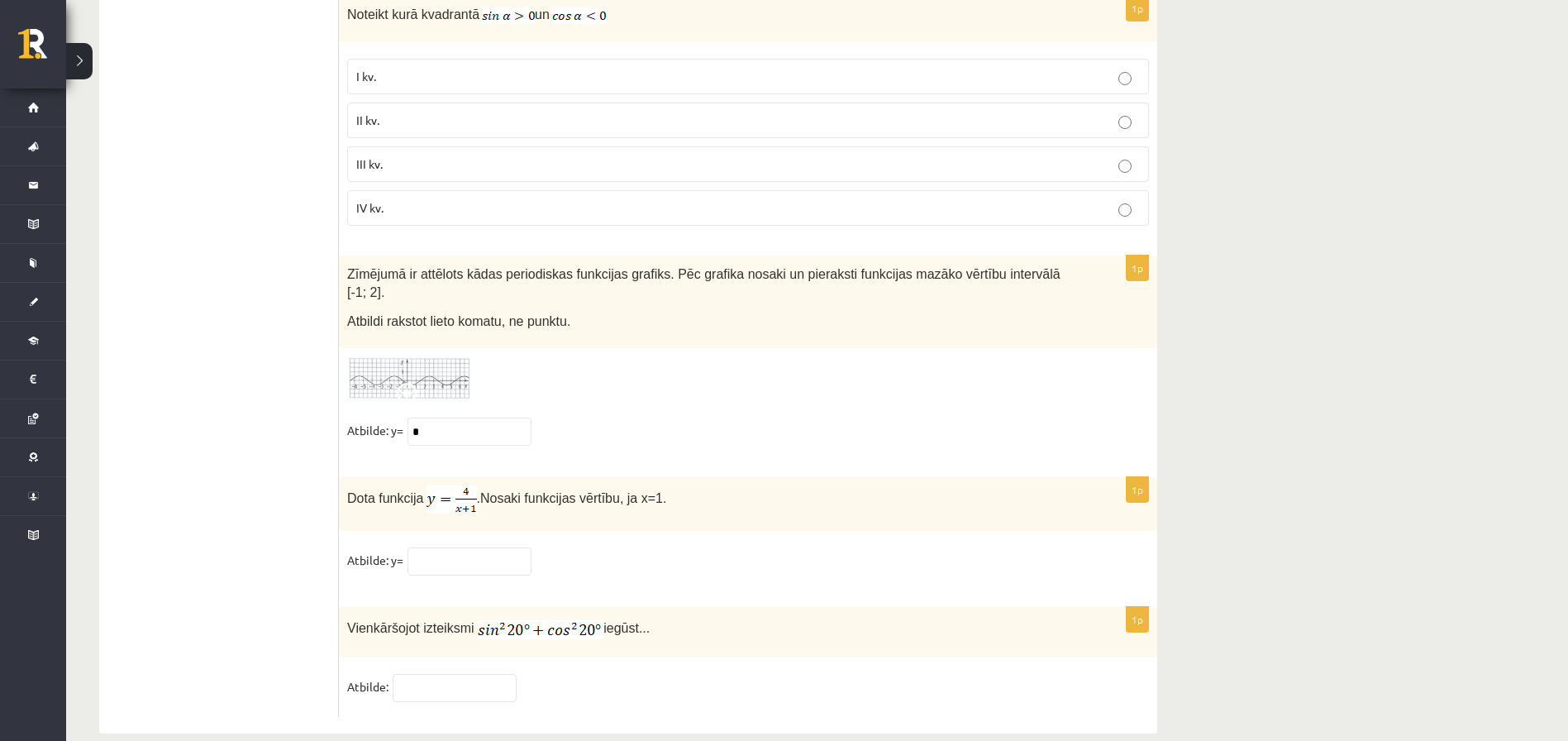
scroll to position [7957, 0]
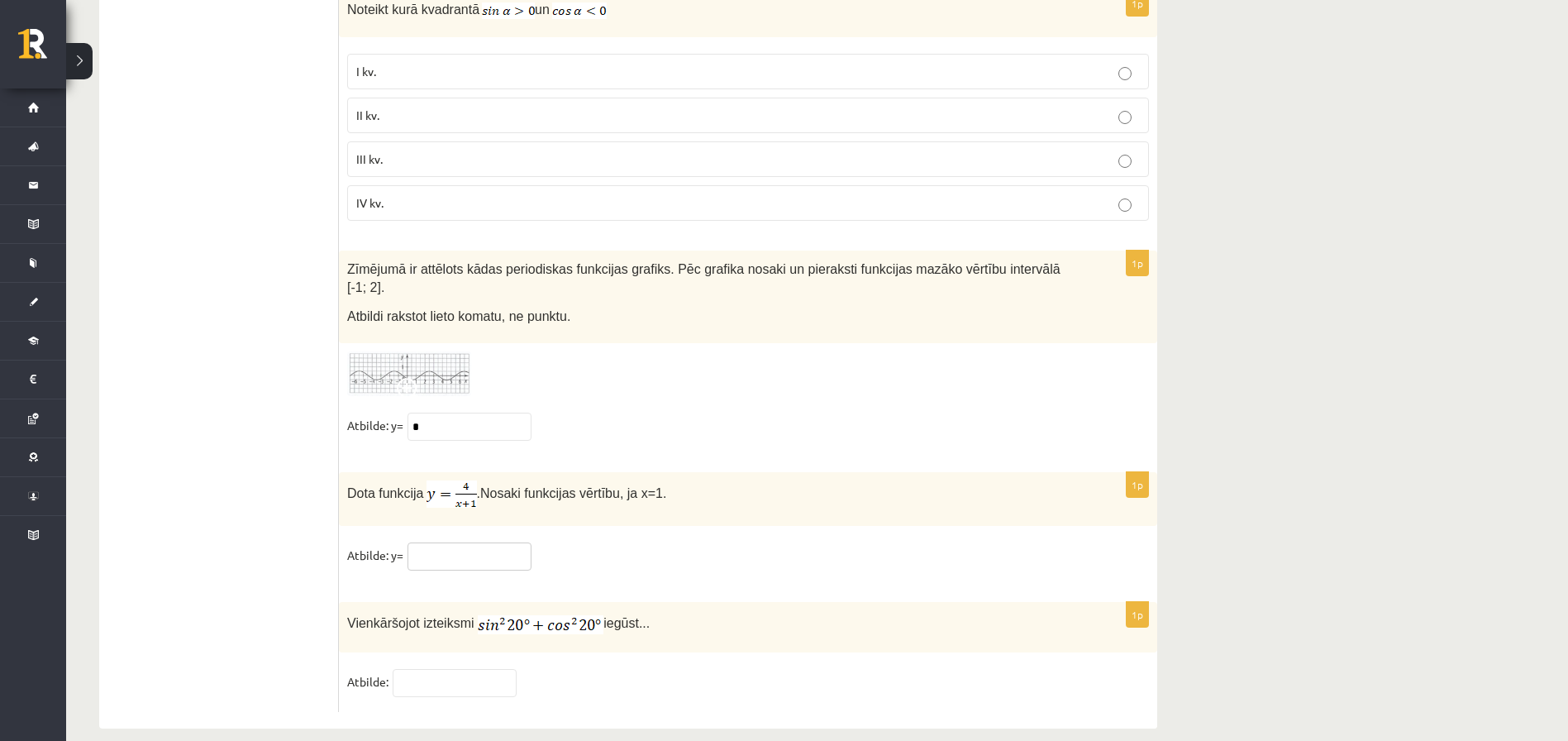
click at [463, 543] on input "text" at bounding box center [469, 557] width 124 height 28
click at [438, 413] on input "*" at bounding box center [469, 427] width 124 height 28
type input "**"
click at [449, 543] on input "text" at bounding box center [469, 557] width 124 height 28
type input "*"
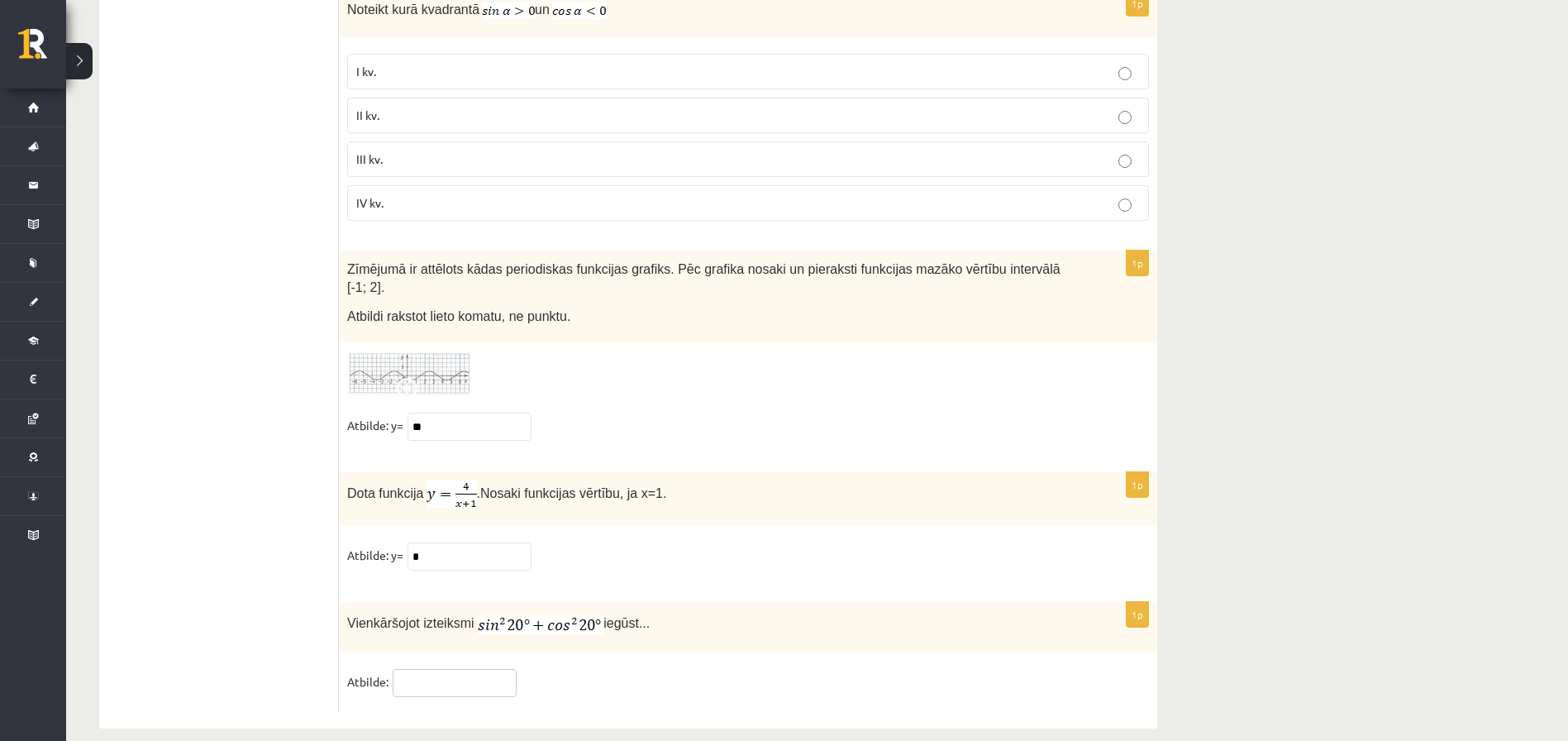
click at [418, 673] on input "text" at bounding box center [454, 683] width 124 height 28
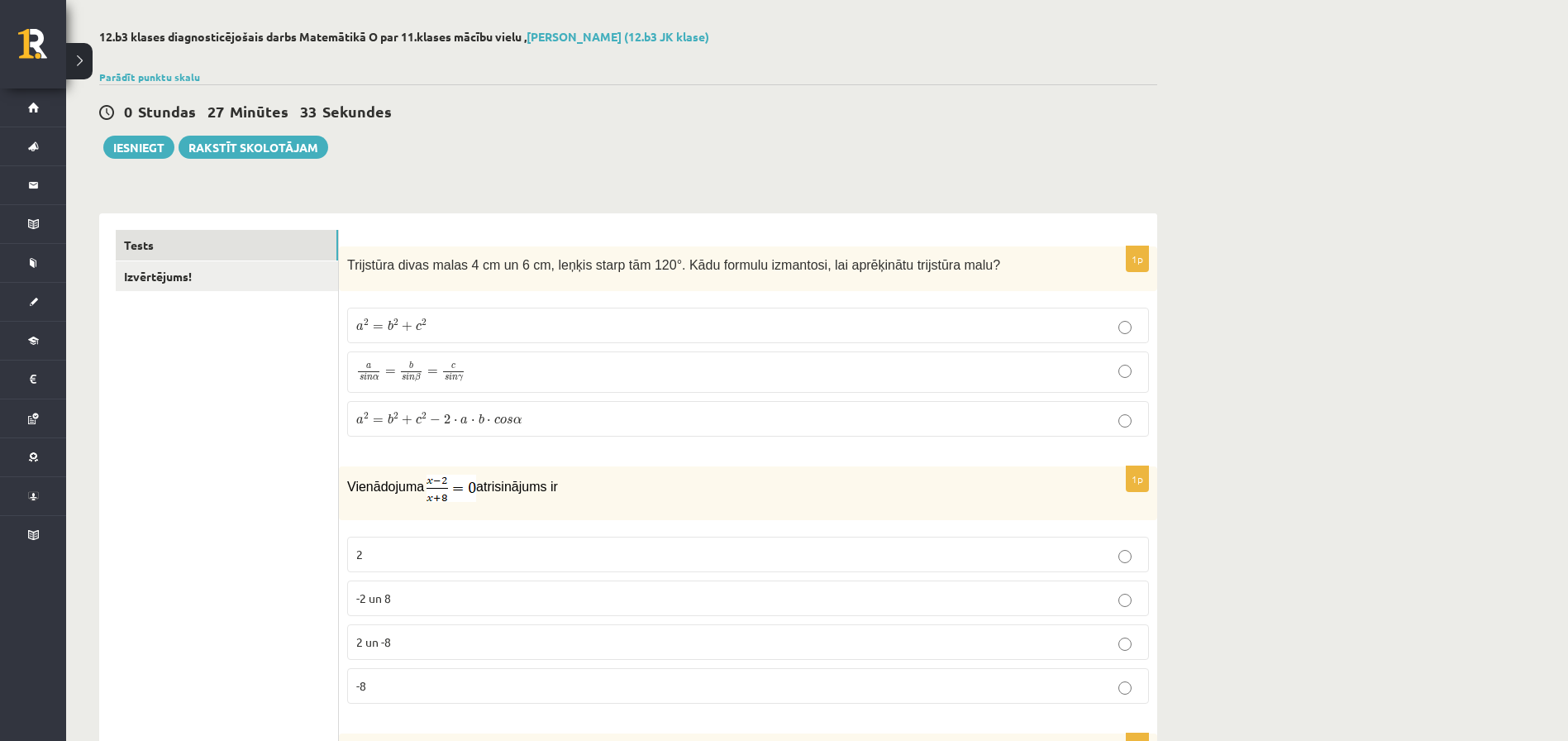
scroll to position [0, 0]
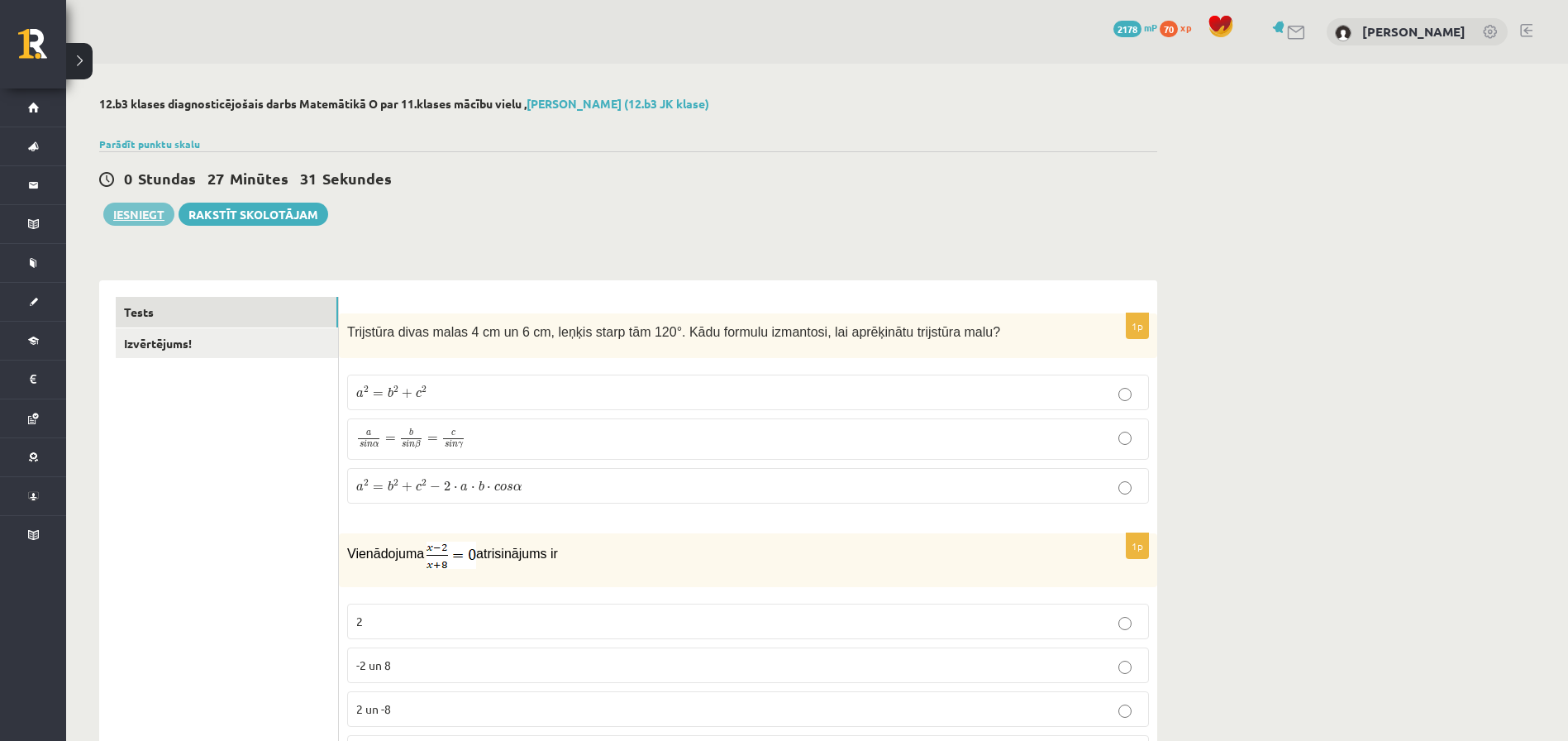
type input "*"
click at [131, 215] on button "Iesniegt" at bounding box center [139, 214] width 71 height 23
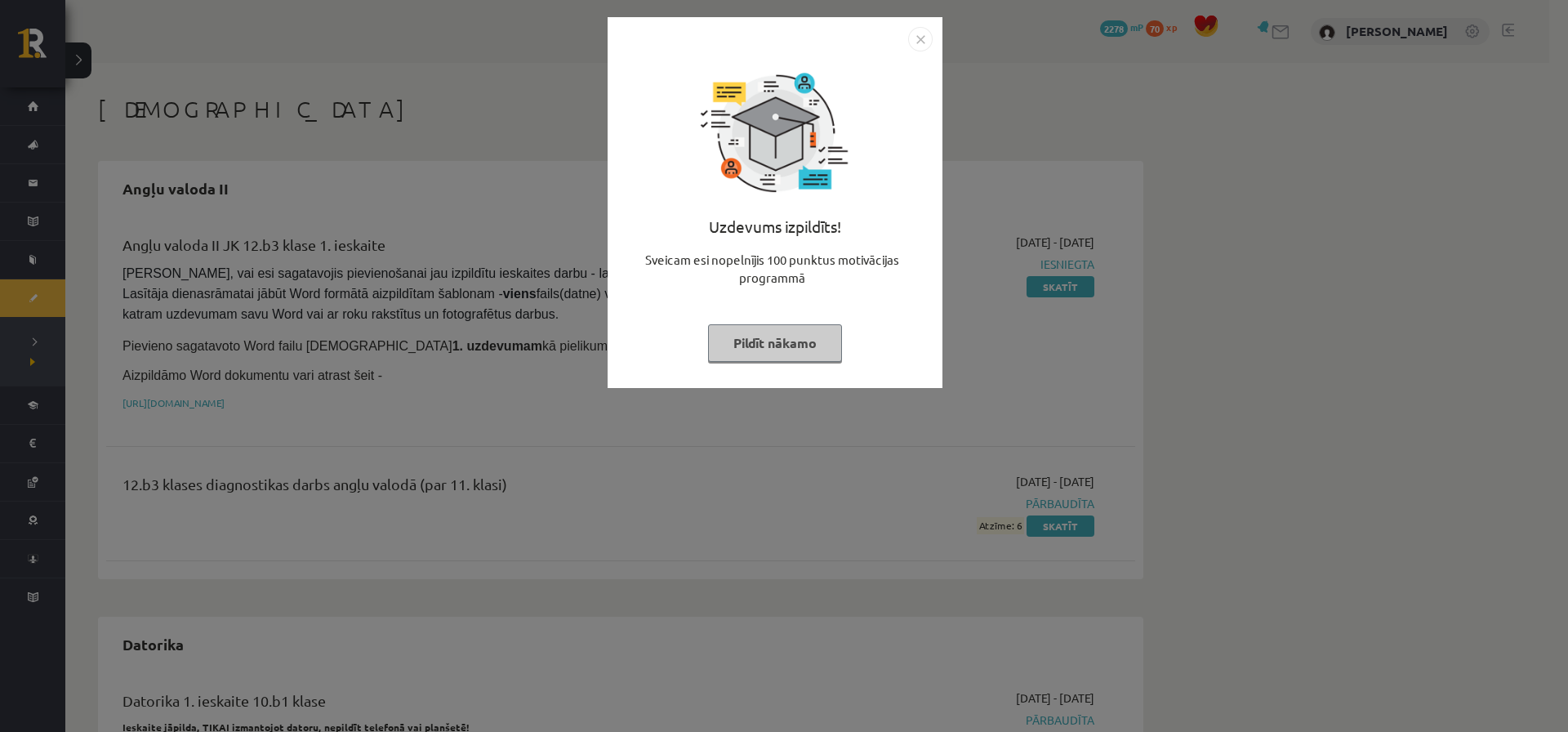
click at [807, 349] on button "Pildīt nākamo" at bounding box center [774, 342] width 134 height 38
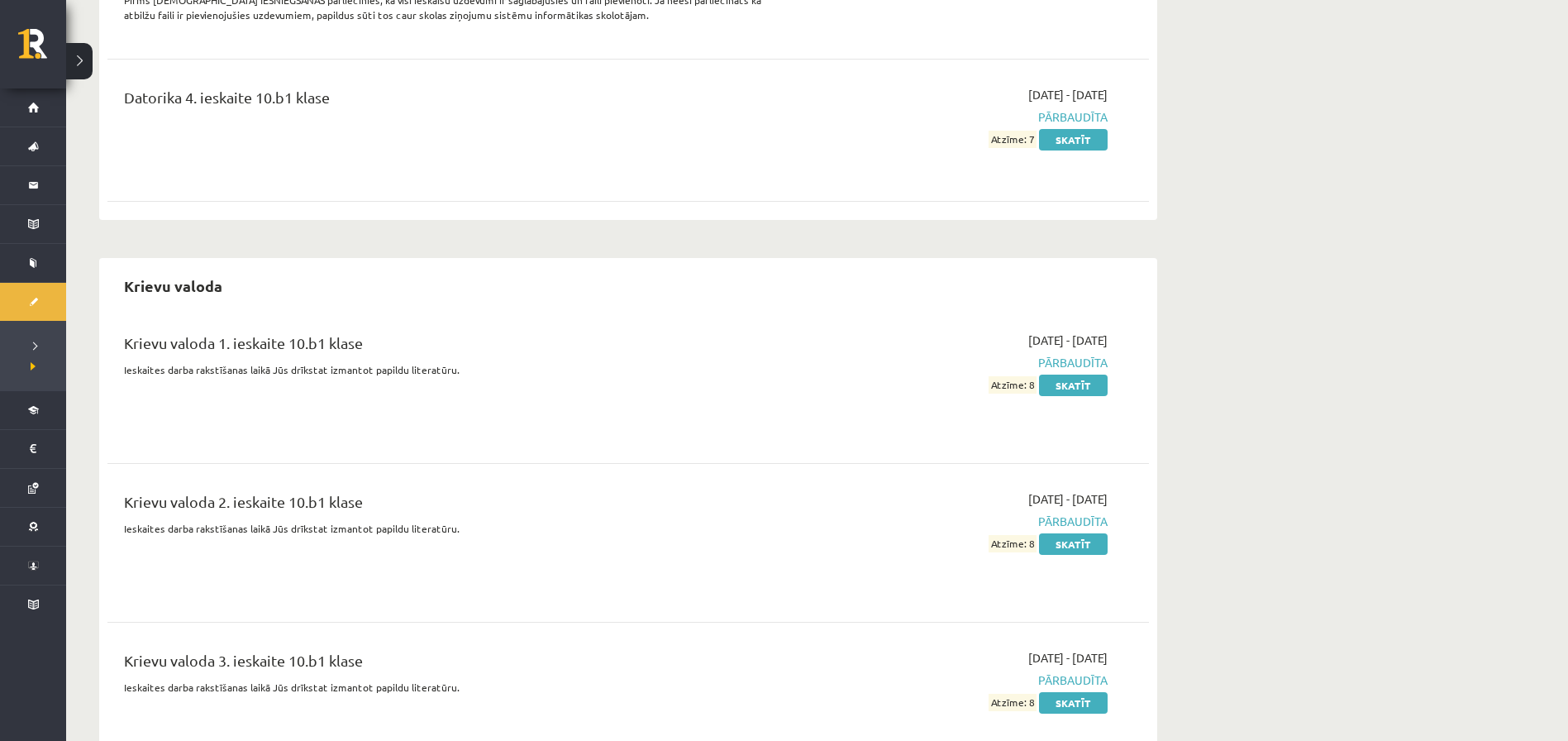
scroll to position [1655, 0]
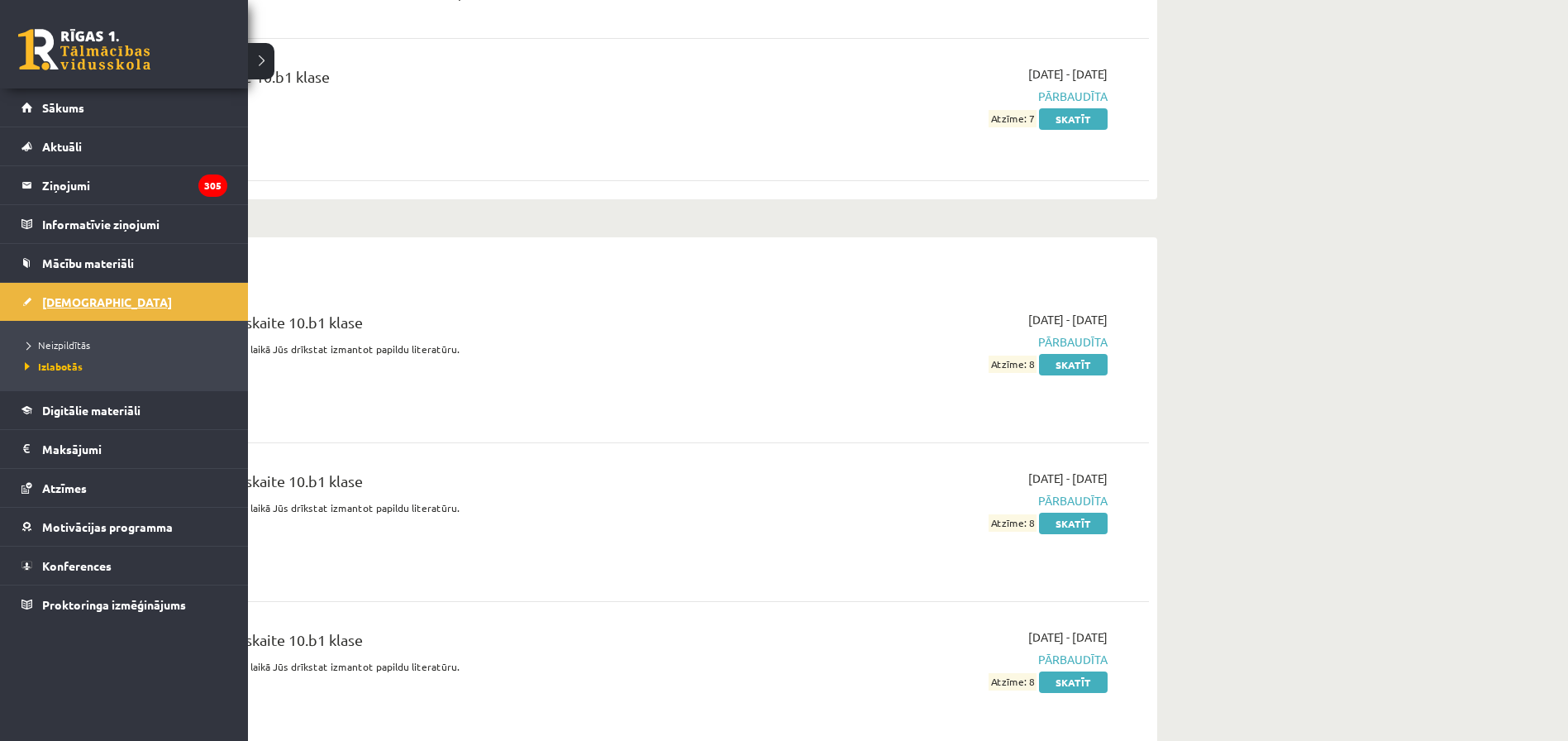
click at [66, 299] on span "[DEMOGRAPHIC_DATA]" at bounding box center [106, 302] width 130 height 15
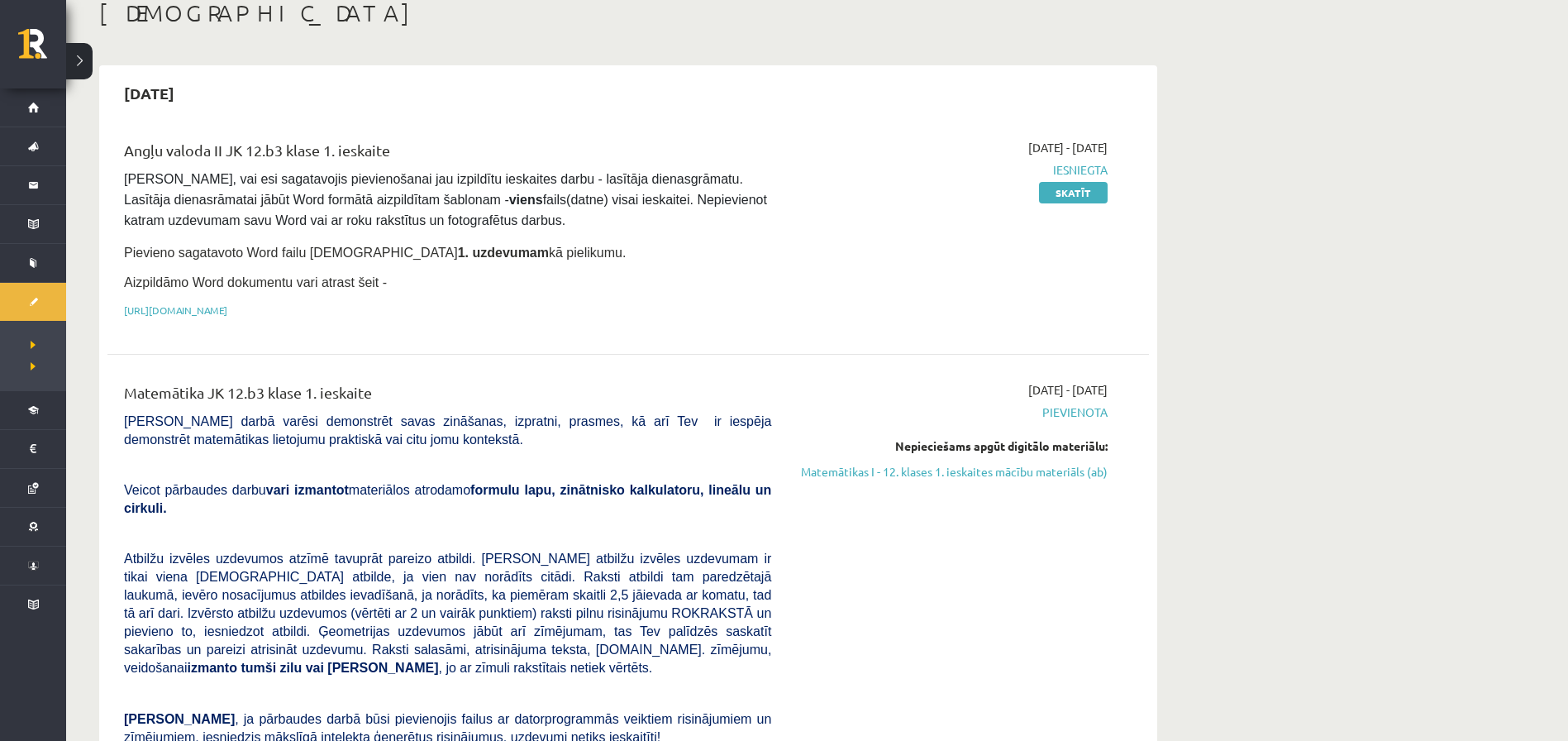
scroll to position [86, 0]
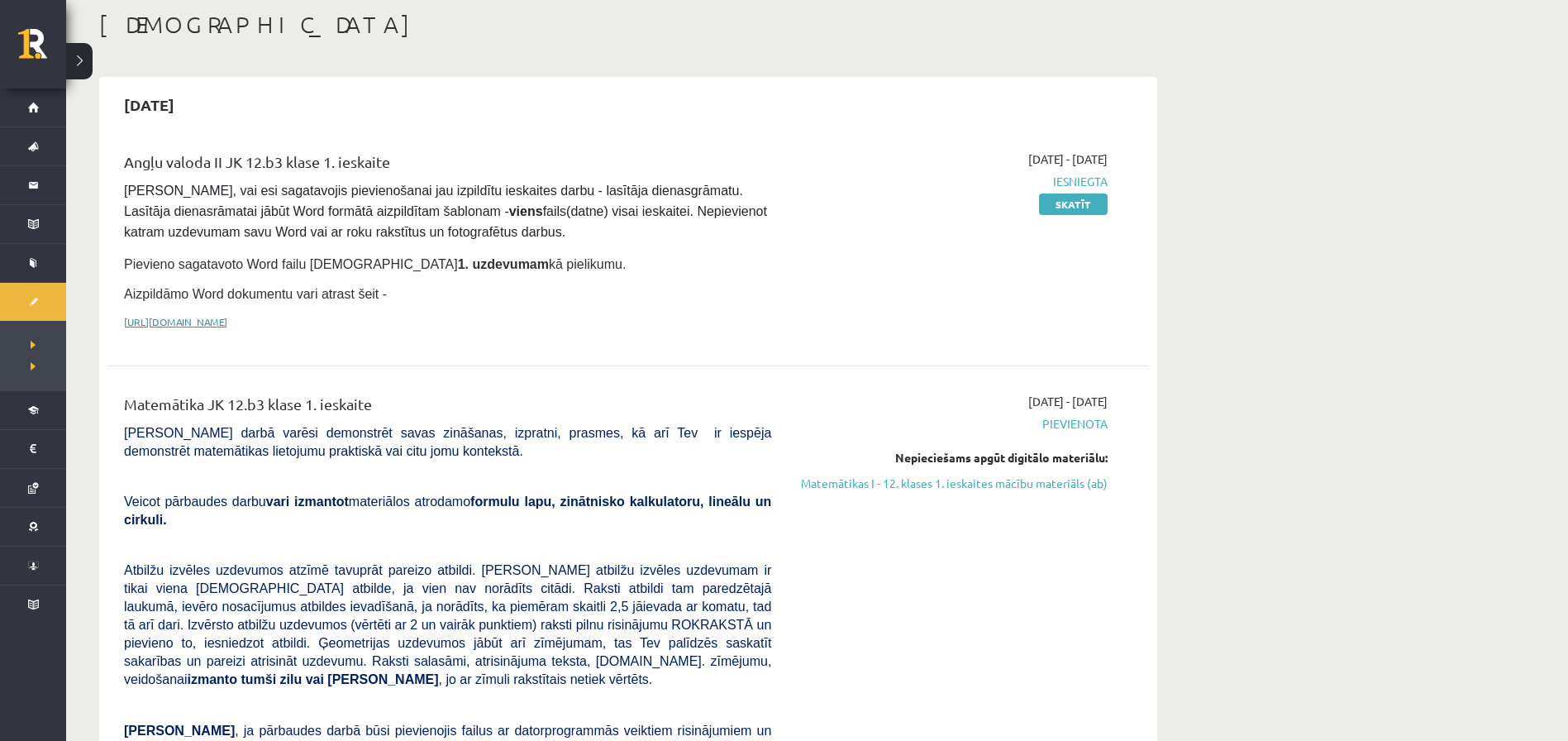
click at [227, 316] on link "https://drive.google.com/drive/folders/1IHE_ip15KOAbO2Se1NDGwZ2e__vlzPUf?usp=sh…" at bounding box center [176, 321] width 104 height 13
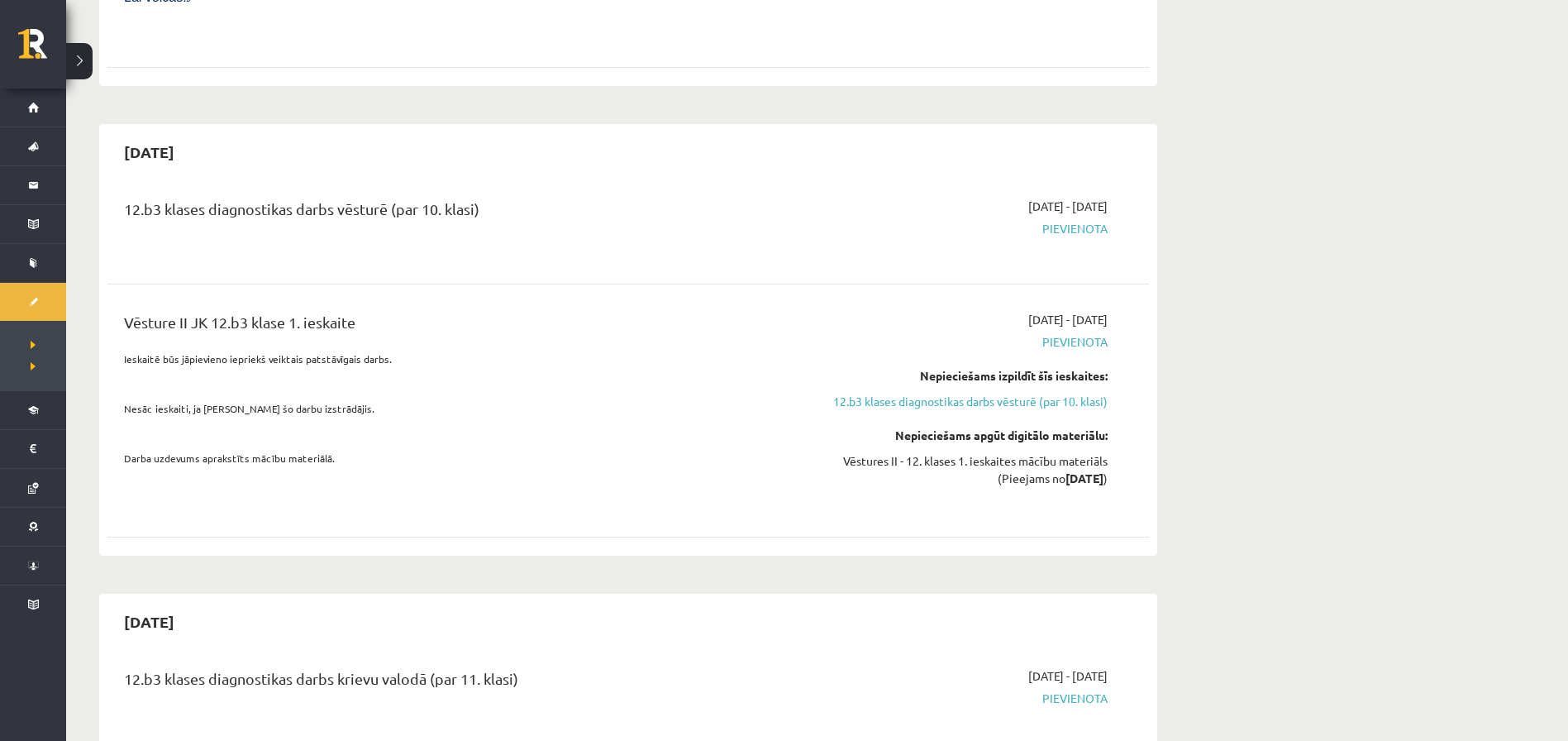
scroll to position [1009, 0]
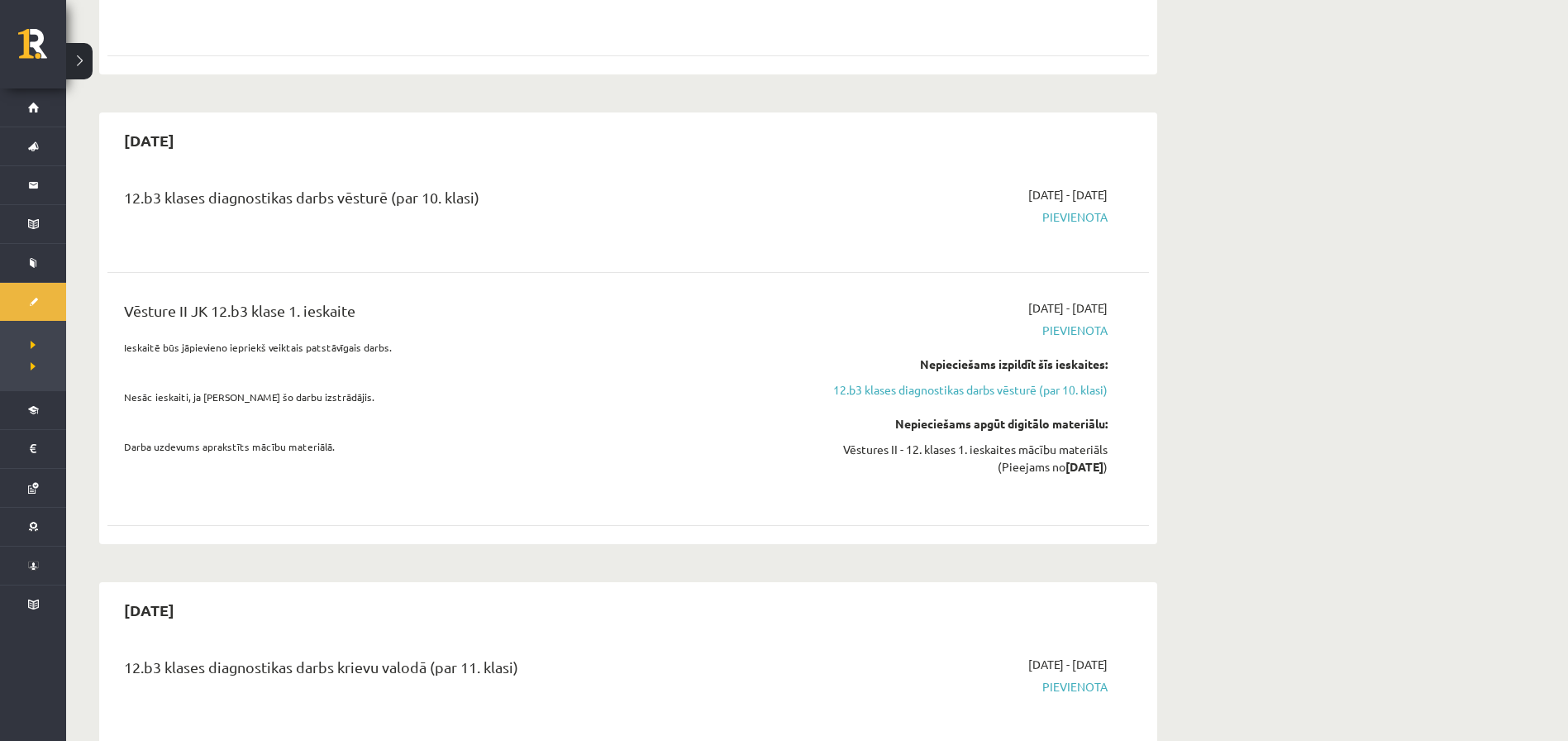
click at [1067, 208] on span "Pievienota" at bounding box center [952, 217] width 312 height 18
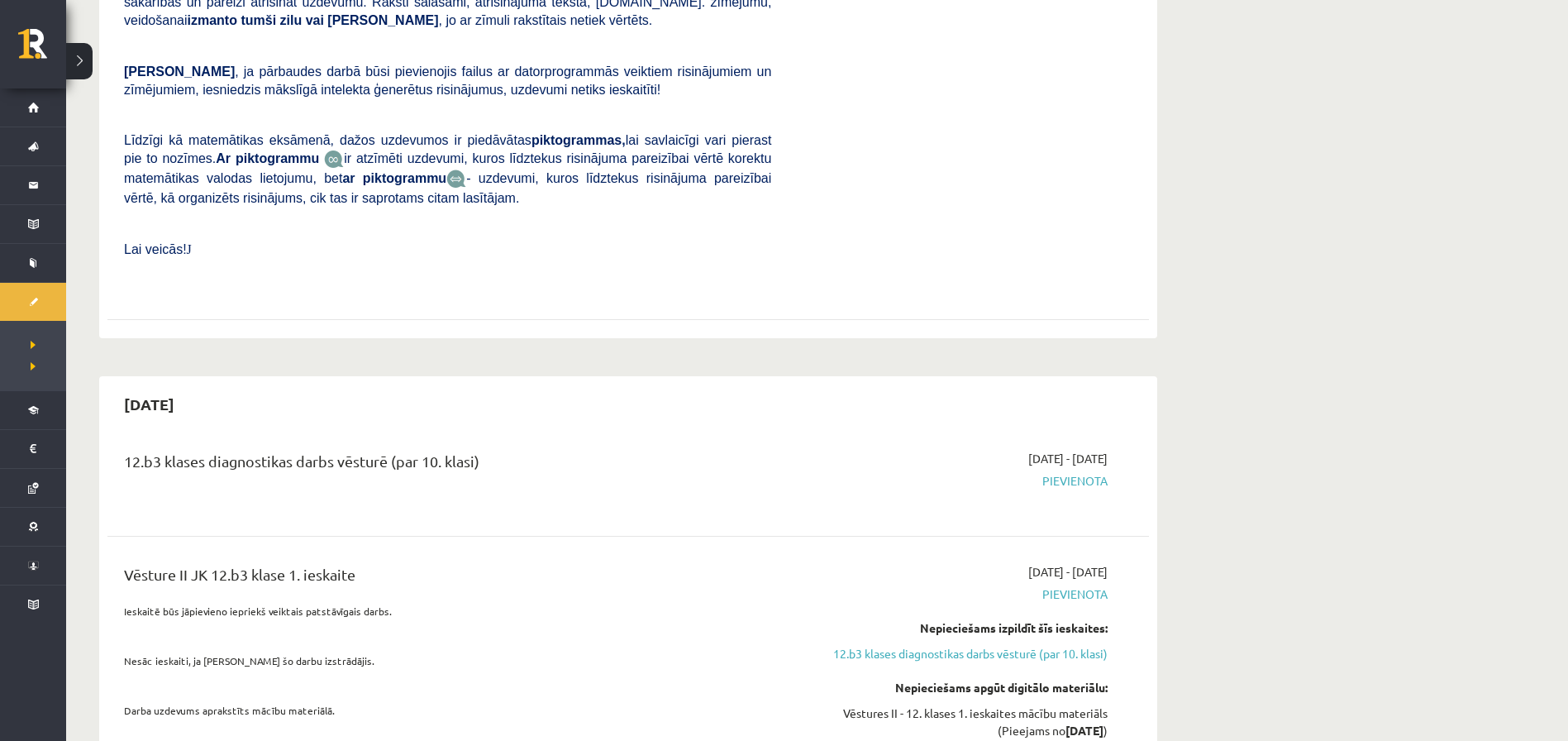
scroll to position [791, 0]
